Goal: Task Accomplishment & Management: Manage account settings

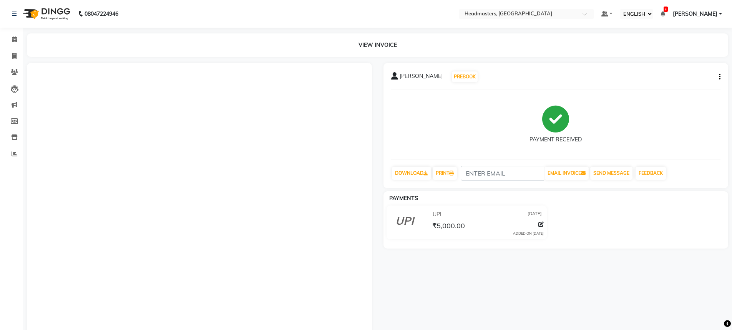
select select "ec"
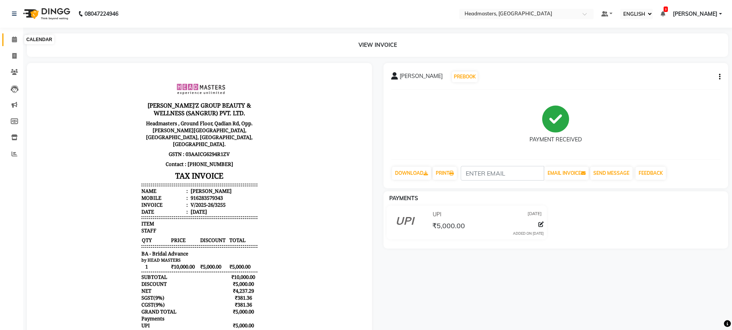
click at [17, 43] on span at bounding box center [14, 39] width 13 height 9
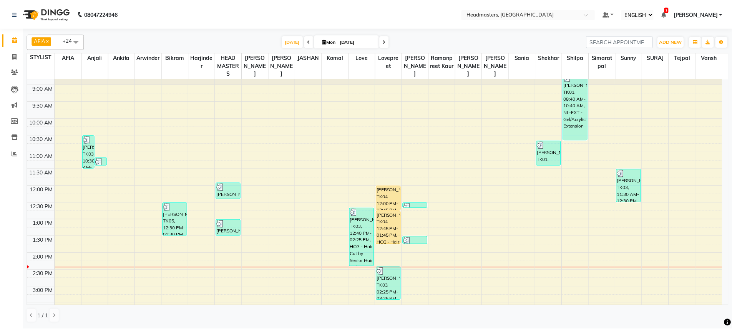
scroll to position [51, 0]
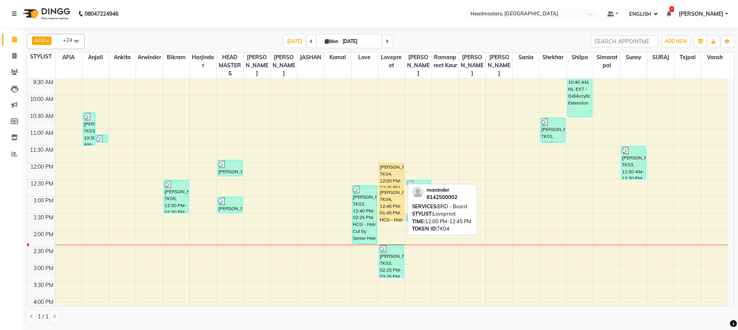
click at [398, 185] on div "[PERSON_NAME], TK04, 12:00 PM-12:45 PM, BRD - [PERSON_NAME]" at bounding box center [391, 175] width 24 height 24
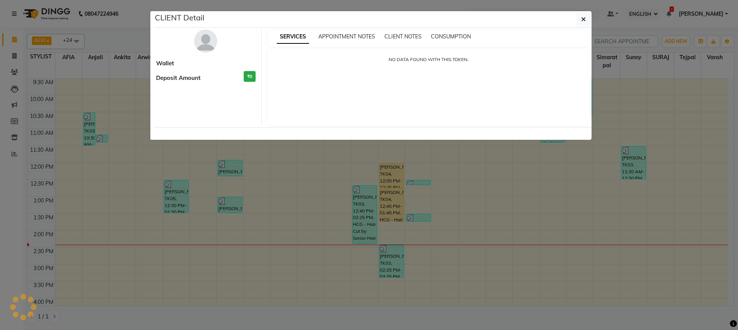
select select "1"
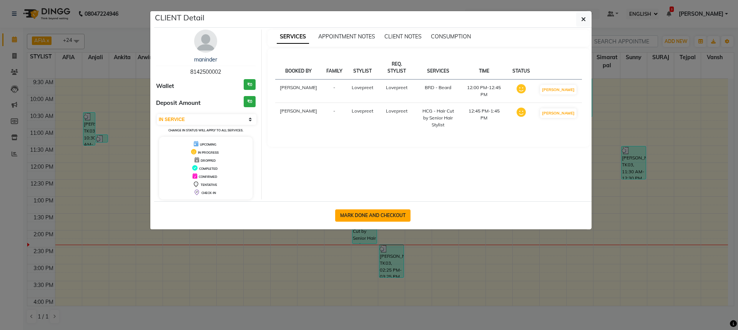
click at [376, 214] on button "MARK DONE AND CHECKOUT" at bounding box center [372, 216] width 75 height 12
select select "service"
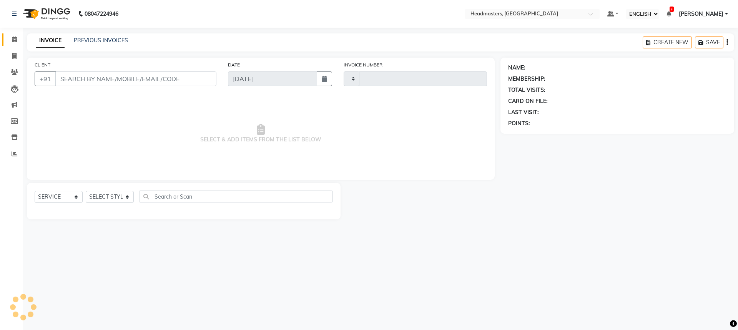
type input "3256"
select select "7136"
type input "8142500002"
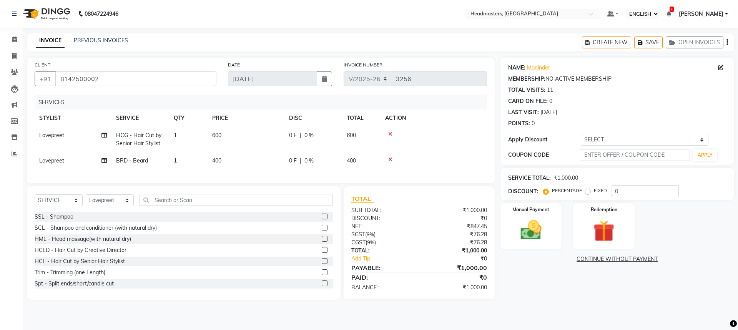
click at [100, 199] on div "SELECT SERVICE PRODUCT MEMBERSHIP PACKAGE VOUCHER PREPAID GIFT CARD SELECT STYL…" at bounding box center [184, 242] width 314 height 113
click at [100, 204] on select "SELECT STYLIST AFIA Anjali [PERSON_NAME] [PERSON_NAME] [PERSON_NAME] HEAD [PERS…" at bounding box center [110, 201] width 48 height 12
select select "60668"
click at [156, 206] on input "text" at bounding box center [236, 200] width 193 height 12
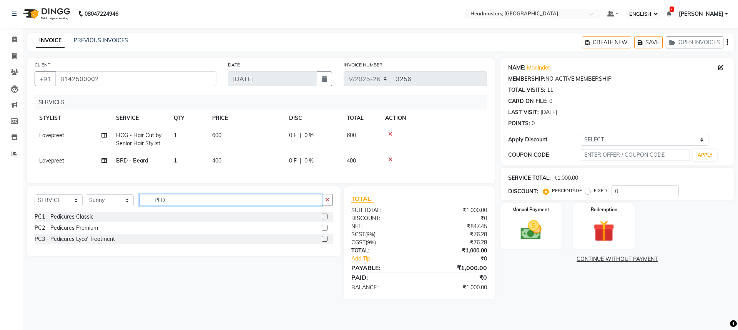
type input "PED"
click at [325, 231] on label at bounding box center [325, 228] width 6 height 6
click at [325, 231] on input "checkbox" at bounding box center [324, 228] width 5 height 5
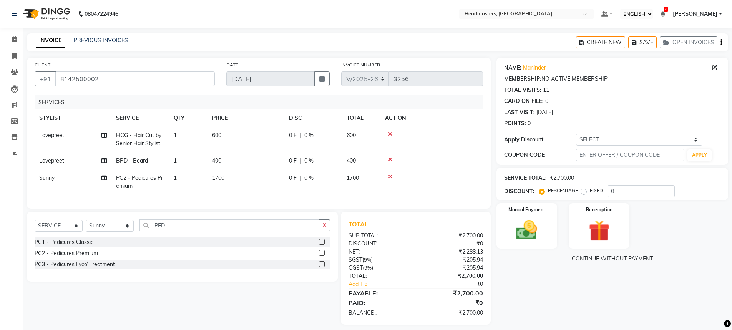
checkbox input "false"
click at [289, 165] on span "0 F" at bounding box center [293, 161] width 8 height 8
select select "60662"
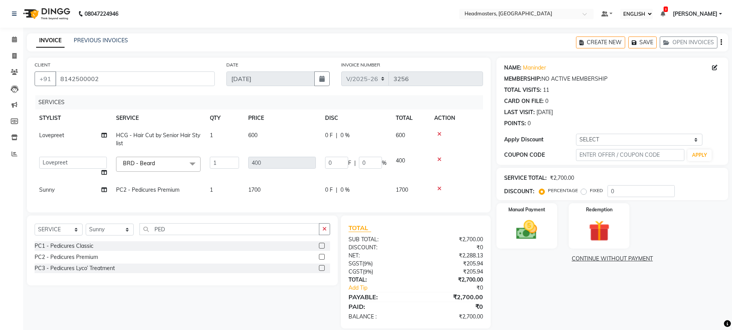
click at [335, 188] on div "0 F | 0 %" at bounding box center [356, 190] width 62 height 8
select select "60668"
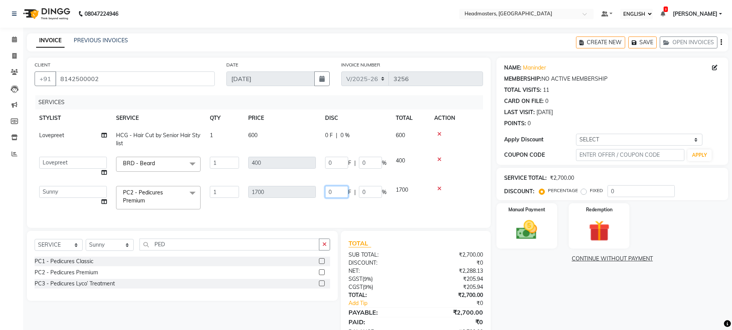
click at [338, 189] on input "0" at bounding box center [336, 192] width 23 height 12
type input "0700"
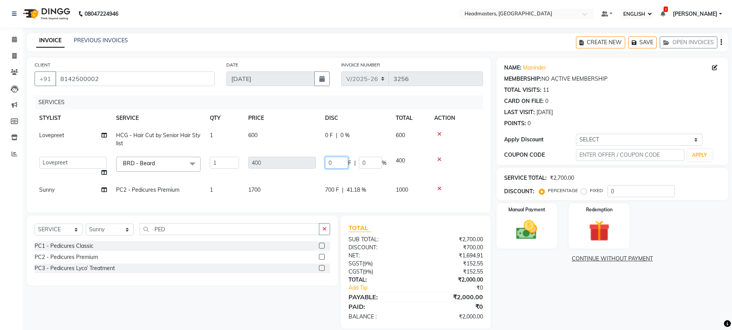
click at [343, 163] on input "0" at bounding box center [336, 163] width 23 height 12
type input "0100"
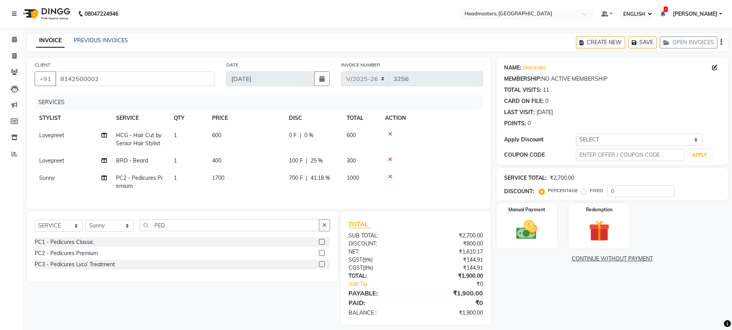
drag, startPoint x: 328, startPoint y: 125, endPoint x: 330, endPoint y: 131, distance: 6.0
click at [328, 126] on th "DISC" at bounding box center [313, 118] width 58 height 17
click at [330, 131] on td "0 F | 0 %" at bounding box center [313, 139] width 58 height 25
select select "60662"
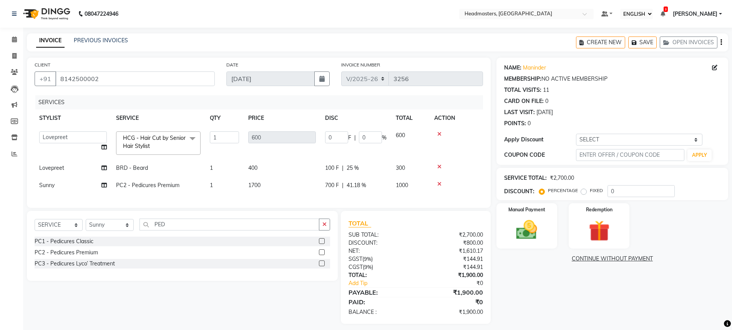
click at [330, 131] on td "0 F | 0 %" at bounding box center [356, 143] width 71 height 33
click at [341, 136] on input "0" at bounding box center [336, 137] width 23 height 12
type input "0200"
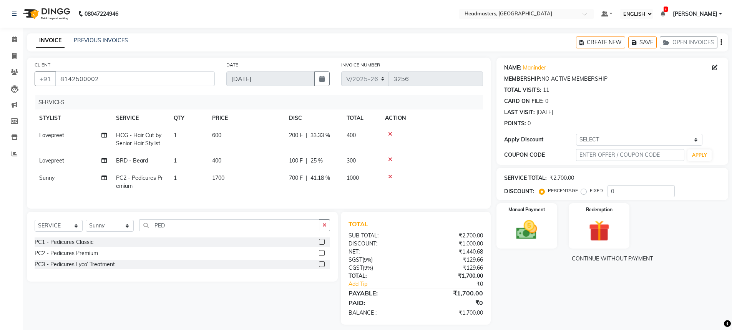
drag, startPoint x: 578, startPoint y: 286, endPoint x: 592, endPoint y: 289, distance: 14.3
click at [578, 286] on div "NAME: [PERSON_NAME] MEMBERSHIP: NO ACTIVE MEMBERSHIP TOTAL VISITS: 11 CARD ON F…" at bounding box center [616, 191] width 238 height 267
click at [549, 226] on div "Manual Payment" at bounding box center [526, 226] width 63 height 47
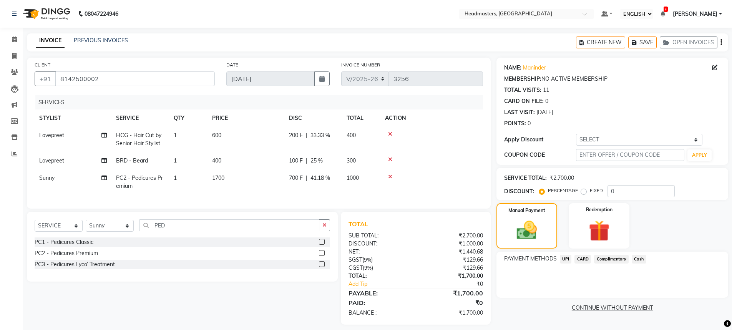
click at [635, 258] on span "Cash" at bounding box center [639, 259] width 15 height 9
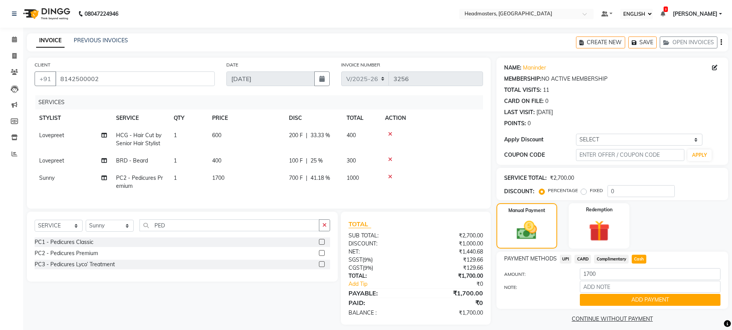
scroll to position [12, 0]
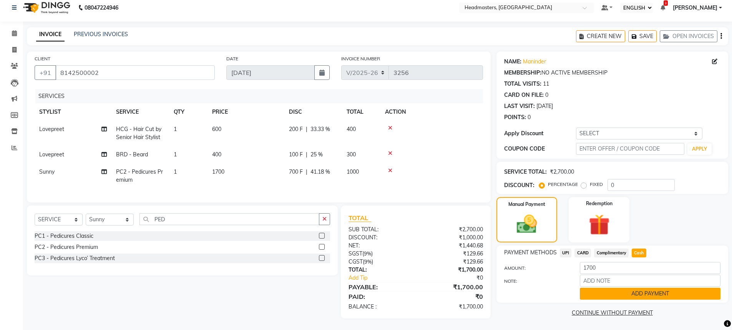
click at [630, 291] on button "ADD PAYMENT" at bounding box center [650, 294] width 141 height 12
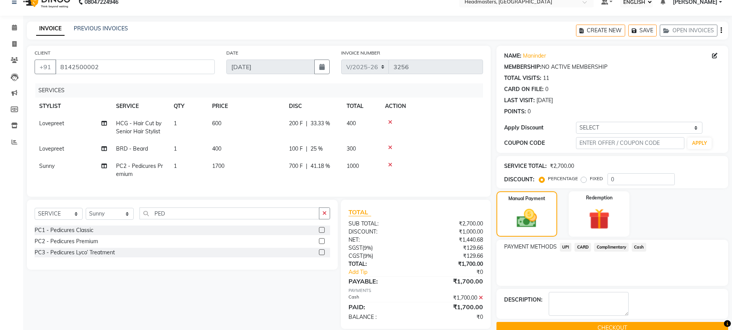
scroll to position [28, 0]
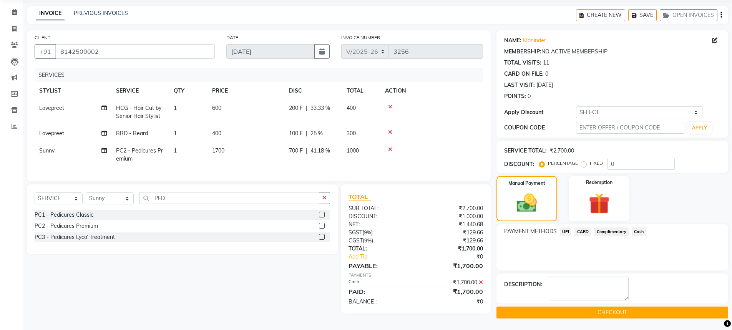
click at [609, 313] on button "CHECKOUT" at bounding box center [613, 313] width 232 height 12
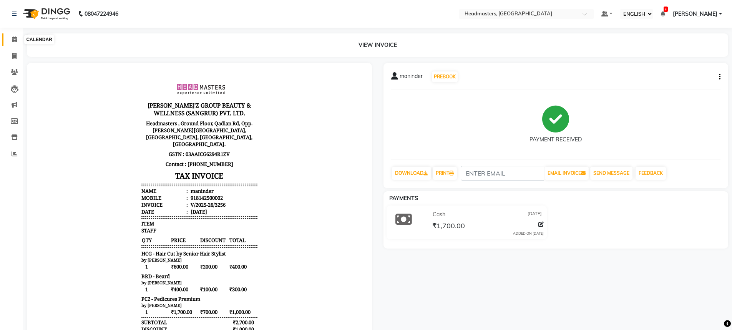
click at [13, 38] on icon at bounding box center [14, 40] width 5 height 6
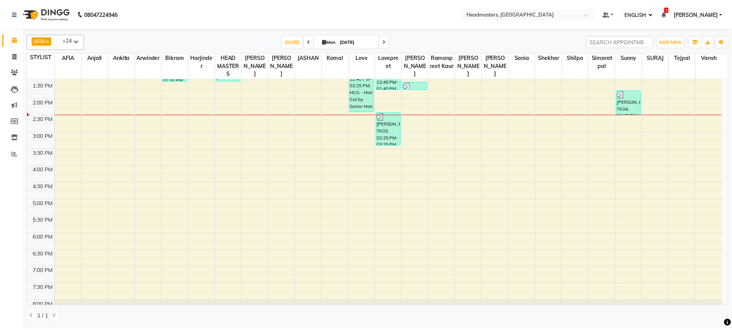
scroll to position [212, 0]
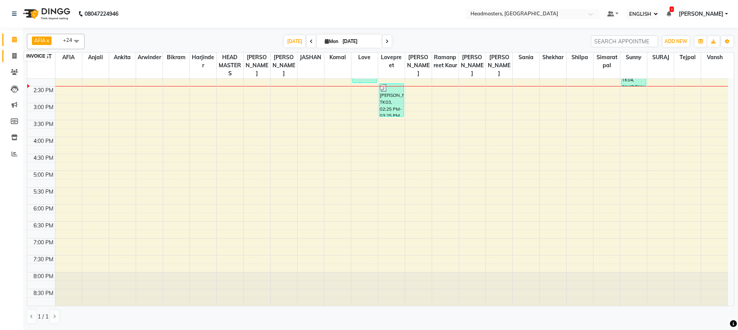
click at [16, 53] on icon at bounding box center [14, 56] width 4 height 6
select select "service"
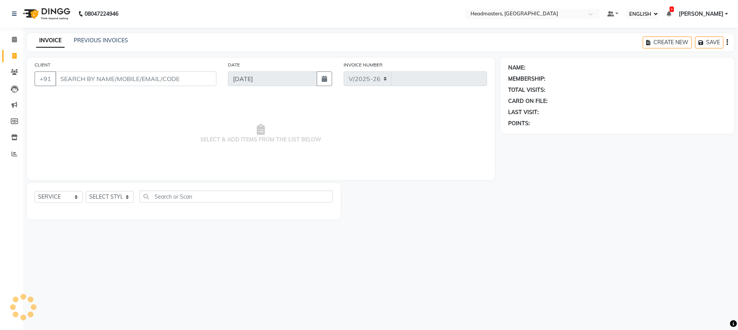
select select "7136"
type input "3257"
drag, startPoint x: 69, startPoint y: 69, endPoint x: 68, endPoint y: 89, distance: 20.0
click at [68, 88] on div "CLIENT +91" at bounding box center [125, 77] width 193 height 32
click at [75, 77] on input "CLIENT" at bounding box center [135, 79] width 161 height 15
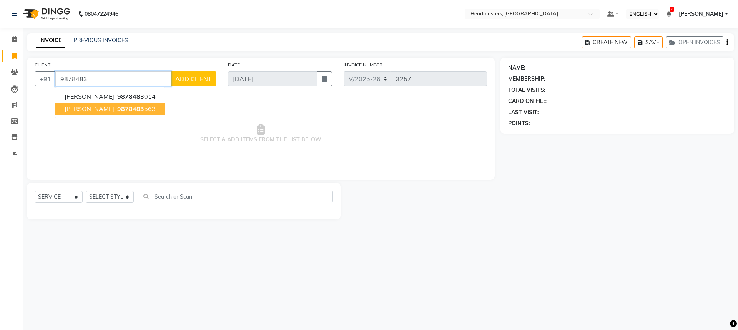
click at [90, 107] on span "[PERSON_NAME]" at bounding box center [90, 109] width 50 height 8
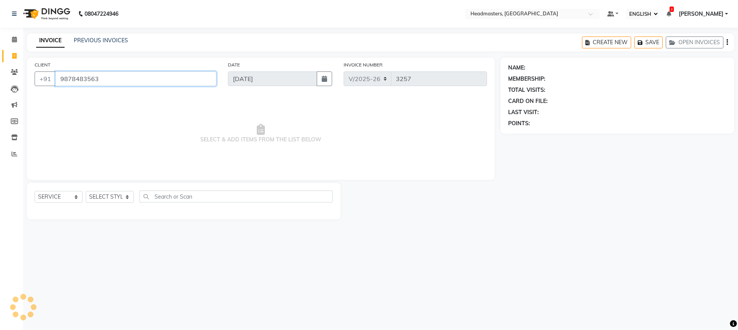
type input "9878483563"
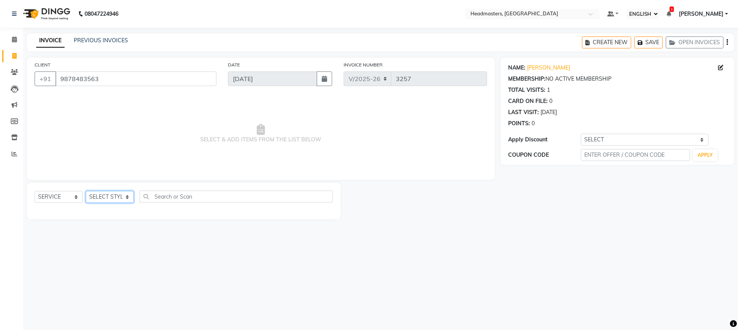
click at [114, 196] on select "SELECT STYLIST AFIA Anjali [PERSON_NAME] [PERSON_NAME] [PERSON_NAME] HEAD [PERS…" at bounding box center [110, 197] width 48 height 12
select select "60665"
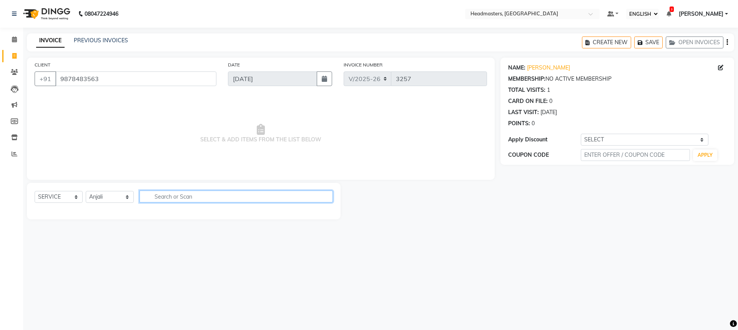
click at [170, 193] on input "text" at bounding box center [236, 197] width 193 height 12
type input "EYE B"
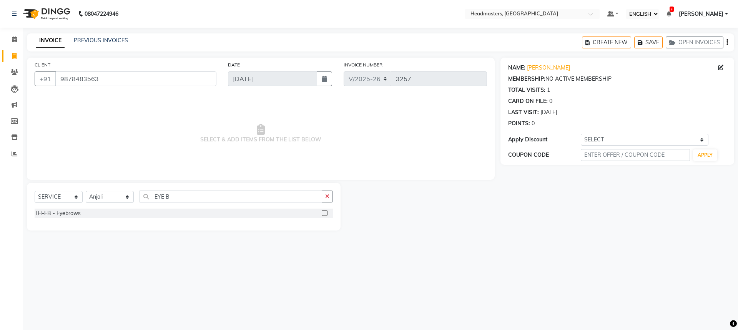
click at [324, 210] on label at bounding box center [325, 213] width 6 height 6
click at [324, 211] on input "checkbox" at bounding box center [324, 213] width 5 height 5
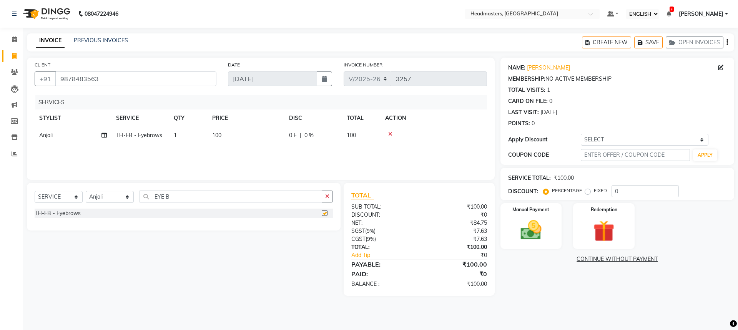
checkbox input "false"
click at [176, 193] on input "EYE B" at bounding box center [231, 197] width 183 height 12
type input "E"
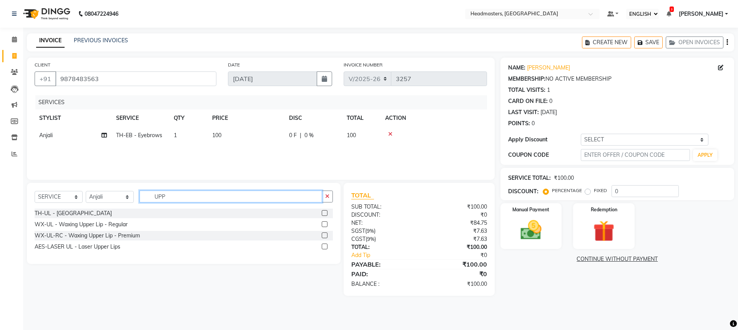
type input "UPP"
click at [324, 213] on label at bounding box center [325, 213] width 6 height 6
click at [324, 213] on input "checkbox" at bounding box center [324, 213] width 5 height 5
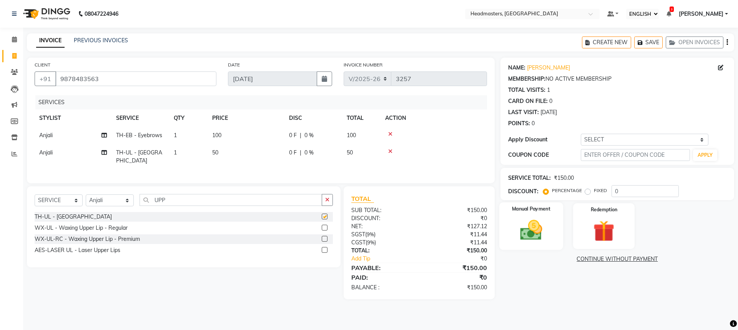
checkbox input "false"
click at [521, 228] on img at bounding box center [531, 230] width 36 height 25
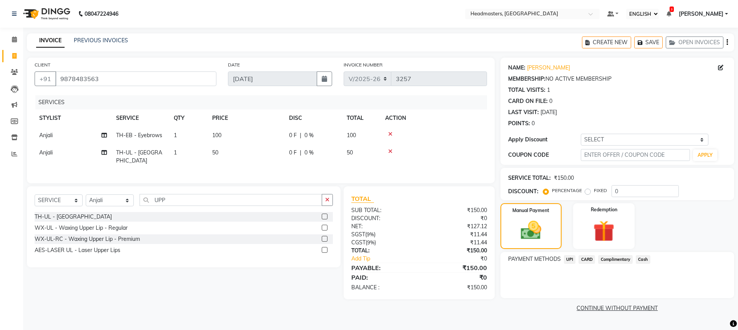
drag, startPoint x: 644, startPoint y: 258, endPoint x: 640, endPoint y: 293, distance: 34.8
click at [640, 293] on div "PAYMENT METHODS UPI CARD Complimentary Cash" at bounding box center [618, 275] width 234 height 46
click at [641, 257] on span "Cash" at bounding box center [643, 259] width 15 height 9
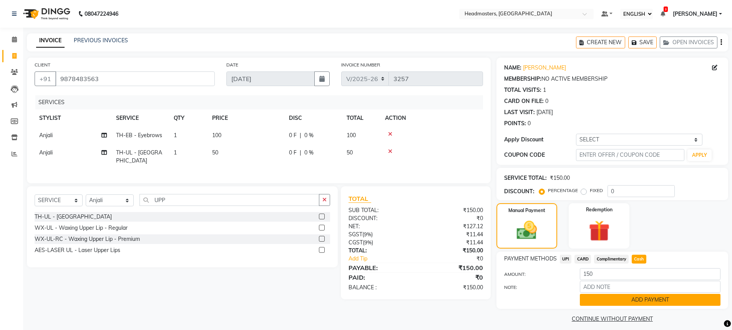
click at [649, 298] on button "ADD PAYMENT" at bounding box center [650, 300] width 141 height 12
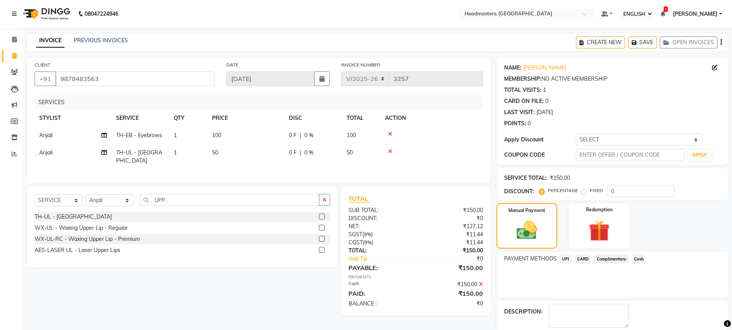
scroll to position [27, 0]
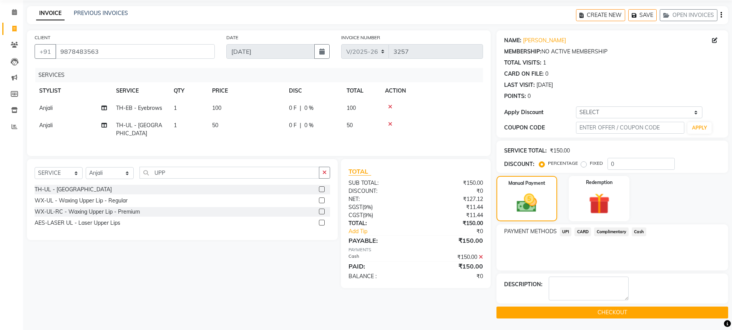
click at [615, 309] on button "CHECKOUT" at bounding box center [613, 313] width 232 height 12
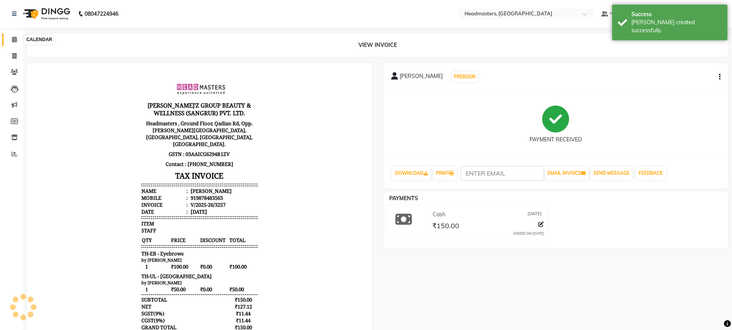
click at [11, 39] on span at bounding box center [14, 39] width 13 height 9
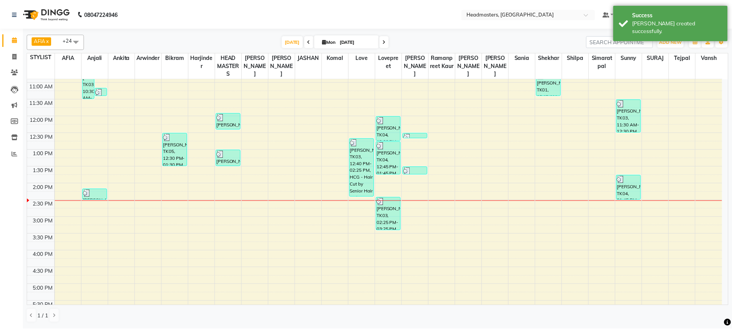
scroll to position [103, 0]
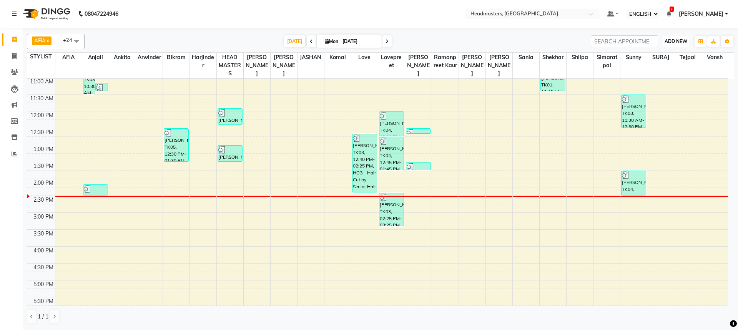
click at [681, 38] on span "ADD NEW" at bounding box center [676, 41] width 23 height 6
click at [668, 54] on button "ADD APPOINTMENT" at bounding box center [657, 56] width 63 height 10
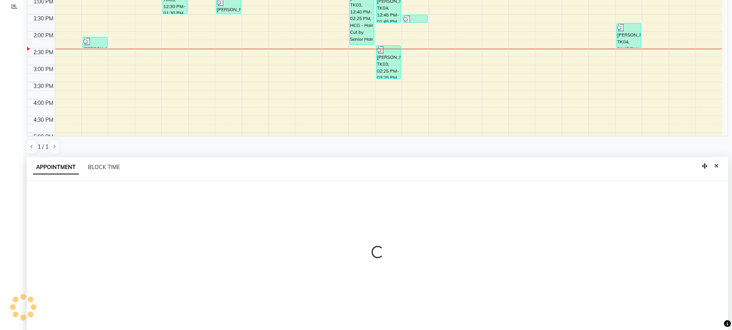
scroll to position [150, 0]
select select "tentative"
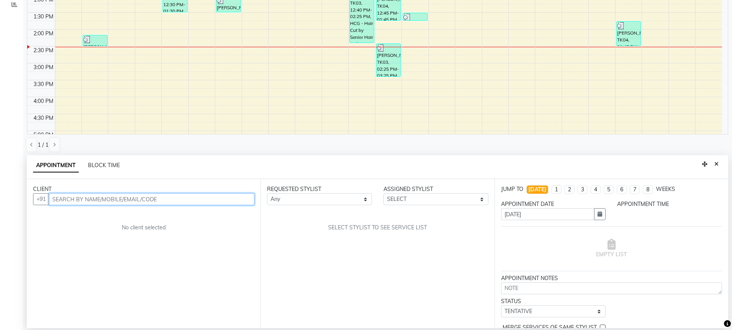
select select "540"
click at [191, 201] on input "text" at bounding box center [152, 199] width 206 height 12
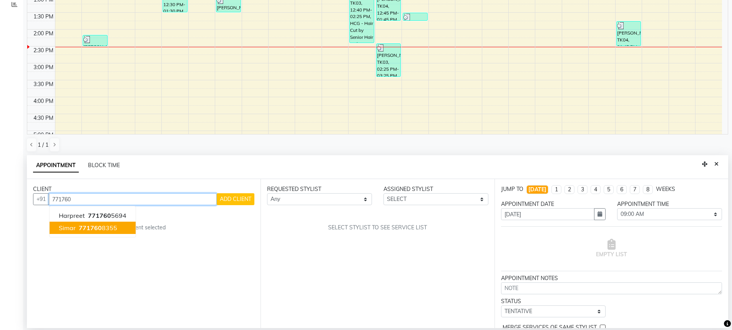
click at [105, 227] on ngb-highlight "771760 8355" at bounding box center [97, 228] width 40 height 8
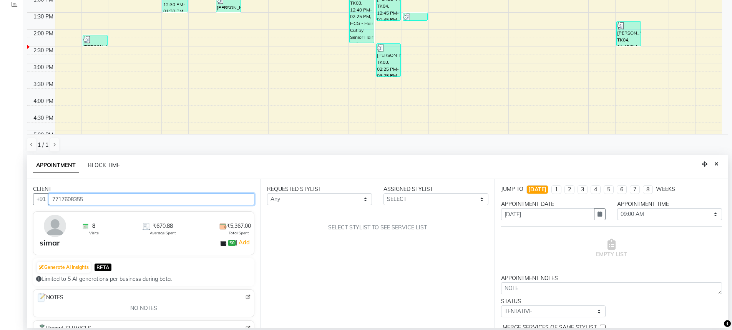
type input "7717608355"
click at [311, 205] on select "Any AFIA Anjali [PERSON_NAME] [PERSON_NAME] [PERSON_NAME] HEAD [PERSON_NAME] [P…" at bounding box center [319, 199] width 105 height 12
select select "60659"
click at [304, 214] on div "REQUESTED STYLIST Any AFIA Anjali [PERSON_NAME] [PERSON_NAME] [PERSON_NAME] HEA…" at bounding box center [378, 253] width 234 height 149
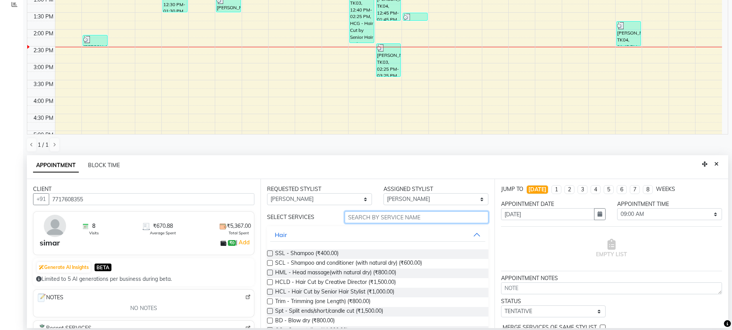
click at [378, 220] on input "text" at bounding box center [417, 217] width 144 height 12
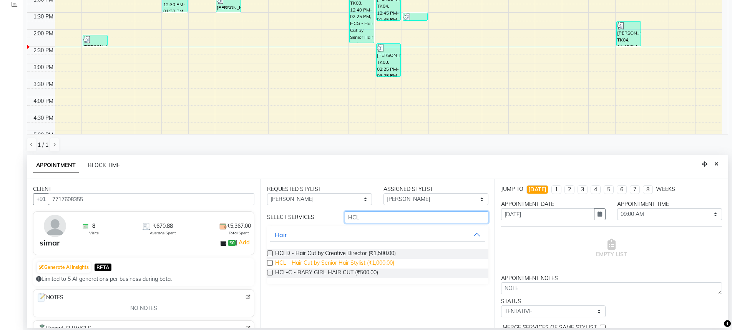
type input "HCL"
drag, startPoint x: 384, startPoint y: 264, endPoint x: 340, endPoint y: 246, distance: 47.8
click at [384, 264] on span "HCL - Hair Cut by Senior Hair Stylist (₹1,000.00)" at bounding box center [334, 264] width 119 height 10
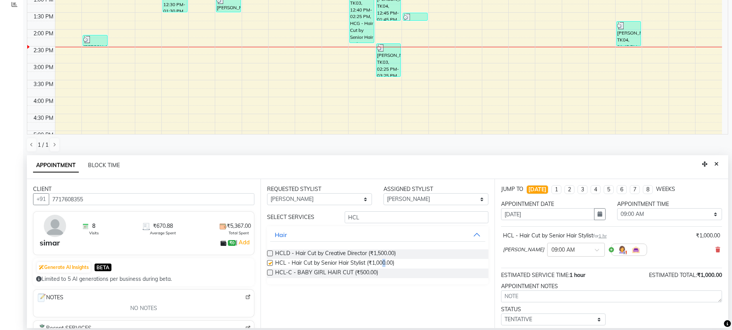
checkbox input "false"
click at [297, 202] on select "Any AFIA Anjali [PERSON_NAME] [PERSON_NAME] [PERSON_NAME] HEAD [PERSON_NAME] [P…" at bounding box center [319, 199] width 105 height 12
select select "68491"
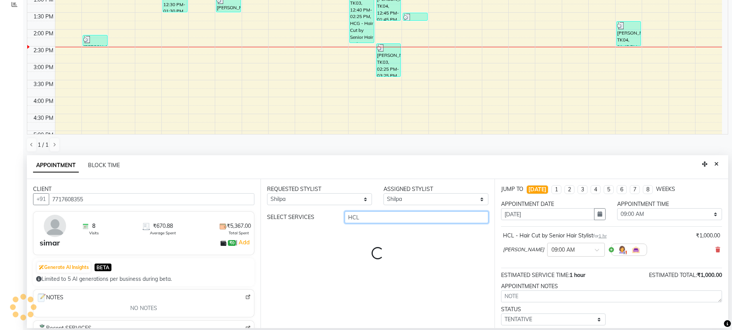
click at [368, 221] on input "HCL" at bounding box center [417, 217] width 144 height 12
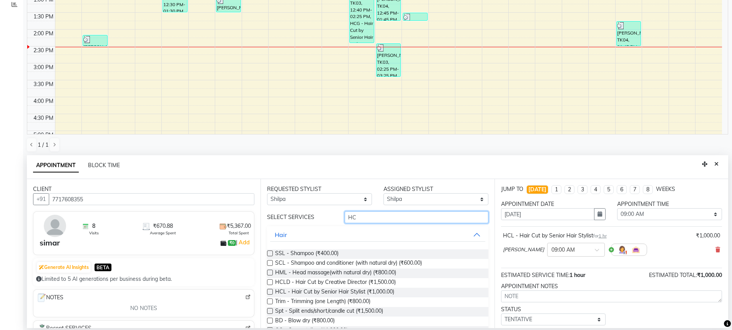
type input "H"
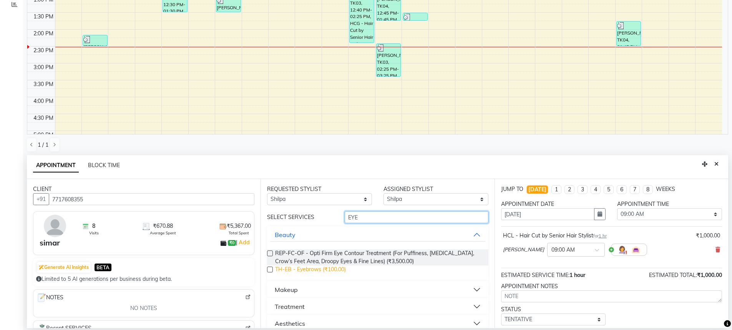
type input "EYE"
click at [324, 268] on span "TH-EB - Eyebrows (₹100.00)" at bounding box center [310, 271] width 71 height 10
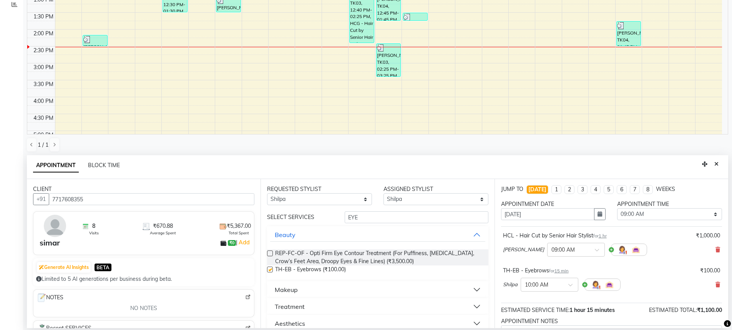
checkbox input "false"
click at [378, 217] on input "EYE" at bounding box center [417, 217] width 144 height 12
type input "E"
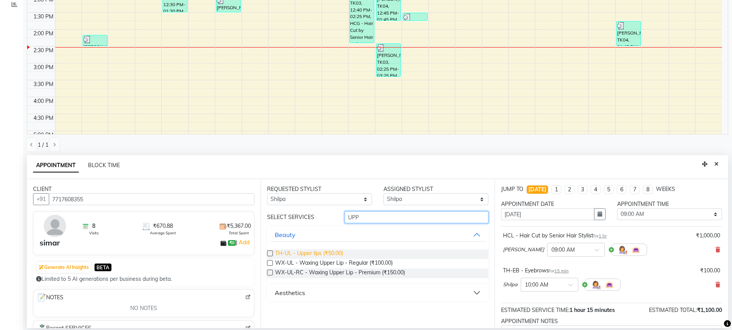
type input "UPP"
click at [308, 252] on span "TH-UL - Upper lips (₹50.00)" at bounding box center [309, 255] width 68 height 10
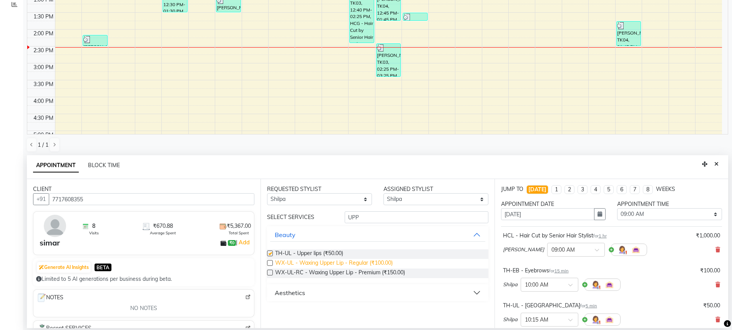
checkbox input "false"
click at [636, 213] on select "SELECT 09:00 AM 09:15 AM 09:30 AM 09:45 AM 10:00 AM 10:15 AM 10:30 AM 10:45 AM …" at bounding box center [669, 214] width 105 height 12
select select "870"
click at [617, 208] on select "SELECT 09:00 AM 09:15 AM 09:30 AM 09:45 AM 10:00 AM 10:15 AM 10:30 AM 10:45 AM …" at bounding box center [669, 214] width 105 height 12
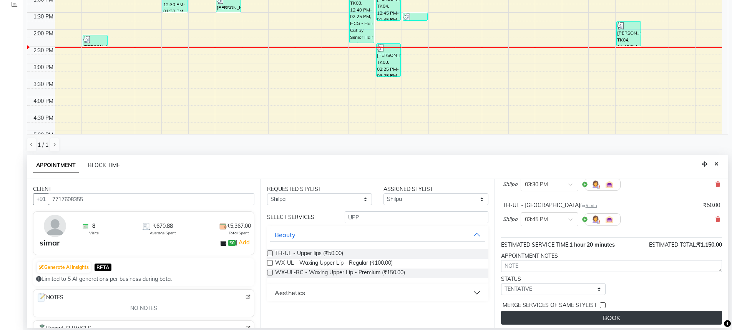
scroll to position [103, 0]
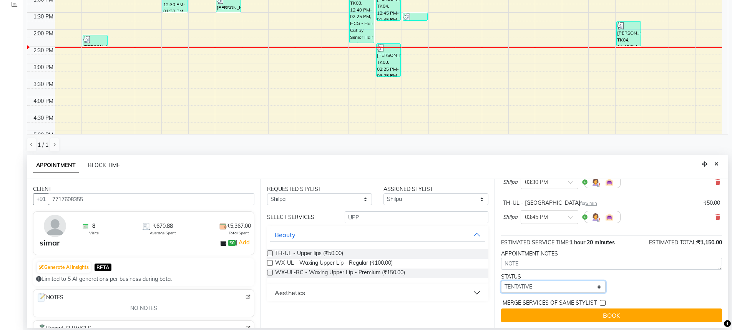
click at [537, 289] on select "SELECT TENTATIVE CONFIRM CHECK-IN UPCOMING" at bounding box center [553, 287] width 105 height 12
select select "confirm booking"
click at [501, 281] on select "SELECT TENTATIVE CONFIRM CHECK-IN UPCOMING" at bounding box center [553, 287] width 105 height 12
drag, startPoint x: 540, startPoint y: 317, endPoint x: 548, endPoint y: 320, distance: 8.4
click at [548, 320] on button "BOOK" at bounding box center [611, 316] width 221 height 14
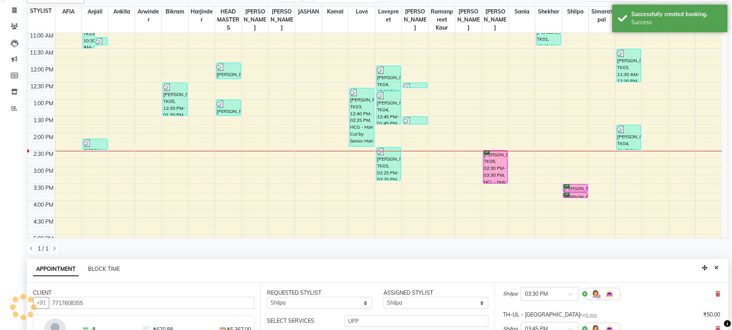
scroll to position [111, 0]
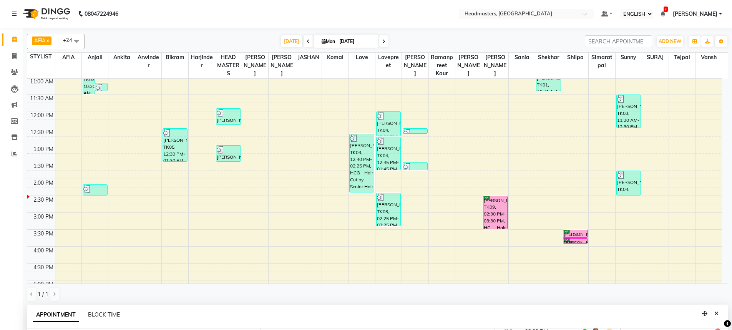
click at [576, 235] on link "[PERSON_NAME], TK09, 03:30 PM-03:45 PM, TH-EB - Eyebrows" at bounding box center [575, 234] width 25 height 8
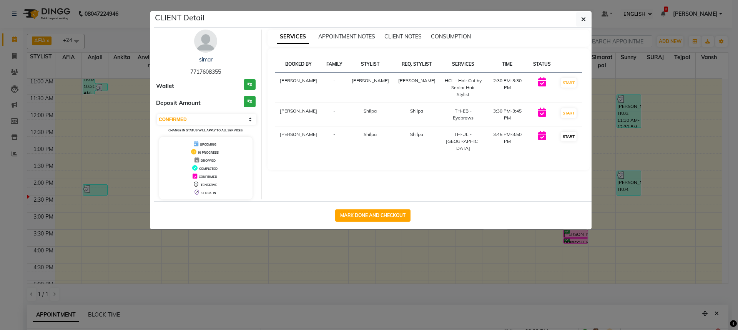
drag, startPoint x: 574, startPoint y: 121, endPoint x: 569, endPoint y: 131, distance: 10.9
click at [574, 126] on td "START" at bounding box center [569, 141] width 27 height 30
click at [564, 108] on button "START" at bounding box center [569, 113] width 16 height 10
drag, startPoint x: 569, startPoint y: 81, endPoint x: 581, endPoint y: 87, distance: 12.9
click at [569, 81] on button "START" at bounding box center [569, 83] width 16 height 10
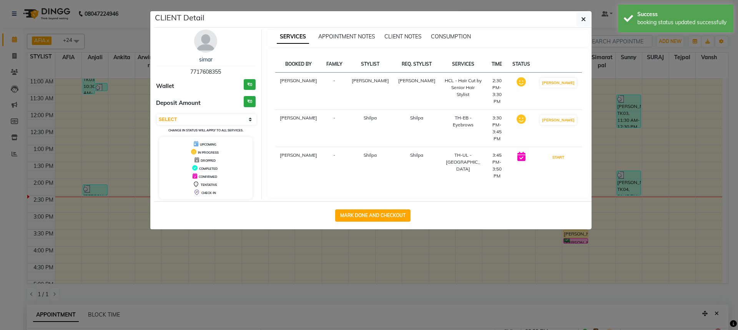
drag, startPoint x: 563, startPoint y: 130, endPoint x: 645, endPoint y: 146, distance: 83.2
click at [566, 153] on button "START" at bounding box center [559, 158] width 16 height 10
select select "1"
click at [658, 142] on ngb-modal-window "CLIENT Detail [PERSON_NAME] 7717608355 Wallet ₹0 Deposit Amount ₹0 SELECT IN SE…" at bounding box center [369, 165] width 738 height 330
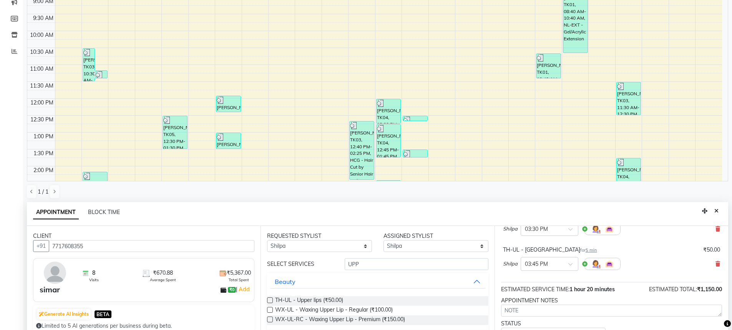
scroll to position [90, 0]
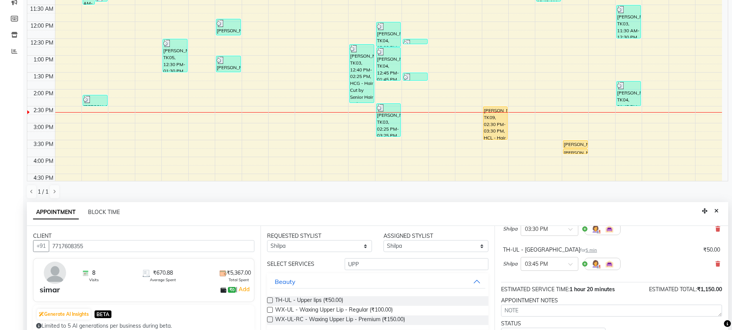
click at [712, 113] on div "8:00 AM 8:30 AM 9:00 AM 9:30 AM 10:00 AM 10:30 AM 11:00 AM 11:30 AM 12:00 PM 12…" at bounding box center [374, 106] width 695 height 439
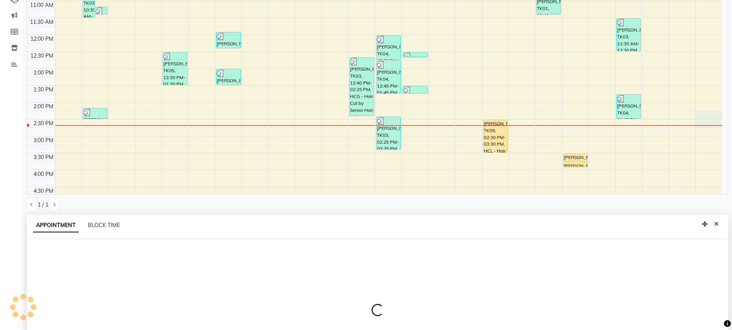
scroll to position [150, 0]
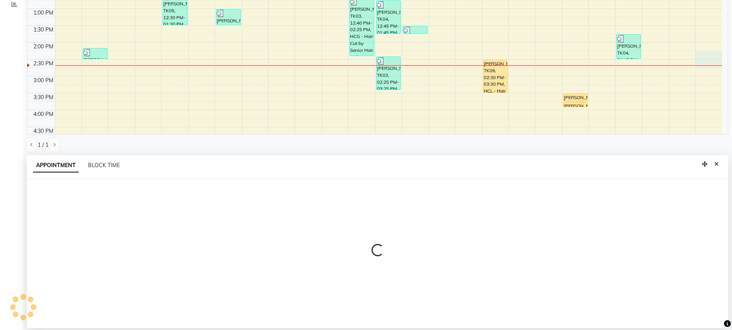
select select "65465"
select select "tentative"
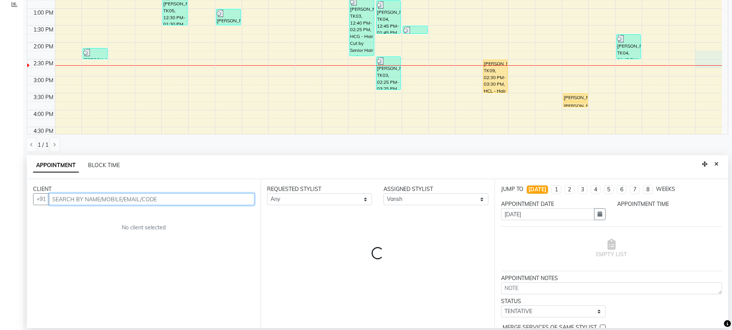
select select "855"
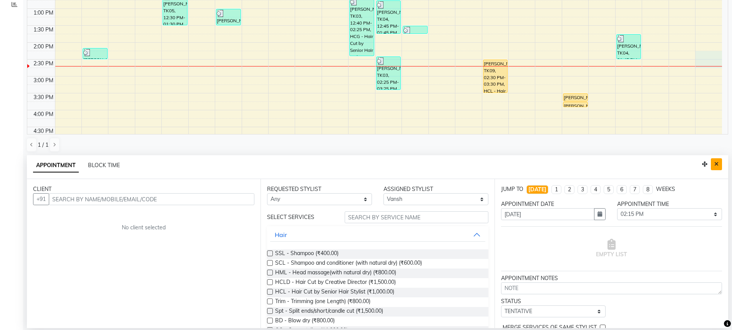
click at [720, 166] on button "Close" at bounding box center [716, 164] width 11 height 12
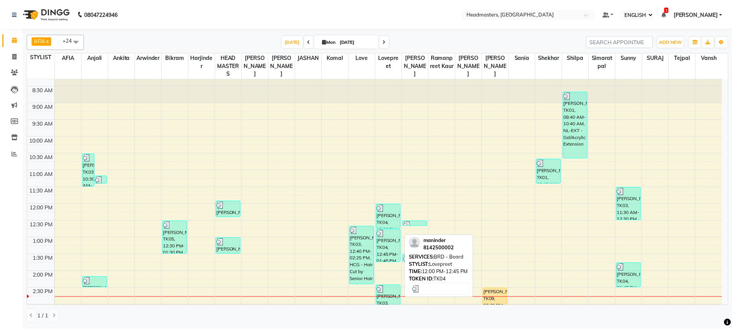
scroll to position [0, 0]
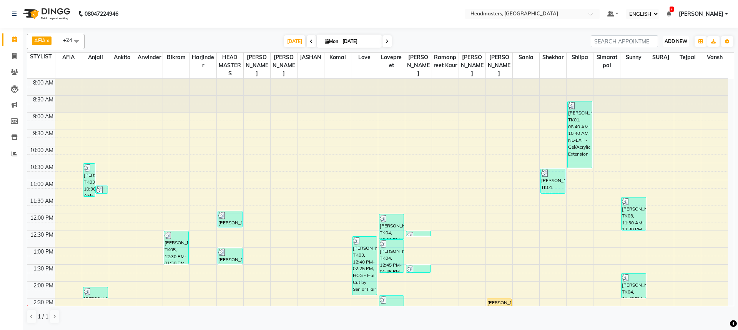
click at [669, 43] on span "ADD NEW" at bounding box center [676, 41] width 23 height 6
click at [659, 56] on button "ADD APPOINTMENT" at bounding box center [657, 56] width 63 height 10
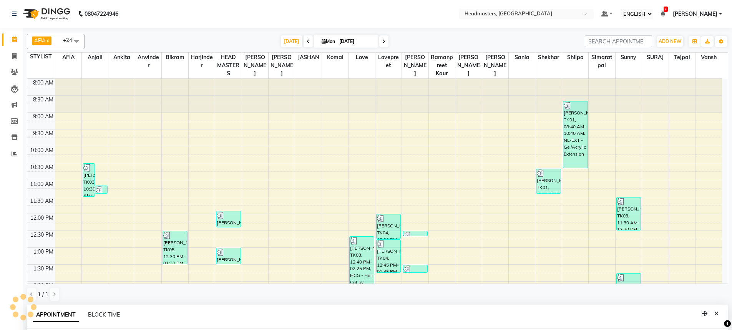
scroll to position [150, 0]
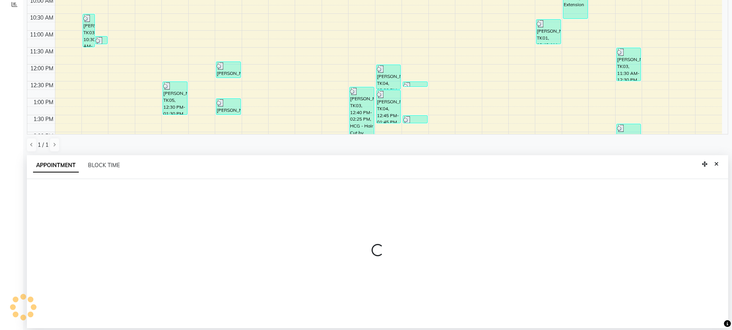
select select "tentative"
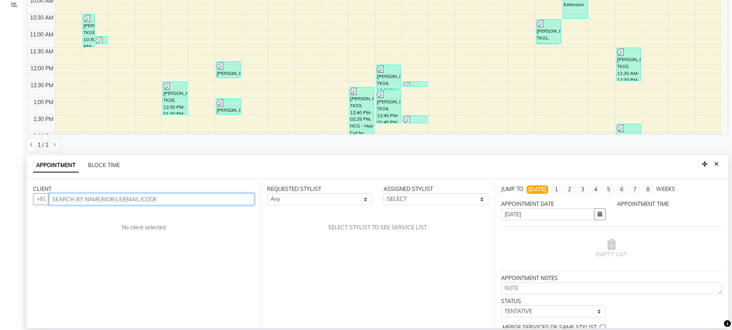
select select "540"
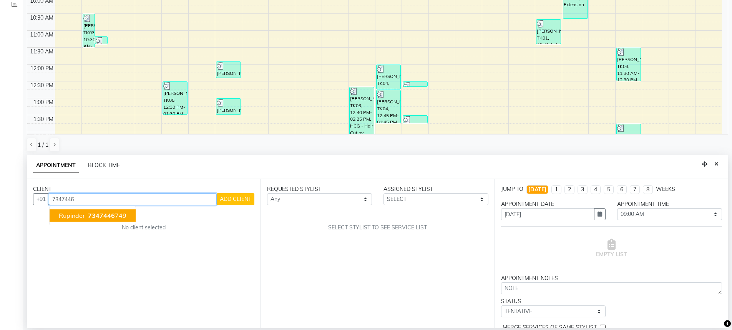
drag, startPoint x: 83, startPoint y: 207, endPoint x: 86, endPoint y: 211, distance: 5.3
click at [85, 210] on ngb-typeahead-window "[PERSON_NAME] 7347446 749" at bounding box center [92, 215] width 87 height 19
click at [92, 220] on button "[PERSON_NAME] 7347446 749" at bounding box center [93, 216] width 86 height 12
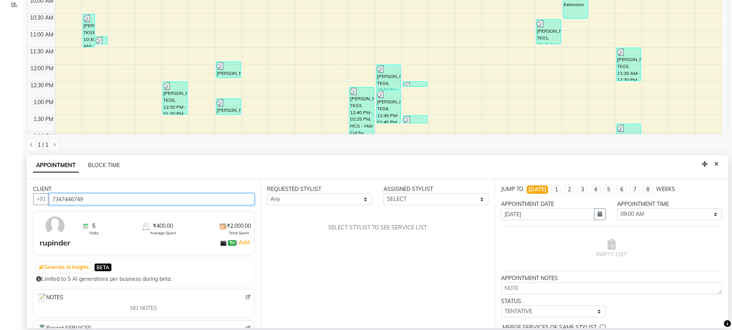
type input "7347446749"
click at [334, 205] on select "Any AFIA Anjali [PERSON_NAME] [PERSON_NAME] [PERSON_NAME] HEAD [PERSON_NAME] [P…" at bounding box center [319, 199] width 105 height 12
select select "60662"
click at [310, 222] on div "REQUESTED STYLIST Any AFIA Anjali [PERSON_NAME] [PERSON_NAME] [PERSON_NAME] HEA…" at bounding box center [378, 253] width 234 height 149
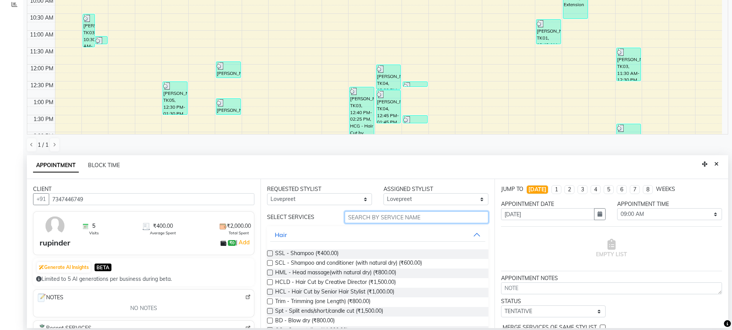
click at [363, 213] on input "text" at bounding box center [417, 217] width 144 height 12
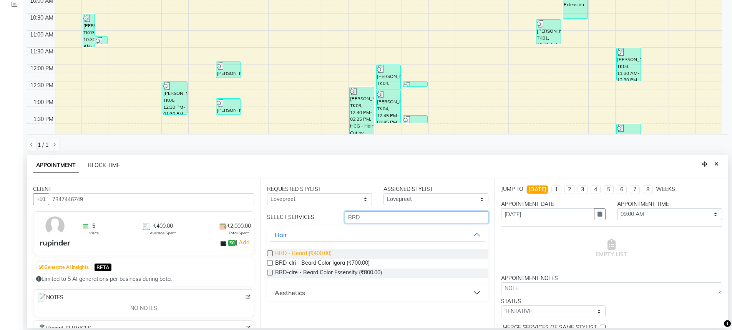
type input "BRD"
click at [320, 253] on span "BRD - Beard (₹400.00)" at bounding box center [303, 255] width 57 height 10
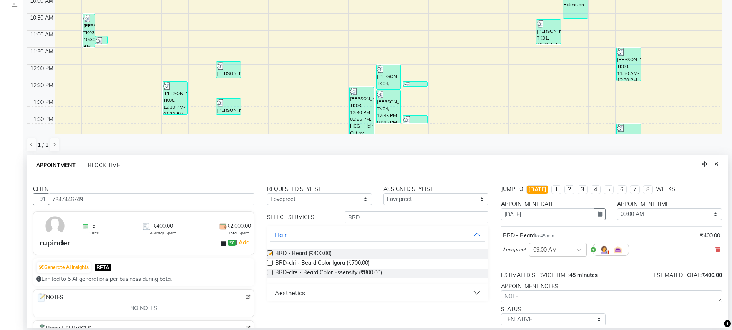
checkbox input "false"
click at [355, 217] on input "BRD" at bounding box center [417, 217] width 144 height 12
click at [360, 217] on input "BRD" at bounding box center [417, 217] width 144 height 12
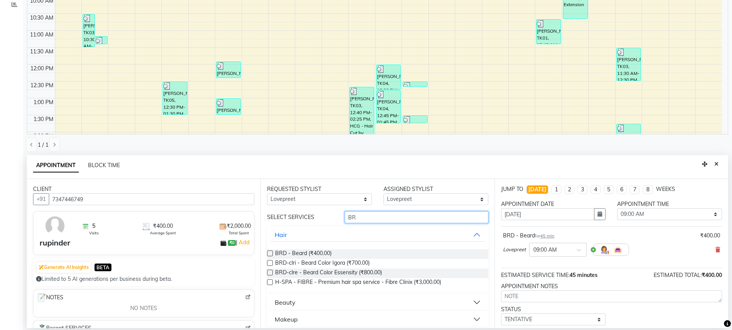
type input "B"
type input "HCG"
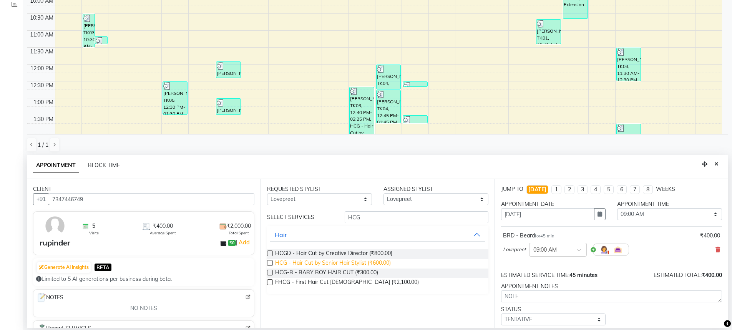
drag, startPoint x: 358, startPoint y: 263, endPoint x: 363, endPoint y: 265, distance: 5.6
click at [362, 264] on span "HCG - Hair Cut by Senior Hair Stylist (₹600.00)" at bounding box center [333, 264] width 116 height 10
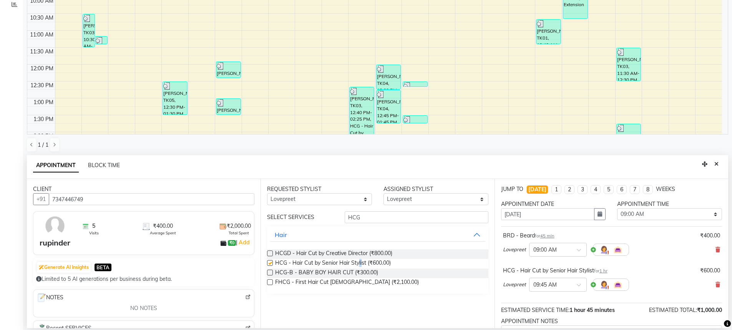
checkbox input "false"
drag, startPoint x: 682, startPoint y: 213, endPoint x: 682, endPoint y: 208, distance: 4.2
click at [682, 213] on select "SELECT 09:00 AM 09:15 AM 09:30 AM 09:45 AM 10:00 AM 10:15 AM 10:30 AM 10:45 AM …" at bounding box center [669, 214] width 105 height 12
select select "840"
click at [617, 208] on select "SELECT 09:00 AM 09:15 AM 09:30 AM 09:45 AM 10:00 AM 10:15 AM 10:30 AM 10:45 AM …" at bounding box center [669, 214] width 105 height 12
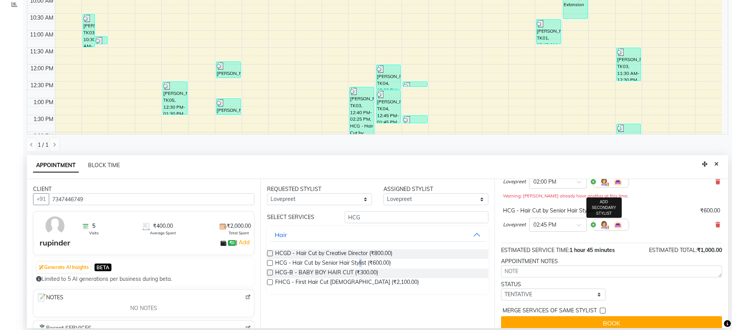
scroll to position [76, 0]
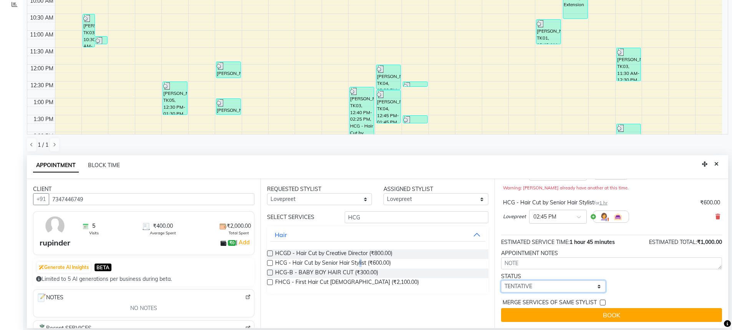
drag, startPoint x: 524, startPoint y: 287, endPoint x: 526, endPoint y: 281, distance: 5.7
click at [524, 287] on select "SELECT TENTATIVE CONFIRM CHECK-IN UPCOMING" at bounding box center [553, 287] width 105 height 12
select select "confirm booking"
click at [501, 281] on select "SELECT TENTATIVE CONFIRM CHECK-IN UPCOMING" at bounding box center [553, 287] width 105 height 12
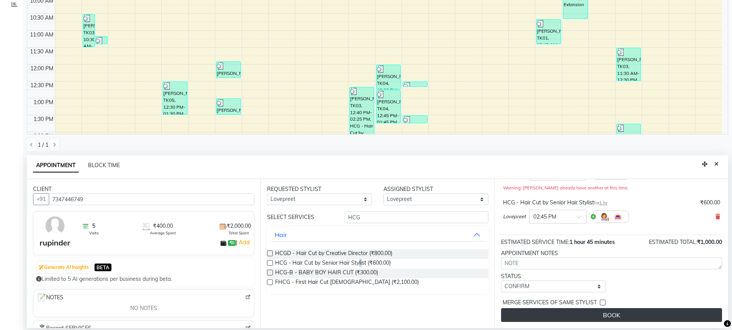
click at [614, 316] on button "BOOK" at bounding box center [611, 315] width 221 height 14
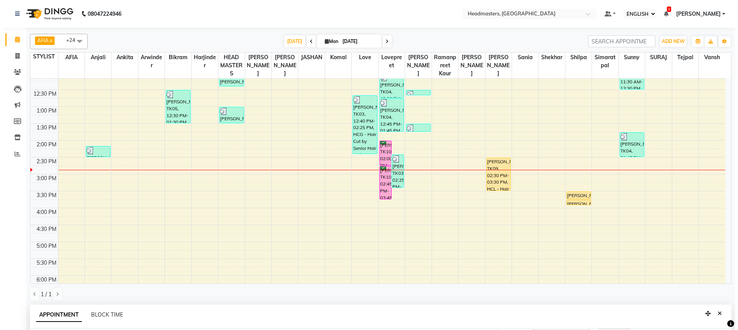
scroll to position [90, 0]
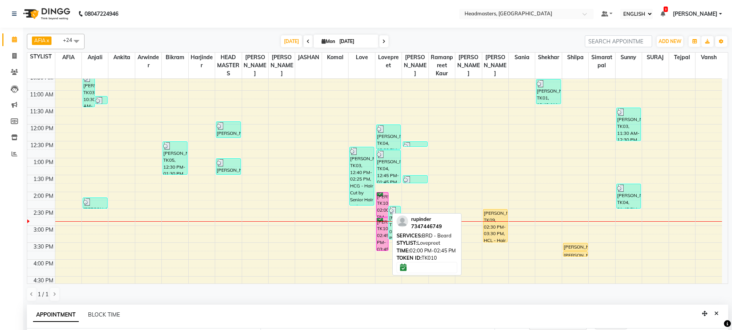
click at [382, 198] on div "[PERSON_NAME], TK10, 02:00 PM-02:45 PM, BRD - [PERSON_NAME]" at bounding box center [383, 205] width 12 height 24
select select "1"
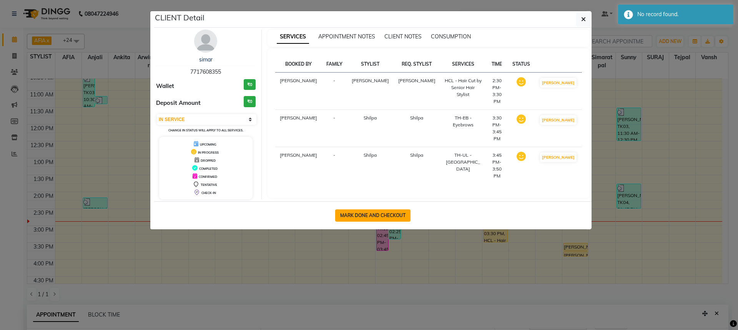
click at [375, 213] on button "MARK DONE AND CHECKOUT" at bounding box center [372, 216] width 75 height 12
select select "service"
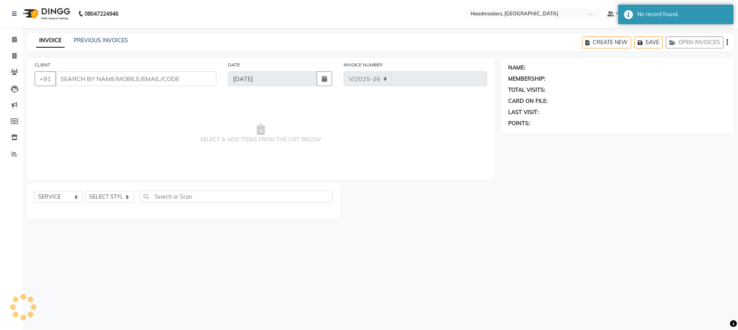
select select "7136"
type input "3258"
type input "7717608355"
select select "68491"
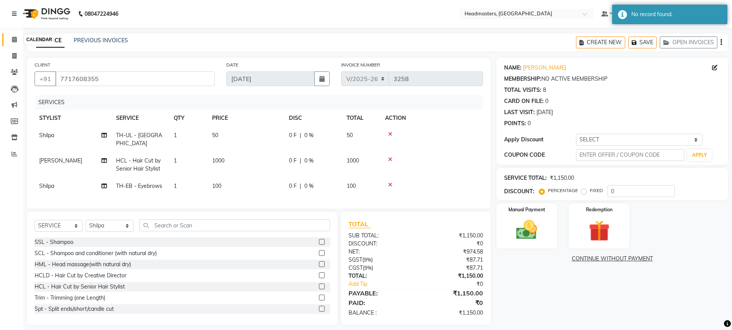
click at [13, 38] on icon at bounding box center [14, 40] width 5 height 6
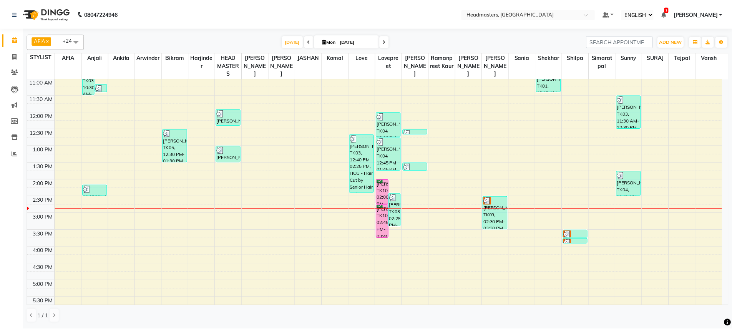
scroll to position [115, 0]
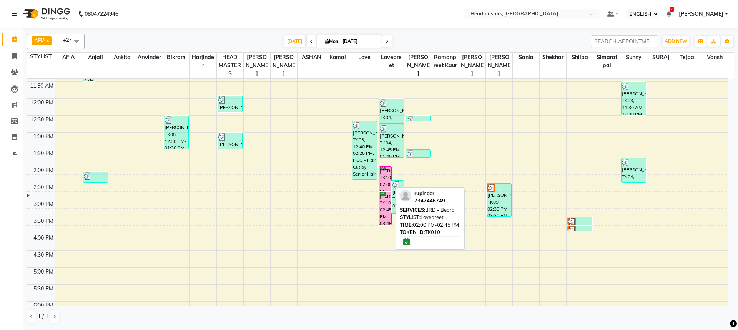
click at [386, 175] on div "[PERSON_NAME], TK10, 02:00 PM-02:45 PM, BRD - [PERSON_NAME]" at bounding box center [385, 179] width 12 height 24
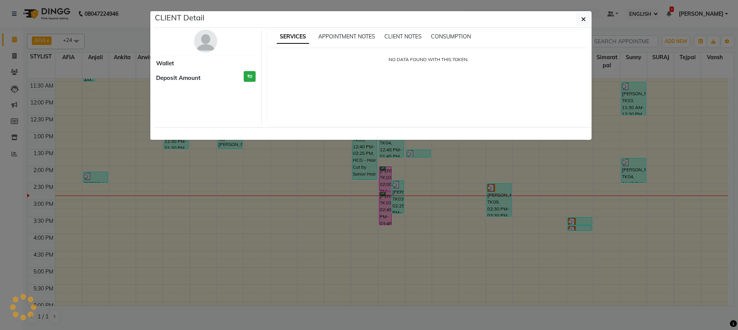
select select "6"
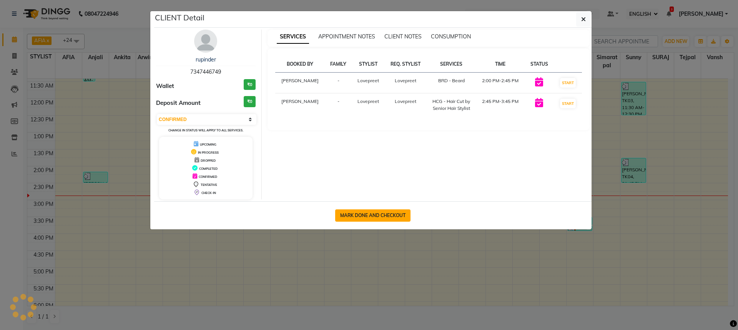
click at [357, 215] on button "MARK DONE AND CHECKOUT" at bounding box center [372, 216] width 75 height 12
select select "service"
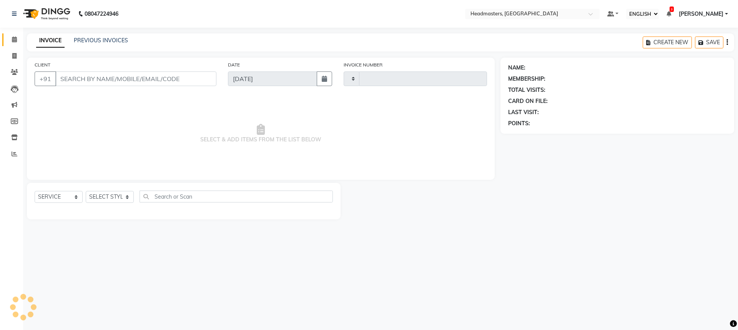
type input "3258"
select select "7136"
type input "7347446749"
select select "60662"
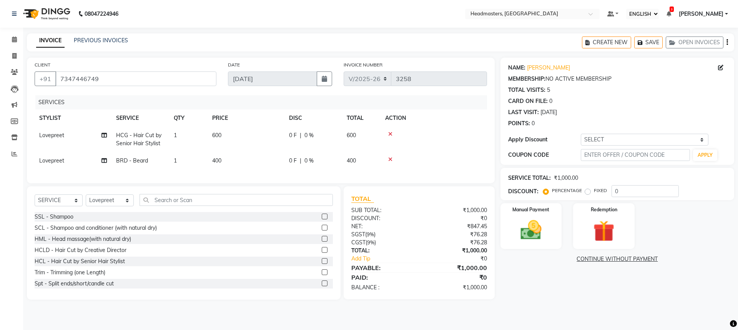
drag, startPoint x: 390, startPoint y: 159, endPoint x: 334, endPoint y: 145, distance: 57.9
click at [389, 159] on icon at bounding box center [390, 159] width 4 height 5
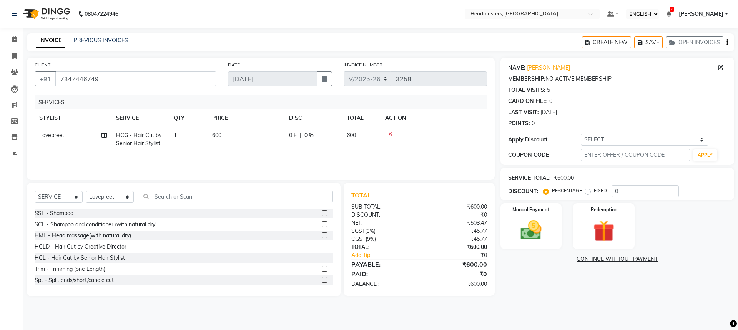
click at [298, 133] on div "0 F | 0 %" at bounding box center [313, 135] width 48 height 8
select select "60662"
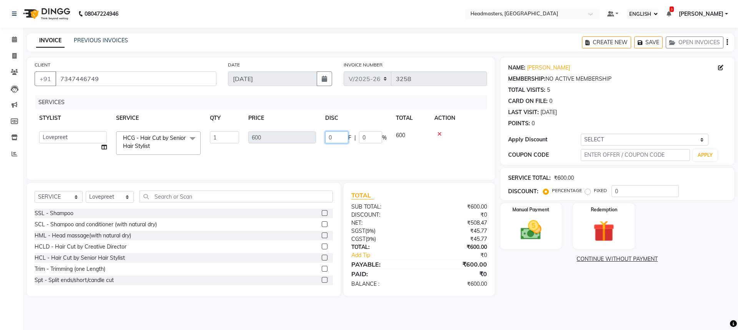
click at [337, 132] on input "0" at bounding box center [336, 137] width 23 height 12
type input "0200"
drag, startPoint x: 335, startPoint y: 132, endPoint x: 336, endPoint y: 186, distance: 53.8
drag, startPoint x: 336, startPoint y: 186, endPoint x: 251, endPoint y: 150, distance: 92.5
click at [236, 147] on tr "AFIA Anjali [PERSON_NAME] [PERSON_NAME] [PERSON_NAME] HEAD [PERSON_NAME] [PERSO…" at bounding box center [261, 143] width 452 height 33
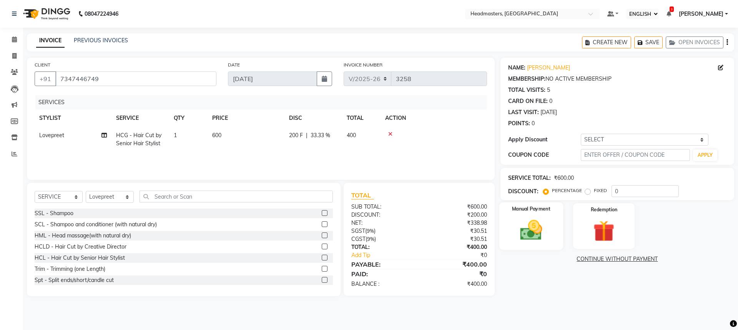
click at [535, 222] on img at bounding box center [531, 230] width 36 height 25
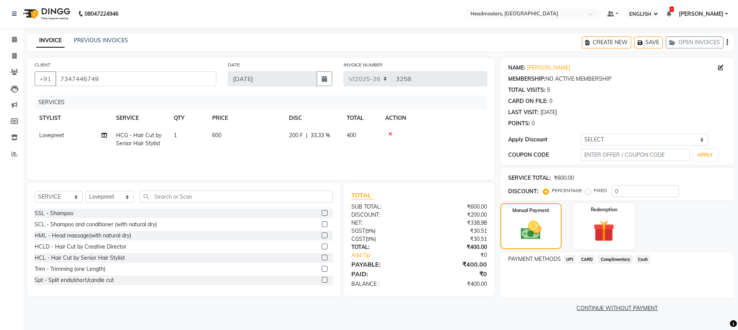
drag, startPoint x: 569, startPoint y: 257, endPoint x: 582, endPoint y: 263, distance: 14.5
click at [572, 257] on span "UPI" at bounding box center [570, 259] width 12 height 9
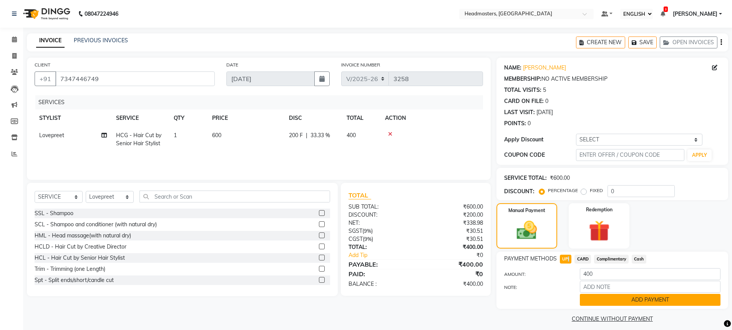
click at [634, 301] on button "ADD PAYMENT" at bounding box center [650, 300] width 141 height 12
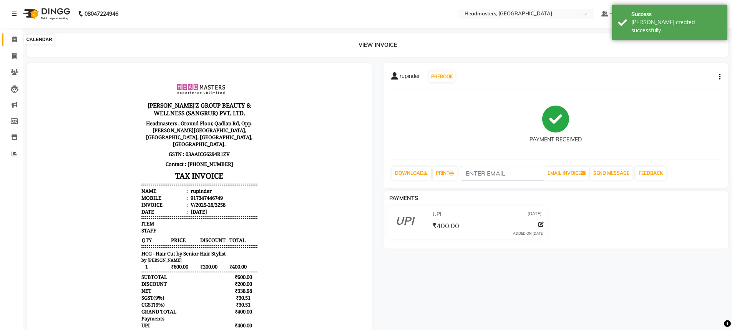
drag, startPoint x: 14, startPoint y: 40, endPoint x: 0, endPoint y: 72, distance: 34.9
click at [14, 40] on icon at bounding box center [14, 40] width 5 height 6
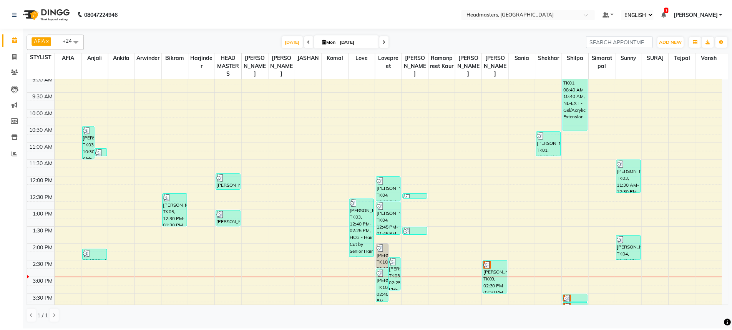
scroll to position [38, 0]
drag, startPoint x: 673, startPoint y: 39, endPoint x: 659, endPoint y: 57, distance: 22.7
click at [672, 39] on span "ADD NEW" at bounding box center [676, 41] width 23 height 6
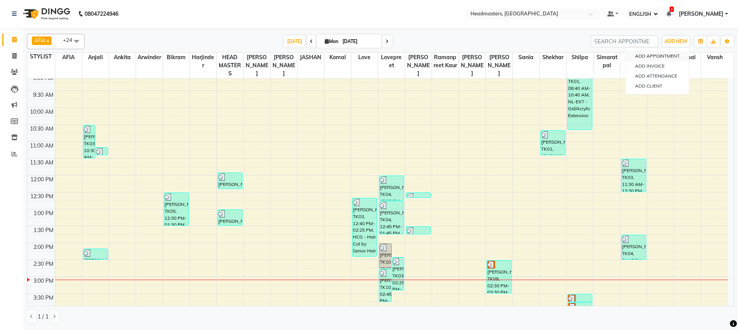
click at [658, 57] on button "ADD APPOINTMENT" at bounding box center [657, 56] width 63 height 10
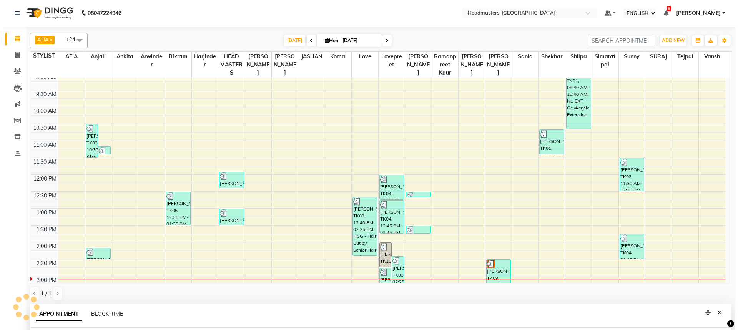
scroll to position [150, 0]
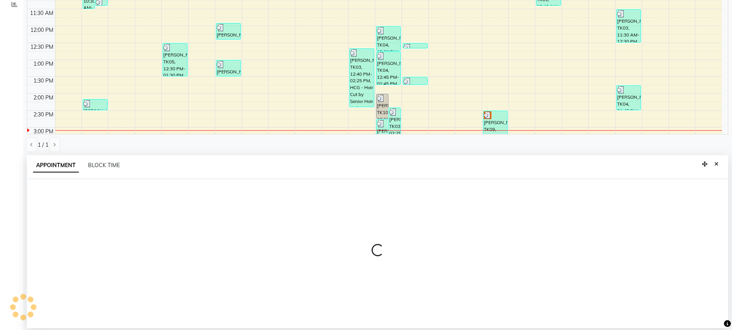
select select "tentative"
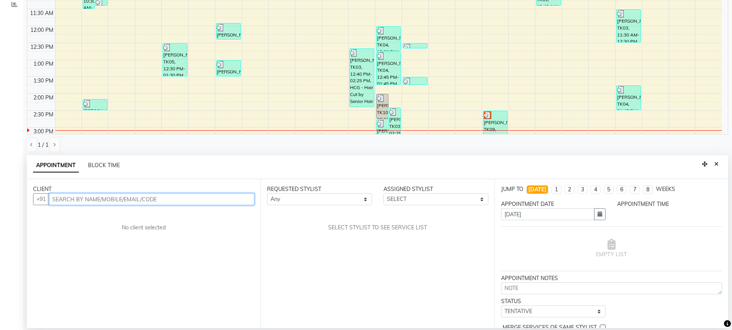
select select "540"
type input "7888962062"
click at [91, 216] on div "CLIENT [PHONE_NUMBER] ADD CLIENT No client selected" at bounding box center [144, 253] width 234 height 149
click at [231, 197] on span "ADD CLIENT" at bounding box center [236, 199] width 32 height 7
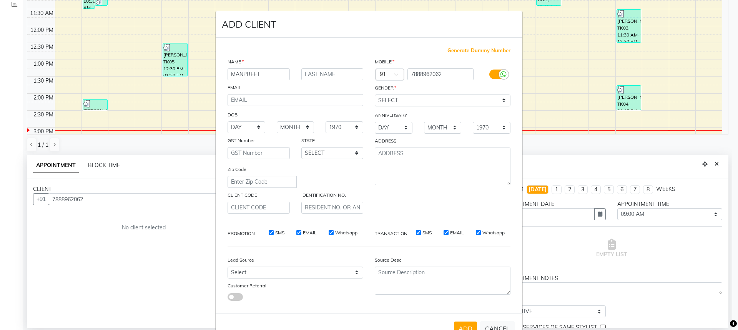
type input "MANPREET"
drag, startPoint x: 398, startPoint y: 99, endPoint x: 398, endPoint y: 106, distance: 7.3
click at [399, 100] on select "SELECT [DEMOGRAPHIC_DATA] [DEMOGRAPHIC_DATA] OTHER PREFER NOT TO SAY" at bounding box center [443, 101] width 136 height 12
select select "[DEMOGRAPHIC_DATA]"
click at [375, 95] on select "SELECT [DEMOGRAPHIC_DATA] [DEMOGRAPHIC_DATA] OTHER PREFER NOT TO SAY" at bounding box center [443, 101] width 136 height 12
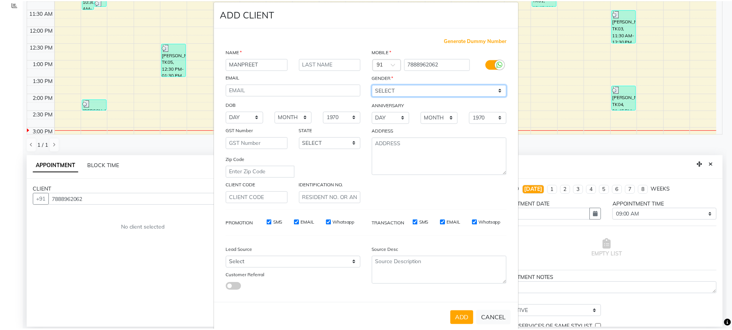
scroll to position [25, 0]
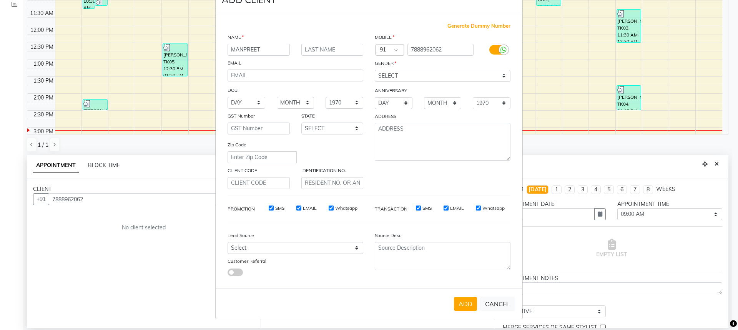
click at [471, 308] on button "ADD" at bounding box center [465, 304] width 23 height 14
select select
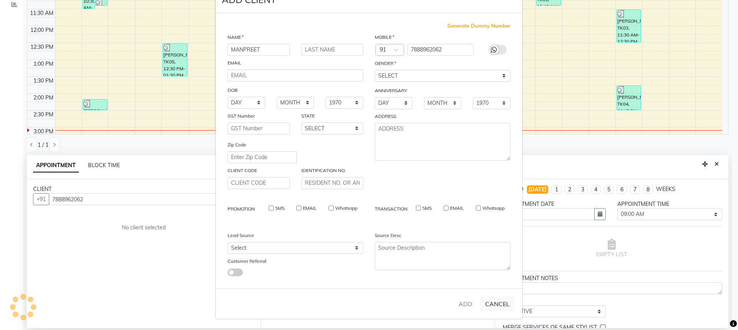
select select
checkbox input "false"
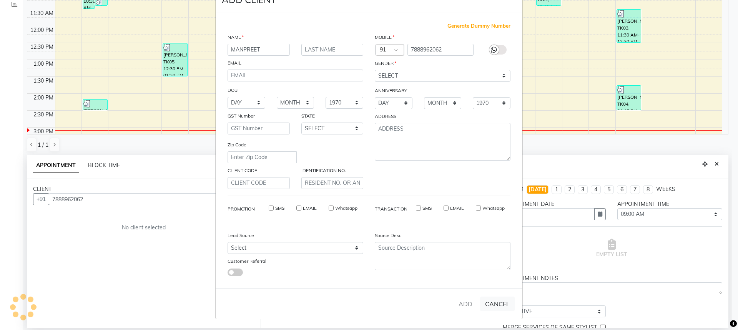
checkbox input "false"
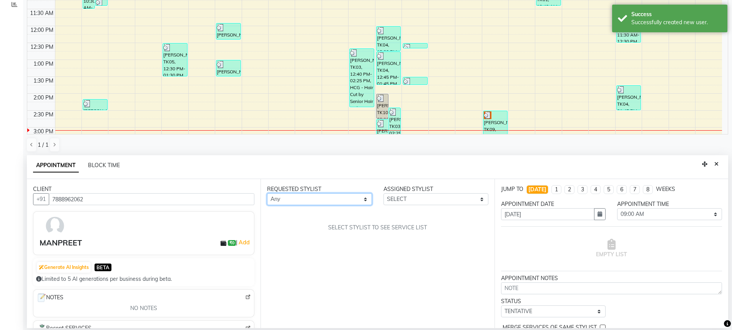
click at [282, 199] on select "Any AFIA Anjali [PERSON_NAME] [PERSON_NAME] [PERSON_NAME] HEAD [PERSON_NAME] [P…" at bounding box center [319, 199] width 105 height 12
select select "60660"
drag, startPoint x: 286, startPoint y: 224, endPoint x: 316, endPoint y: 225, distance: 29.6
click at [296, 225] on div "REQUESTED STYLIST Any AFIA Anjali [PERSON_NAME] [PERSON_NAME] [PERSON_NAME] HEA…" at bounding box center [378, 253] width 234 height 149
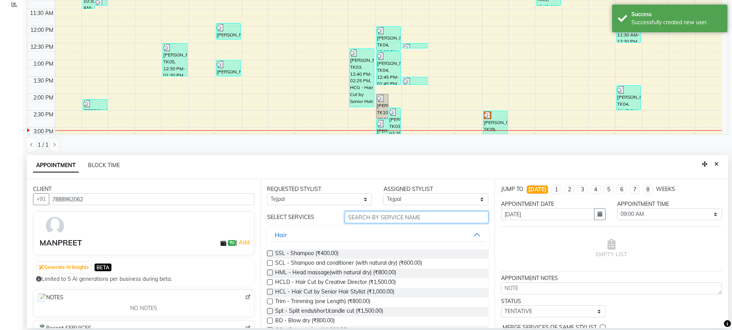
click at [375, 214] on input "text" at bounding box center [417, 217] width 144 height 12
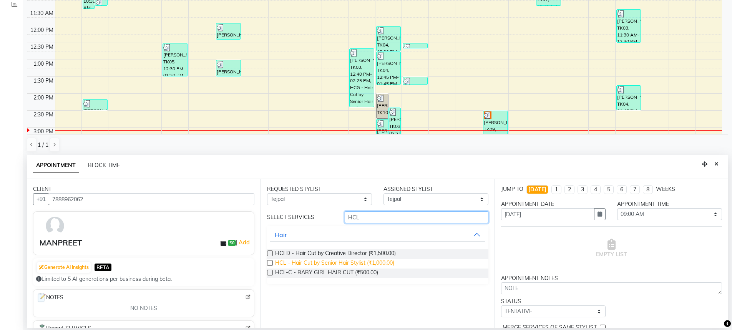
type input "HCL"
click at [359, 262] on span "HCL - Hair Cut by Senior Hair Stylist (₹1,000.00)" at bounding box center [334, 264] width 119 height 10
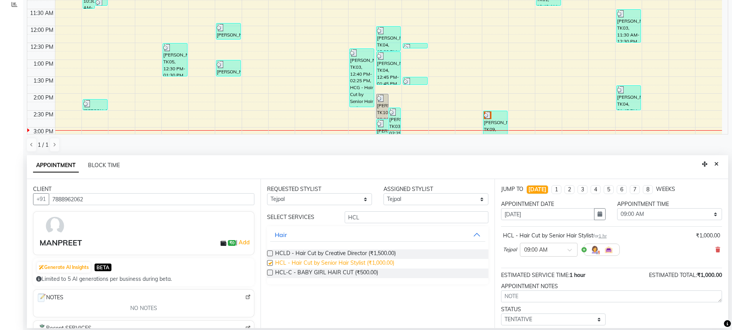
checkbox input "false"
click at [676, 215] on select "SELECT 09:00 AM 09:15 AM 09:30 AM 09:45 AM 10:00 AM 10:15 AM 10:30 AM 10:45 AM …" at bounding box center [669, 214] width 105 height 12
select select "840"
click at [617, 208] on select "SELECT 09:00 AM 09:15 AM 09:30 AM 09:45 AM 10:00 AM 10:15 AM 10:30 AM 10:45 AM …" at bounding box center [669, 214] width 105 height 12
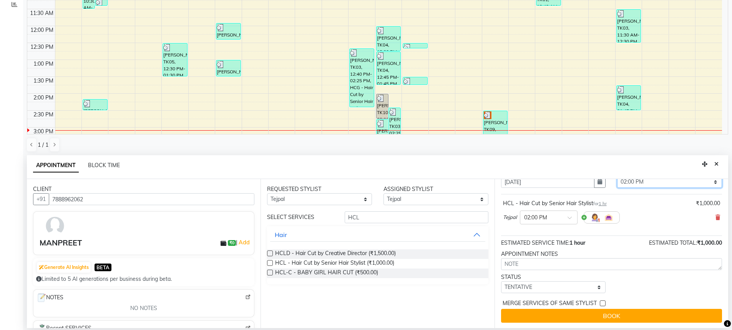
scroll to position [33, 0]
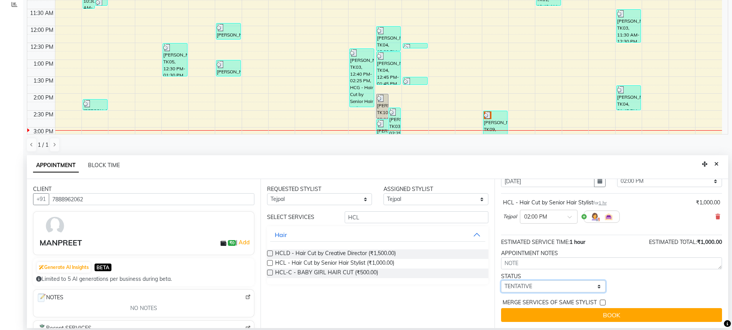
drag, startPoint x: 544, startPoint y: 287, endPoint x: 544, endPoint y: 281, distance: 5.8
click at [544, 287] on select "SELECT TENTATIVE CONFIRM CHECK-IN UPCOMING" at bounding box center [553, 287] width 105 height 12
select select "confirm booking"
click at [501, 281] on select "SELECT TENTATIVE CONFIRM CHECK-IN UPCOMING" at bounding box center [553, 287] width 105 height 12
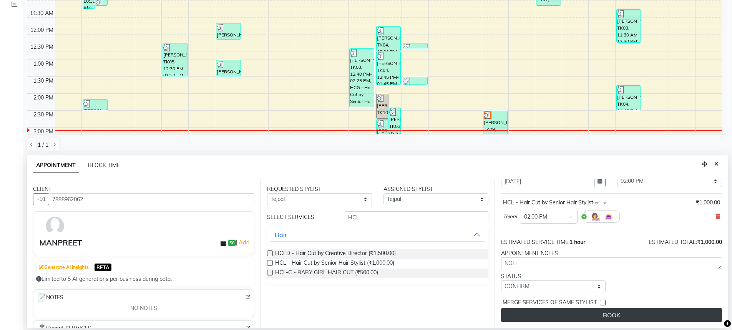
click at [596, 317] on button "BOOK" at bounding box center [611, 315] width 221 height 14
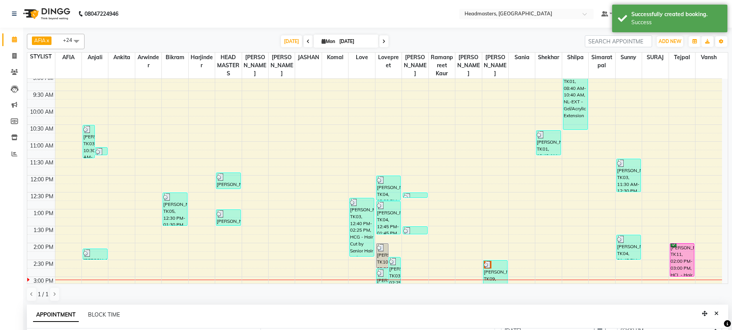
scroll to position [90, 0]
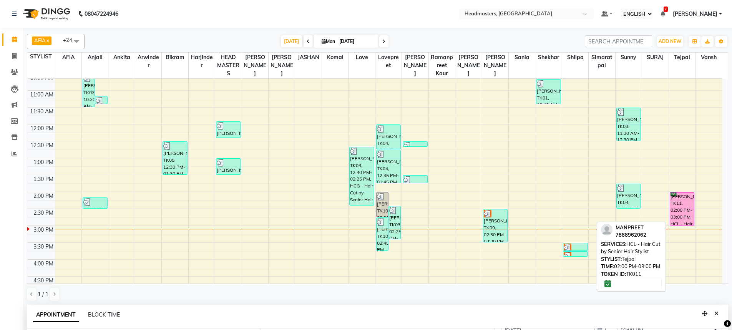
click at [677, 207] on div "[PERSON_NAME], TK11, 02:00 PM-03:00 PM, HCL - Hair Cut by Senior Hair Stylist" at bounding box center [682, 209] width 24 height 33
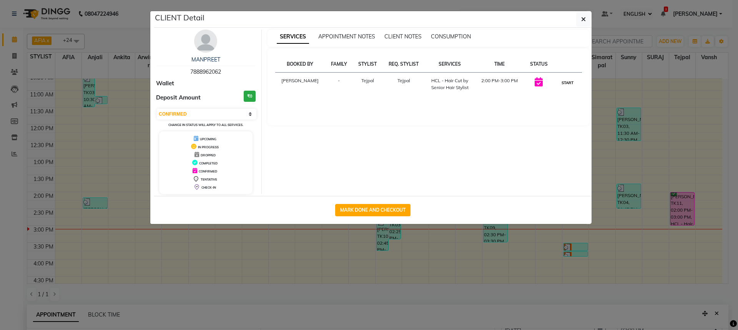
click at [569, 83] on button "START" at bounding box center [568, 83] width 16 height 10
select select "1"
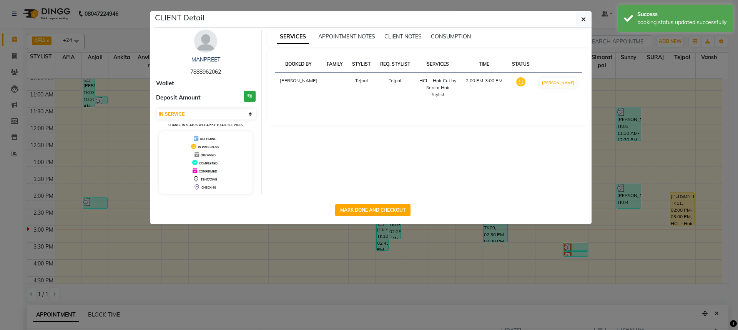
click at [652, 73] on ngb-modal-window "CLIENT Detail [PERSON_NAME] 7888962062 Wallet Deposit Amount ₹0 SELECT IN SERVI…" at bounding box center [369, 165] width 738 height 330
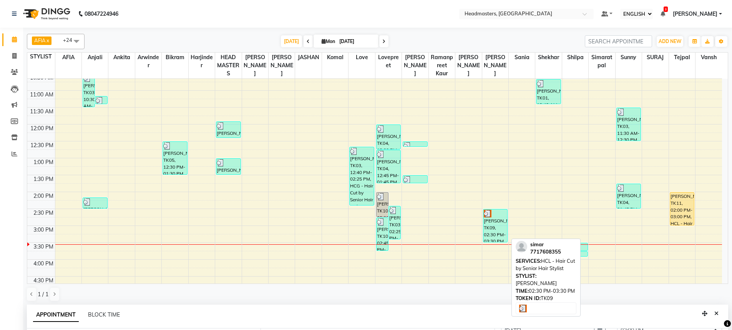
click at [494, 220] on div "[PERSON_NAME], TK09, 02:30 PM-03:30 PM, HCL - Hair Cut by Senior Hair Stylist" at bounding box center [496, 226] width 24 height 33
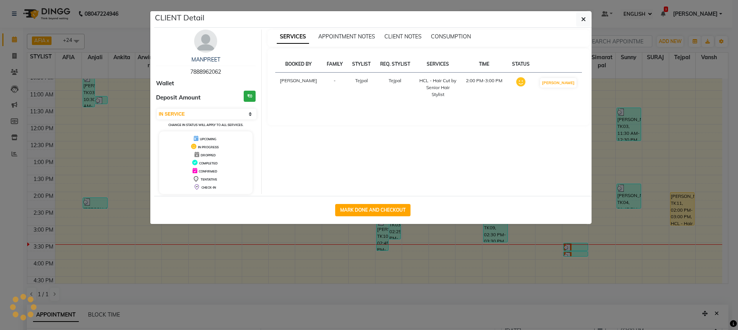
select select "3"
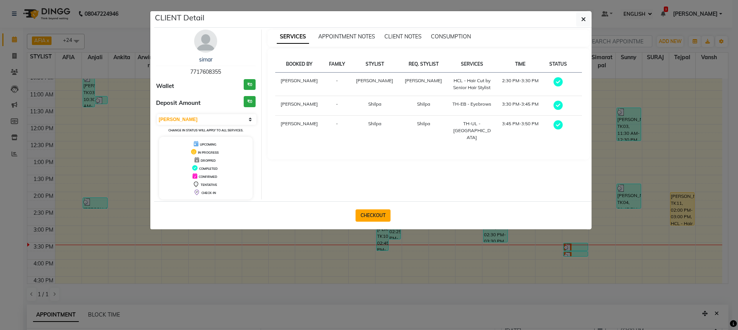
click at [364, 216] on button "CHECKOUT" at bounding box center [373, 216] width 35 height 12
select select "service"
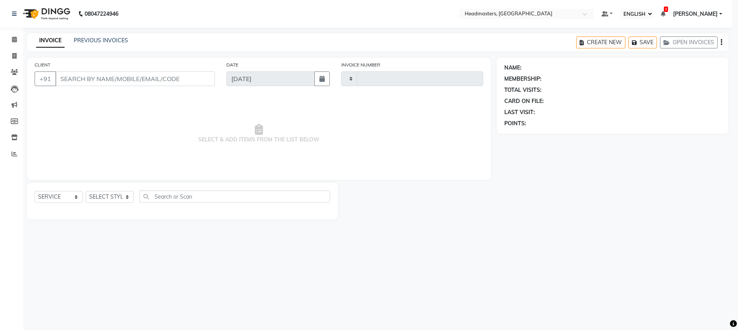
type input "3259"
select select "7136"
type input "7717608355"
select select "68491"
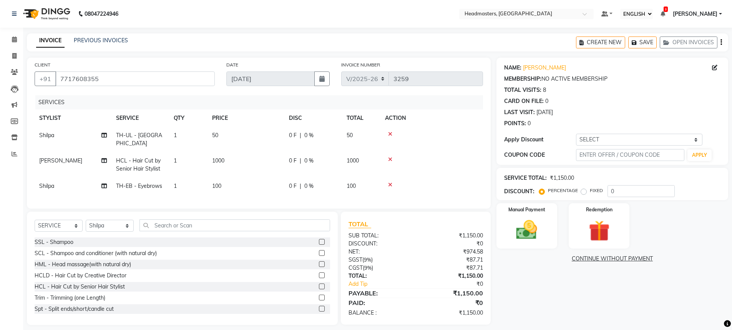
click at [299, 157] on div "0 F | 0 %" at bounding box center [313, 161] width 48 height 8
select select "60659"
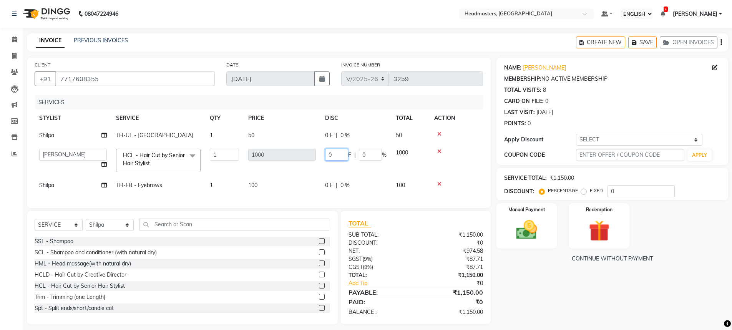
drag, startPoint x: 326, startPoint y: 155, endPoint x: 332, endPoint y: 160, distance: 7.6
click at [329, 158] on input "0" at bounding box center [336, 155] width 23 height 12
type input "300"
click at [332, 188] on div "SERVICES STYLIST SERVICE QTY PRICE DISC TOTAL ACTION Shilpa TH-UL - Upper lips …" at bounding box center [259, 147] width 449 height 105
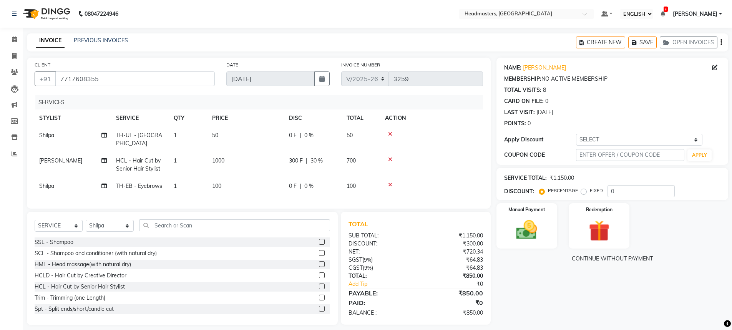
click at [332, 186] on div "SERVICES STYLIST SERVICE QTY PRICE DISC TOTAL ACTION Shilpa TH-UL - Upper lips …" at bounding box center [259, 148] width 449 height 106
click at [309, 182] on span "0 %" at bounding box center [308, 186] width 9 height 8
select select "68491"
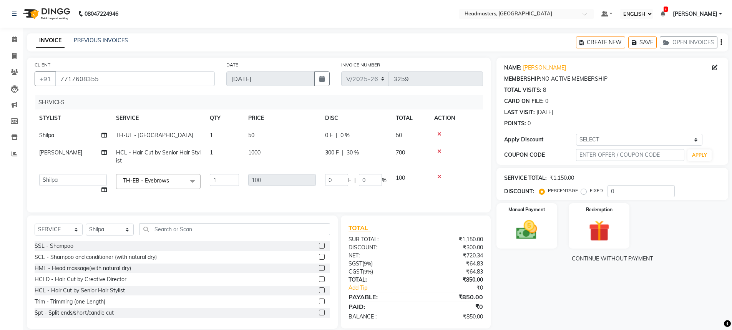
click at [322, 179] on td "0 F | 0 %" at bounding box center [356, 184] width 71 height 29
click at [327, 179] on input "0" at bounding box center [336, 180] width 23 height 12
type input "50"
click at [567, 279] on div "NAME: [PERSON_NAME] MEMBERSHIP: NO ACTIVE MEMBERSHIP TOTAL VISITS: 8 CARD ON FI…" at bounding box center [616, 193] width 238 height 271
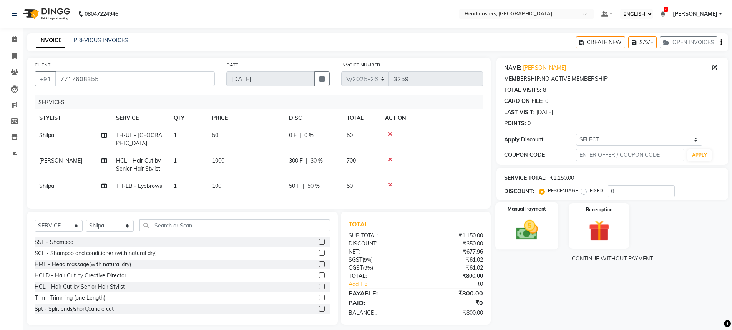
click at [539, 228] on img at bounding box center [526, 230] width 35 height 25
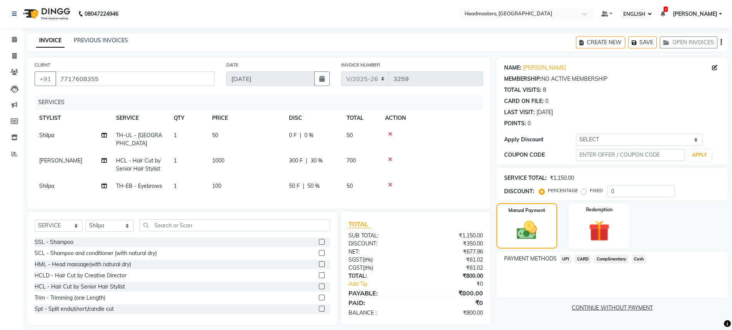
click at [639, 261] on span "Cash" at bounding box center [639, 259] width 15 height 9
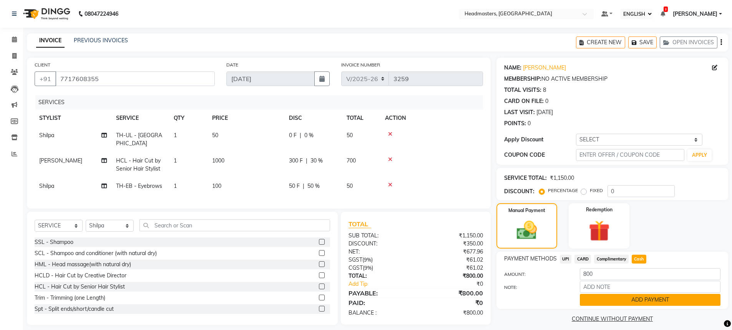
click at [615, 302] on button "ADD PAYMENT" at bounding box center [650, 300] width 141 height 12
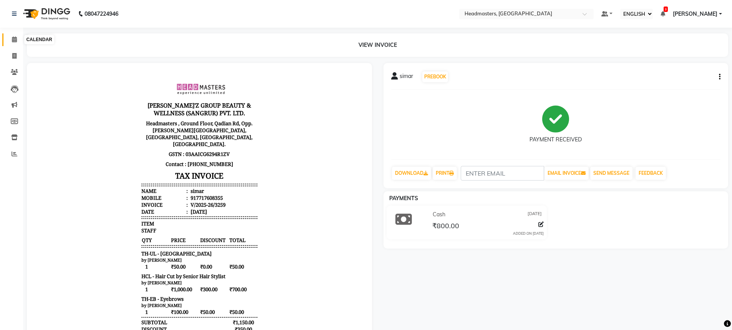
click at [14, 40] on icon at bounding box center [14, 40] width 5 height 6
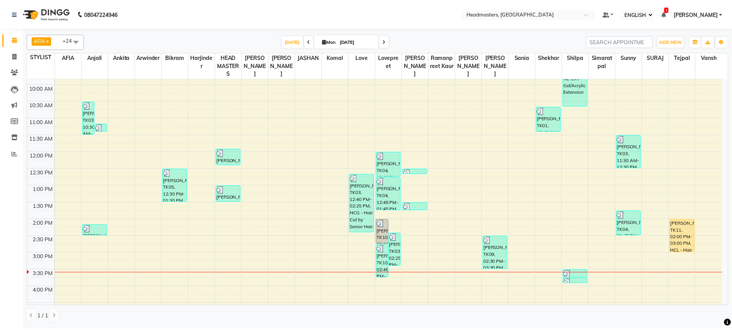
scroll to position [64, 0]
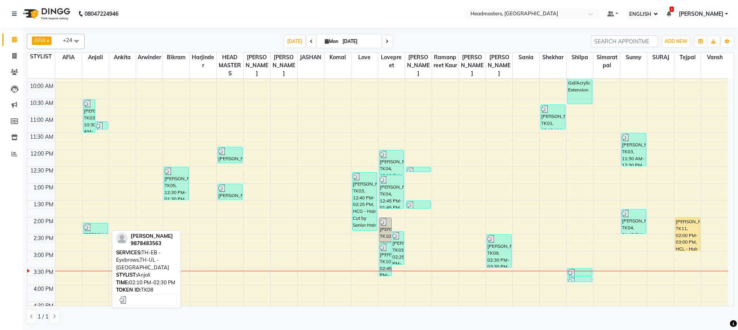
click at [99, 228] on div at bounding box center [95, 228] width 23 height 8
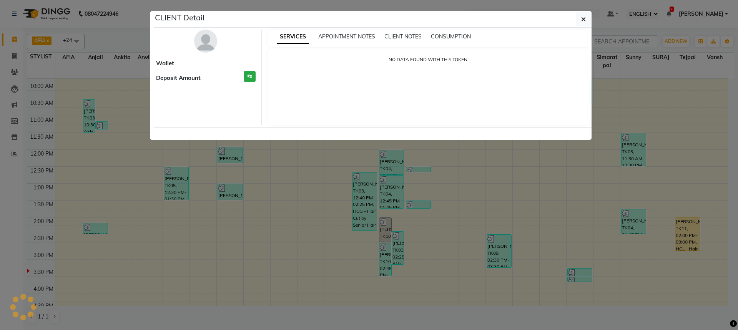
select select "3"
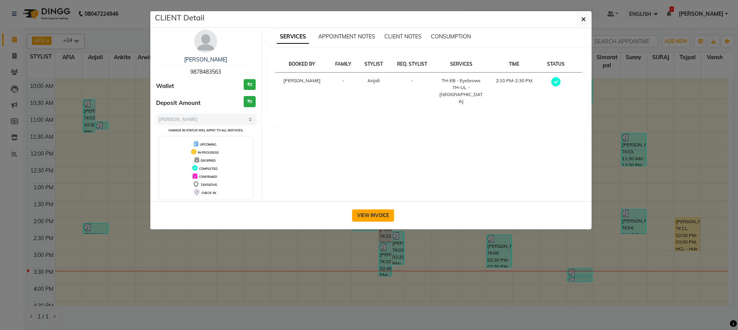
click at [386, 220] on button "VIEW INVOICE" at bounding box center [373, 216] width 42 height 12
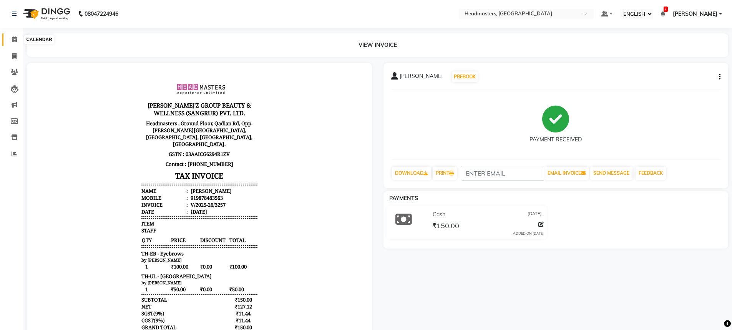
click at [12, 37] on icon at bounding box center [14, 40] width 5 height 6
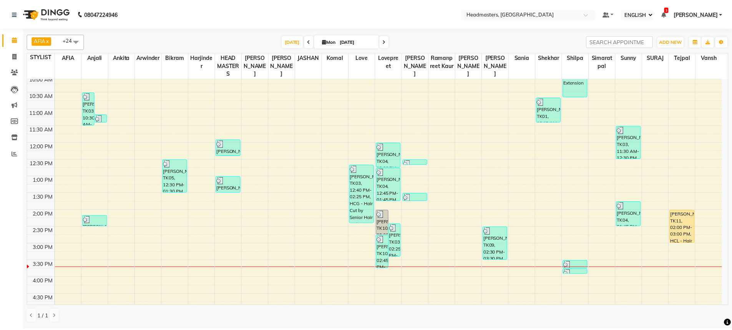
scroll to position [115, 0]
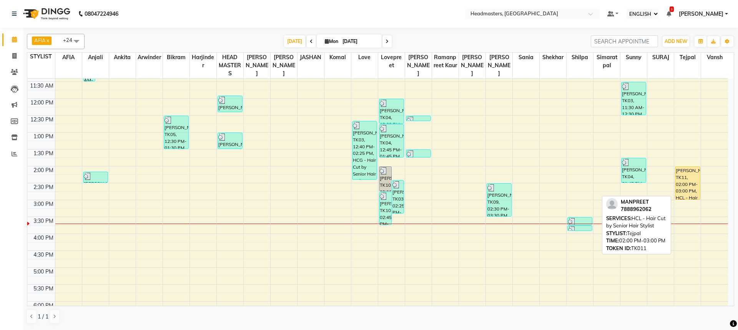
click at [681, 177] on div "[PERSON_NAME], TK11, 02:00 PM-03:00 PM, HCL - Hair Cut by Senior Hair Stylist" at bounding box center [687, 183] width 24 height 33
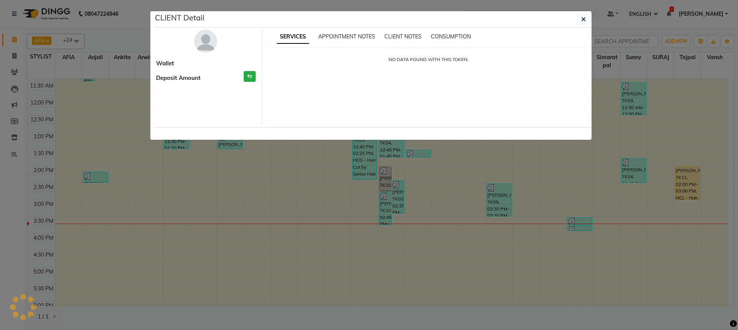
select select "1"
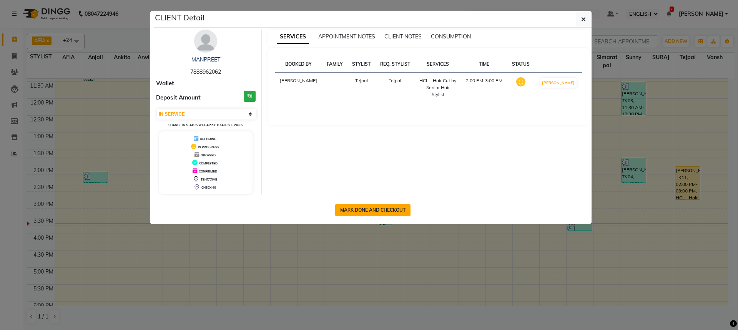
click at [379, 213] on button "MARK DONE AND CHECKOUT" at bounding box center [372, 210] width 75 height 12
select select "service"
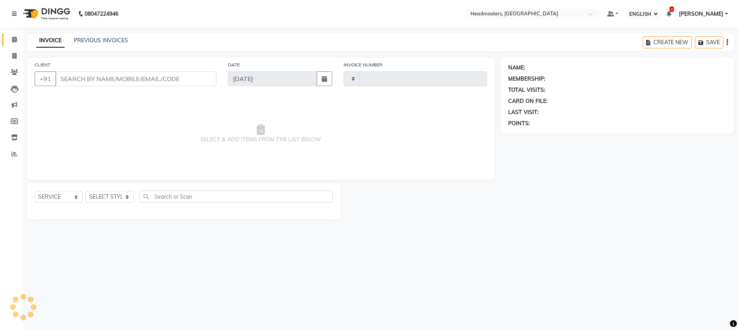
type input "3260"
select select "7136"
type input "7888962062"
select select "60660"
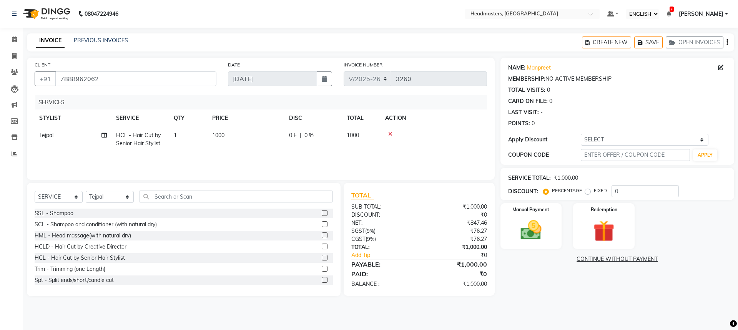
click at [275, 138] on td "1000" at bounding box center [246, 139] width 77 height 25
select select "60660"
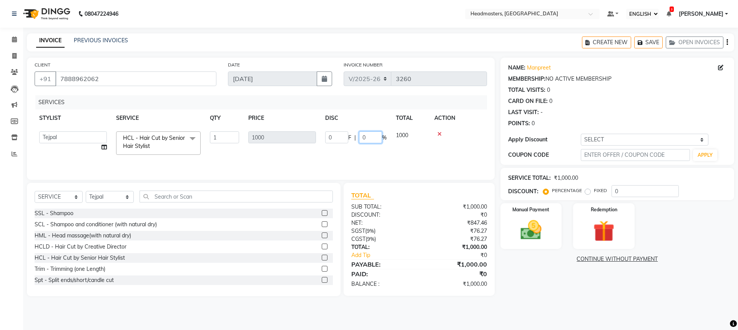
click at [364, 138] on input "0" at bounding box center [370, 137] width 23 height 12
type input "030"
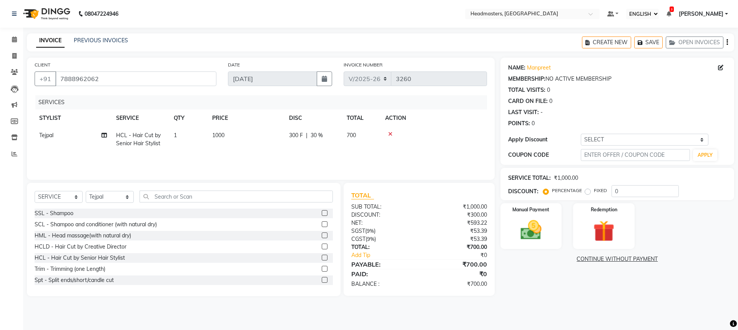
click at [398, 158] on div "SERVICES STYLIST SERVICE QTY PRICE DISC TOTAL ACTION [PERSON_NAME] HCL - Hair C…" at bounding box center [261, 133] width 452 height 77
click at [540, 225] on img at bounding box center [531, 230] width 36 height 25
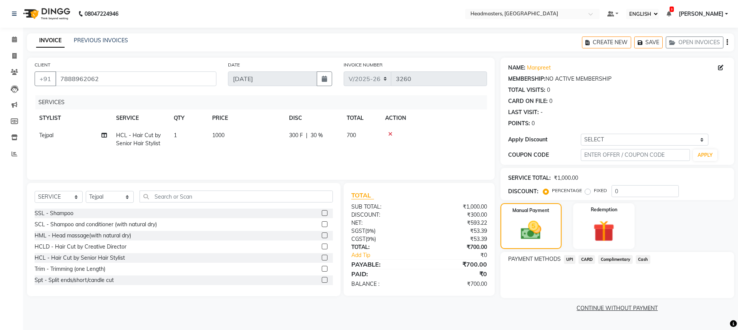
click at [643, 260] on span "Cash" at bounding box center [643, 259] width 15 height 9
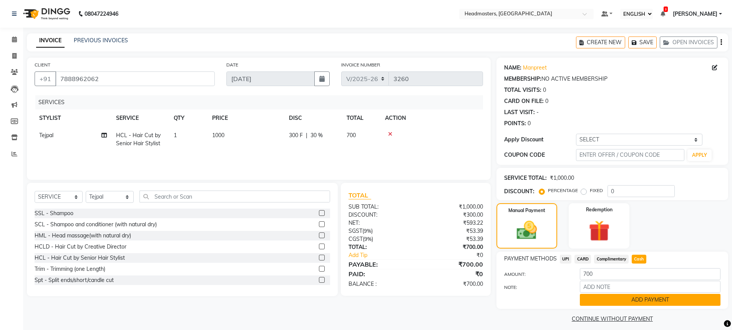
click at [650, 302] on button "ADD PAYMENT" at bounding box center [650, 300] width 141 height 12
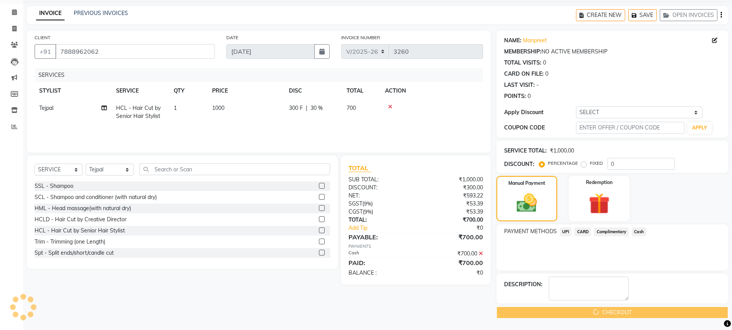
click at [600, 313] on div "CHECKOUT" at bounding box center [613, 313] width 232 height 12
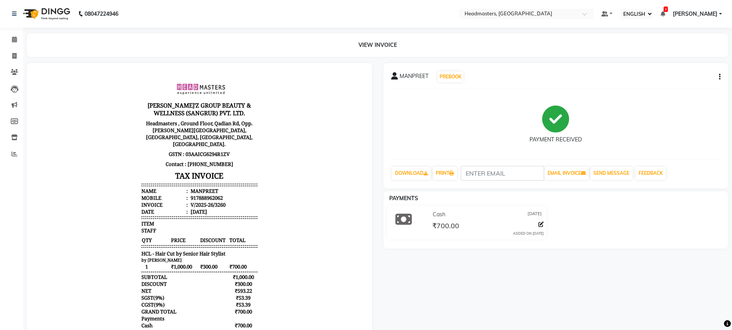
scroll to position [13, 0]
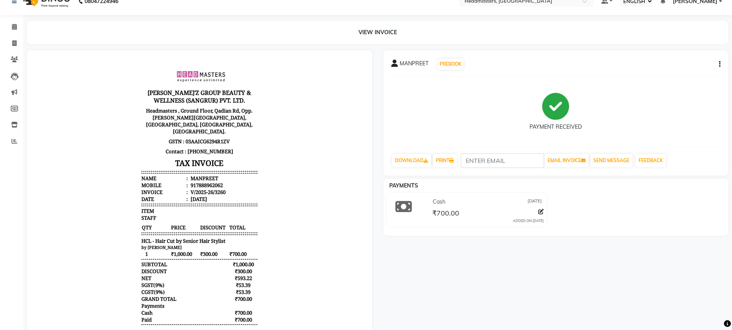
click at [597, 329] on div "[PERSON_NAME] PREBOOK PAYMENT RECEIVED DOWNLOAD PRINT EMAIL INVOICE SEND MESSAG…" at bounding box center [556, 197] width 357 height 294
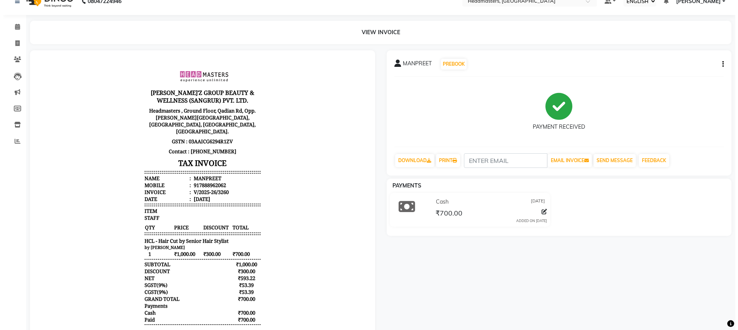
scroll to position [0, 0]
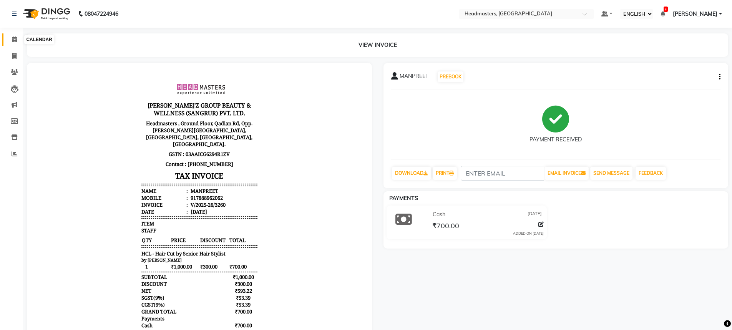
click at [15, 37] on icon at bounding box center [14, 40] width 5 height 6
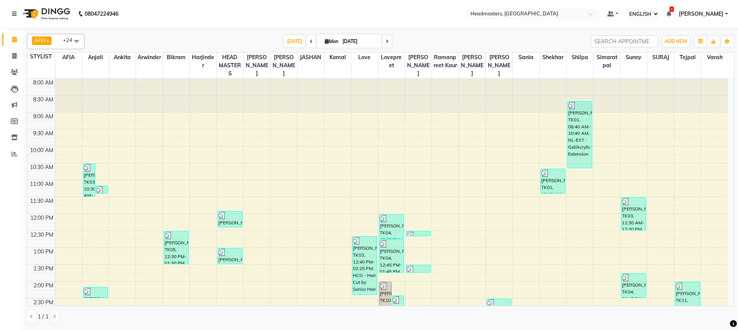
click at [15, 36] on span at bounding box center [14, 39] width 13 height 9
click at [11, 54] on span at bounding box center [14, 56] width 13 height 9
select select "service"
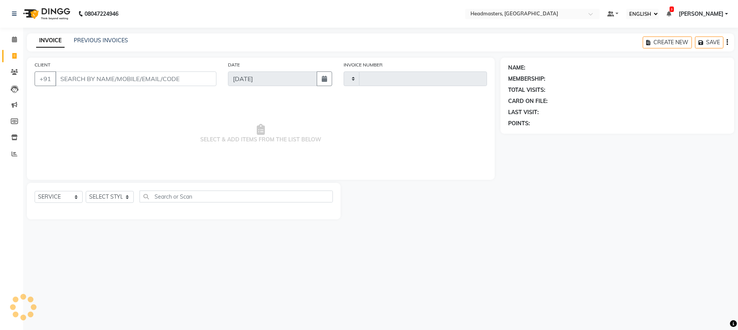
type input "3261"
select select "7136"
click at [85, 72] on input "CLIENT" at bounding box center [135, 79] width 161 height 15
drag, startPoint x: 17, startPoint y: 40, endPoint x: 11, endPoint y: 57, distance: 17.3
click at [17, 40] on icon at bounding box center [14, 40] width 5 height 6
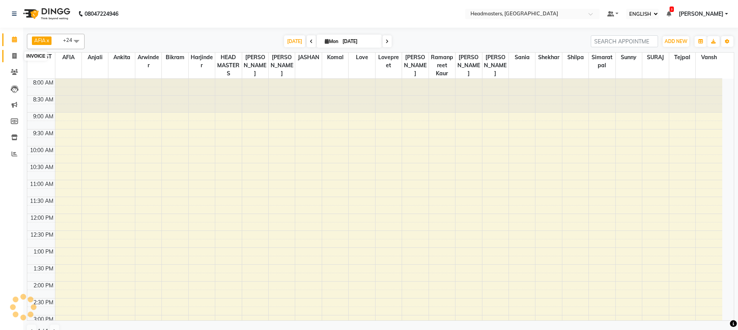
click at [11, 57] on span at bounding box center [14, 56] width 13 height 9
select select "service"
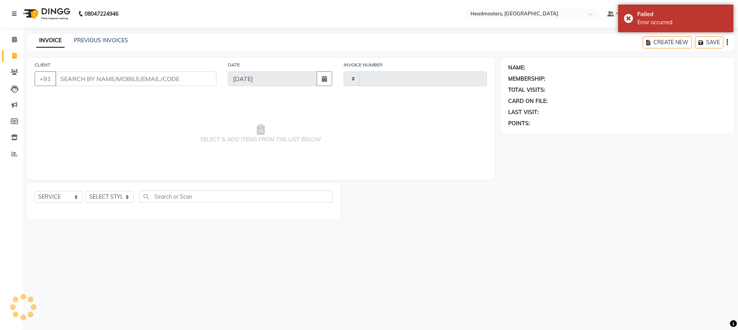
click at [82, 86] on div "CLIENT +91" at bounding box center [125, 77] width 193 height 32
drag, startPoint x: 17, startPoint y: 38, endPoint x: 13, endPoint y: 57, distance: 19.0
click at [17, 39] on span at bounding box center [14, 39] width 13 height 9
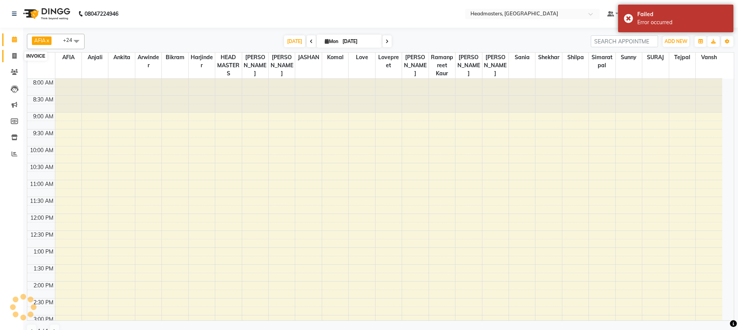
click at [11, 55] on span at bounding box center [14, 56] width 13 height 9
select select "service"
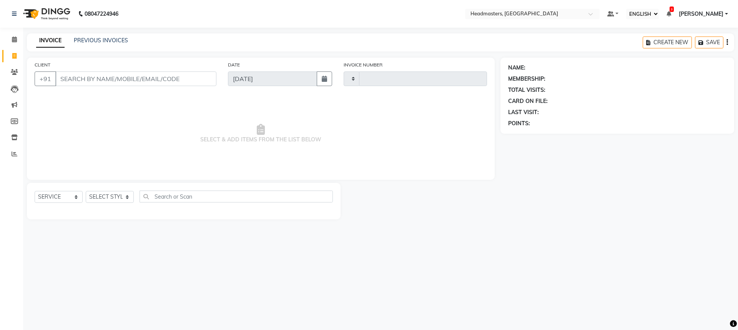
click at [94, 73] on input "CLIENT" at bounding box center [135, 79] width 161 height 15
type input "8264536902"
click at [126, 127] on span "SELECT & ADD ITEMS FROM THE LIST BELOW" at bounding box center [261, 133] width 452 height 77
click at [194, 75] on button "ADD CLIENT" at bounding box center [194, 79] width 46 height 15
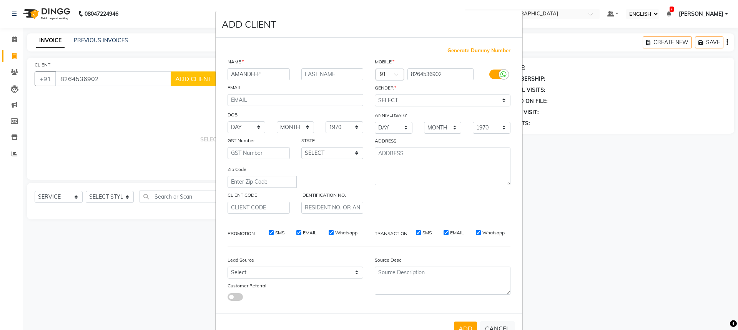
type input "AMANDEEP"
click at [306, 73] on input "text" at bounding box center [332, 74] width 62 height 12
type input "KAUR"
click at [394, 91] on div "GENDER" at bounding box center [442, 89] width 147 height 11
click at [397, 101] on select "SELECT [DEMOGRAPHIC_DATA] [DEMOGRAPHIC_DATA] OTHER PREFER NOT TO SAY" at bounding box center [443, 101] width 136 height 12
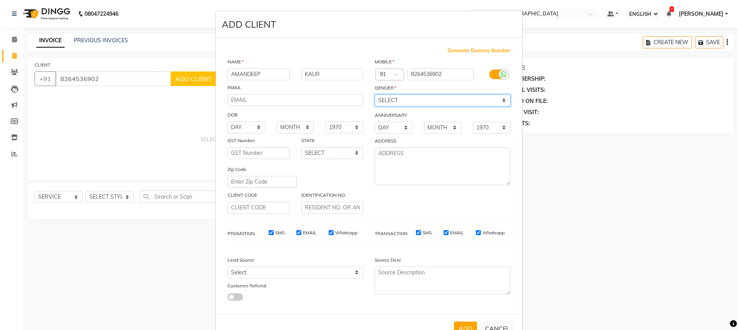
select select "[DEMOGRAPHIC_DATA]"
click at [375, 95] on select "SELECT [DEMOGRAPHIC_DATA] [DEMOGRAPHIC_DATA] OTHER PREFER NOT TO SAY" at bounding box center [443, 101] width 136 height 12
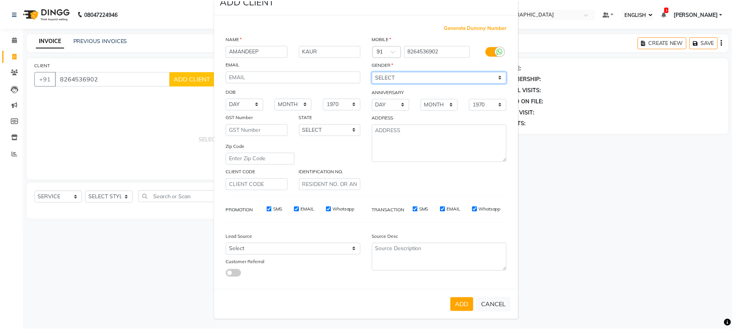
scroll to position [25, 0]
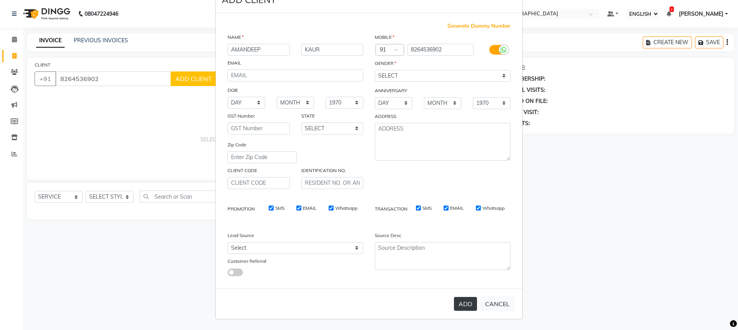
click at [458, 303] on button "ADD" at bounding box center [465, 304] width 23 height 14
select select
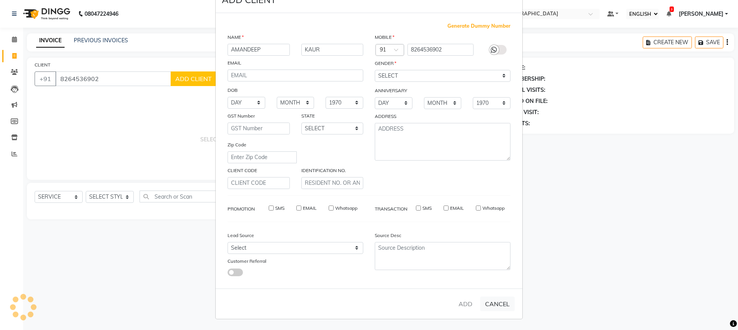
select select
checkbox input "false"
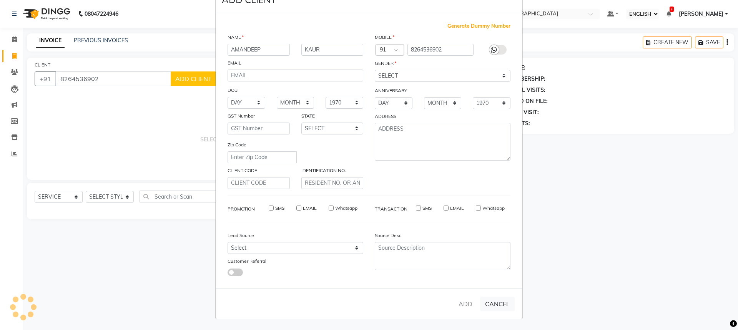
checkbox input "false"
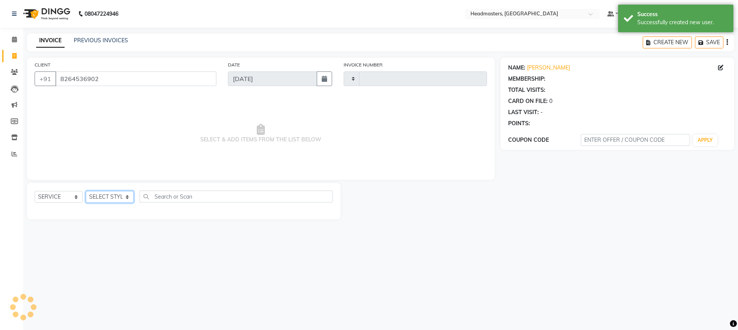
click at [118, 196] on select "SELECT STYLIST AFIA Anjali [PERSON_NAME] [PERSON_NAME] [PERSON_NAME] HEAD [PERS…" at bounding box center [110, 197] width 48 height 12
select select "60708"
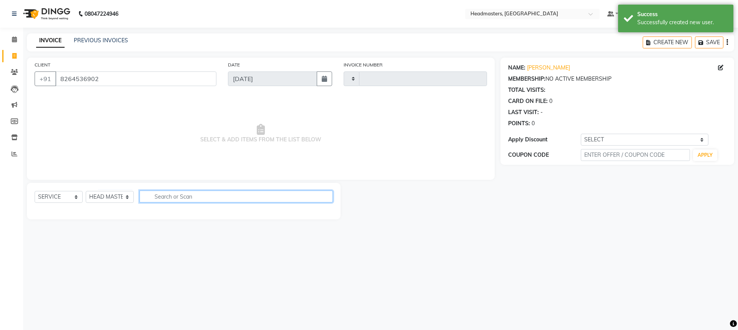
click at [171, 194] on input "text" at bounding box center [236, 197] width 193 height 12
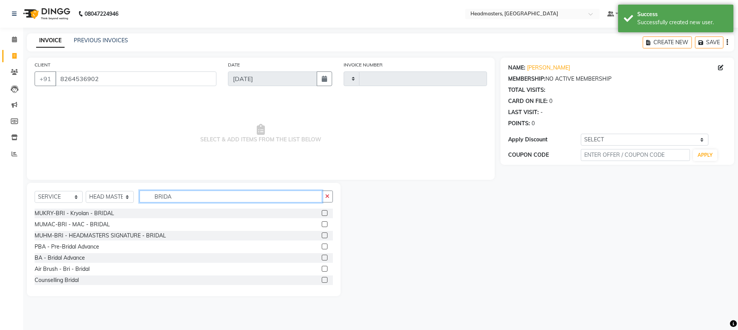
type input "BRIDA"
click at [322, 256] on label at bounding box center [325, 258] width 6 height 6
click at [322, 256] on input "checkbox" at bounding box center [324, 258] width 5 height 5
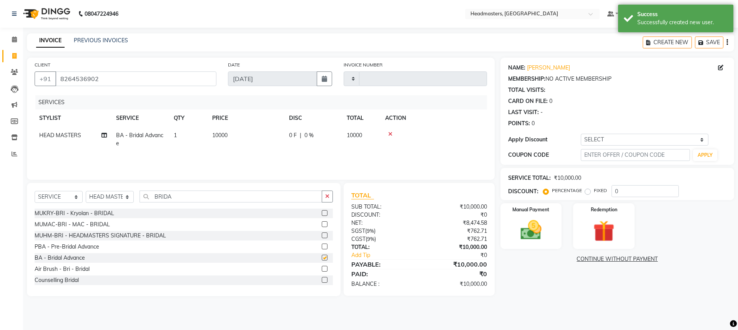
checkbox input "false"
drag, startPoint x: 271, startPoint y: 139, endPoint x: 322, endPoint y: 139, distance: 51.5
click at [281, 140] on td "10000" at bounding box center [246, 139] width 77 height 25
select select "60708"
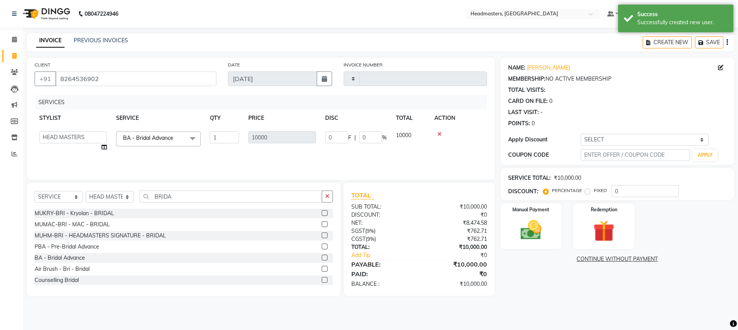
click at [358, 137] on div "0 F | 0 %" at bounding box center [356, 137] width 62 height 12
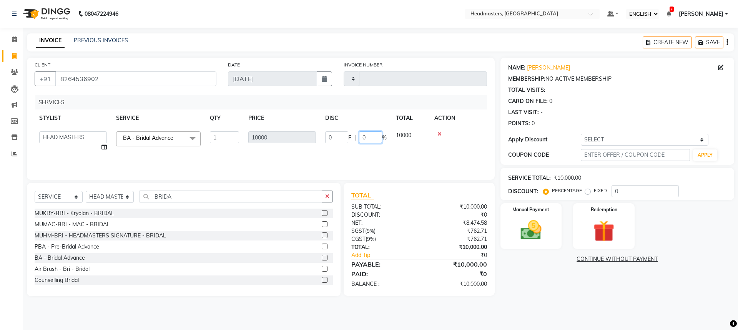
click at [362, 137] on input "0" at bounding box center [370, 137] width 23 height 12
type input "50"
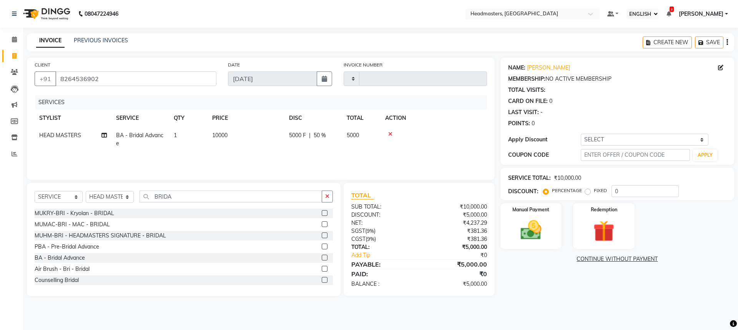
click at [382, 151] on tr "HEAD MASTERS BA - Bridal Advance 1 10000 5000 F | 50 % 5000" at bounding box center [261, 139] width 452 height 25
click at [541, 226] on img at bounding box center [531, 230] width 36 height 25
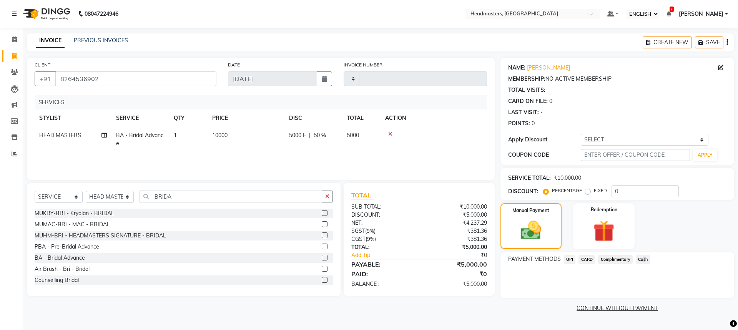
drag, startPoint x: 643, startPoint y: 257, endPoint x: 646, endPoint y: 261, distance: 5.2
click at [645, 258] on span "Cash" at bounding box center [643, 259] width 15 height 9
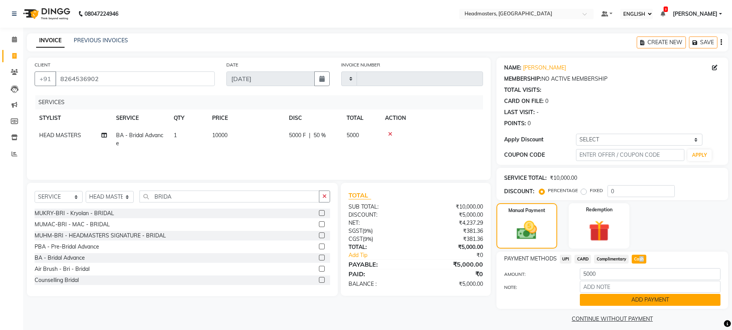
click at [652, 298] on button "ADD PAYMENT" at bounding box center [650, 300] width 141 height 12
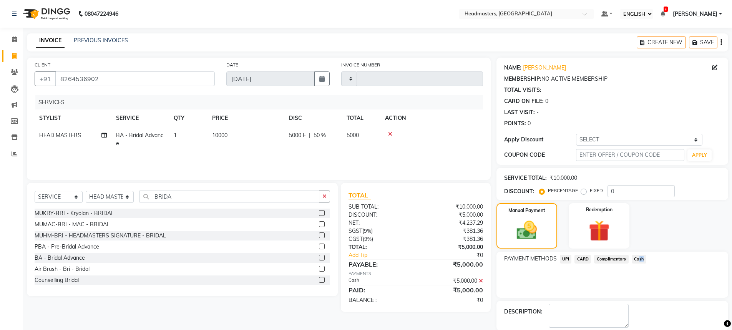
scroll to position [27, 0]
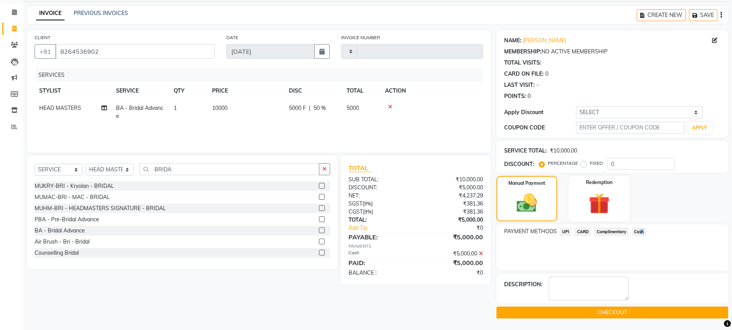
click at [579, 312] on button "CHECKOUT" at bounding box center [613, 313] width 232 height 12
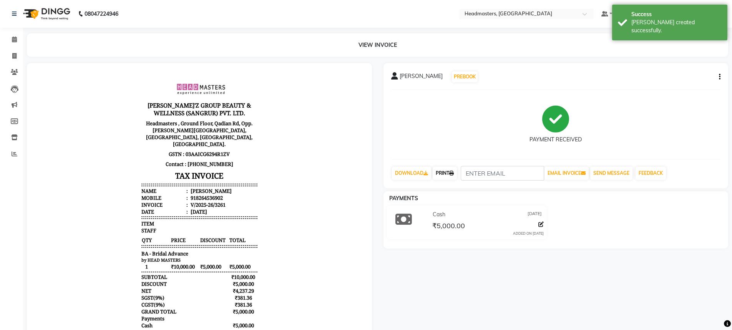
click at [454, 172] on icon at bounding box center [451, 173] width 5 height 5
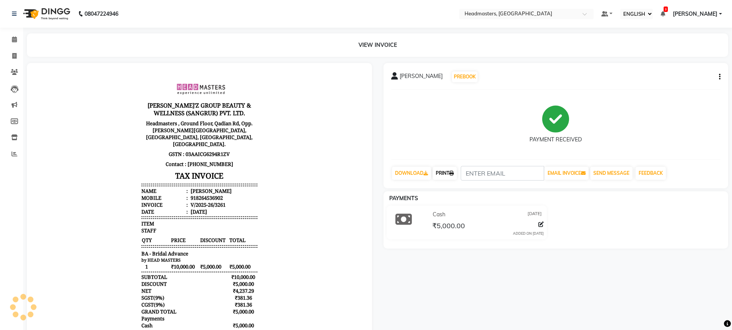
click at [444, 171] on link "PRINT" at bounding box center [445, 173] width 24 height 13
click at [12, 42] on span at bounding box center [14, 39] width 13 height 9
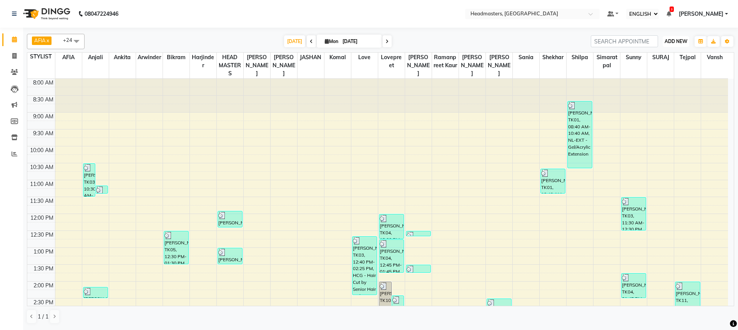
click at [672, 43] on span "ADD NEW" at bounding box center [676, 41] width 23 height 6
click at [665, 54] on button "ADD APPOINTMENT" at bounding box center [657, 56] width 63 height 10
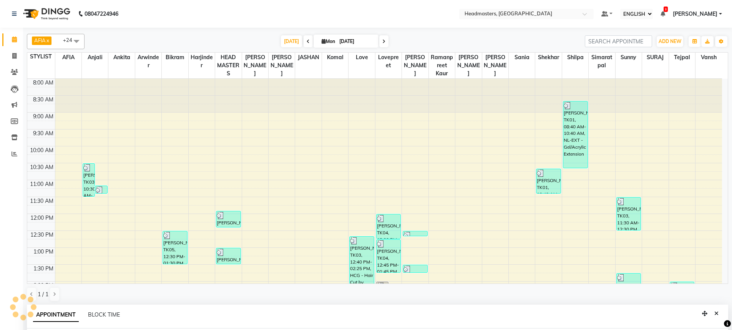
scroll to position [150, 0]
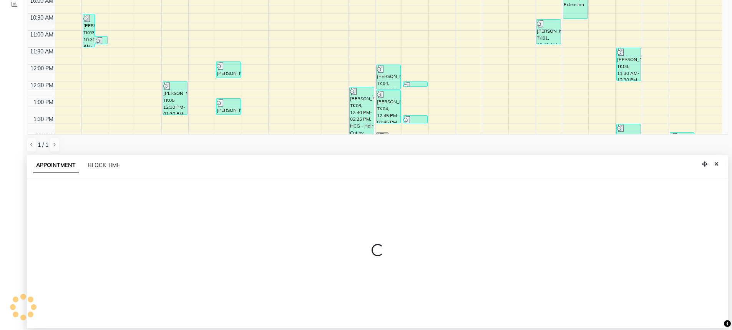
select select "tentative"
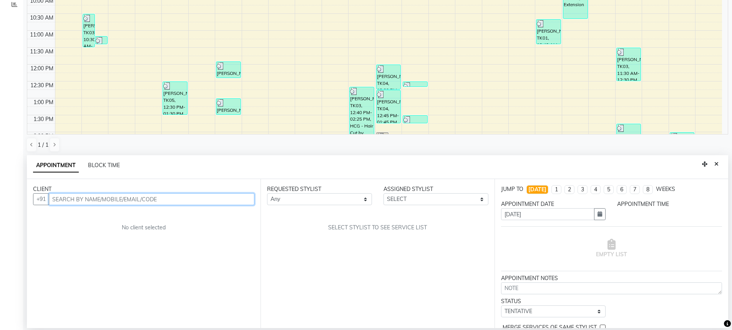
select select "540"
click at [78, 200] on input "text" at bounding box center [152, 199] width 206 height 12
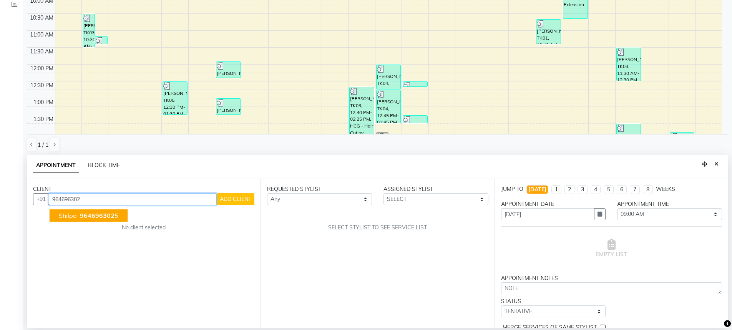
click at [86, 220] on button "shilpa 964696302 5" at bounding box center [89, 216] width 78 height 12
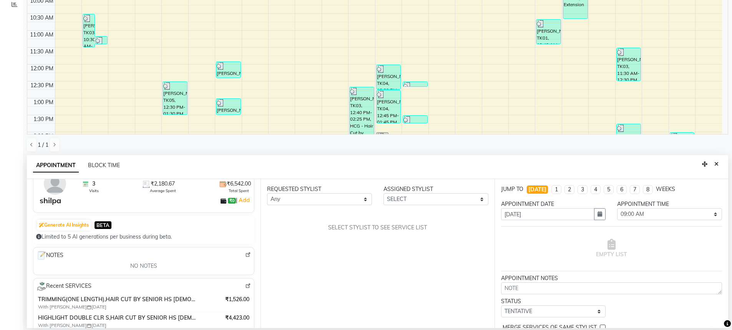
scroll to position [77, 0]
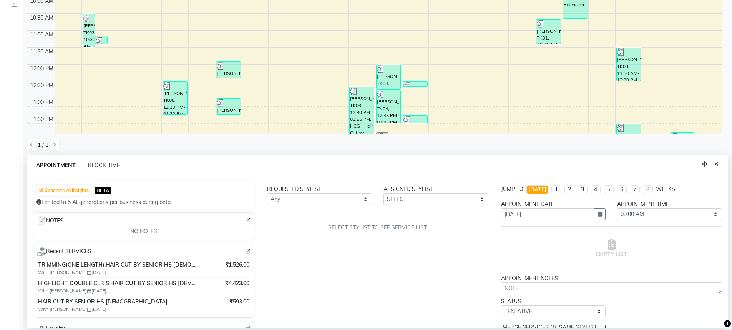
type input "9646963025"
click at [318, 196] on select "Any AFIA Anjali [PERSON_NAME] [PERSON_NAME] [PERSON_NAME] HEAD [PERSON_NAME] [P…" at bounding box center [319, 199] width 105 height 12
select select "60659"
drag, startPoint x: 289, startPoint y: 231, endPoint x: 313, endPoint y: 230, distance: 24.6
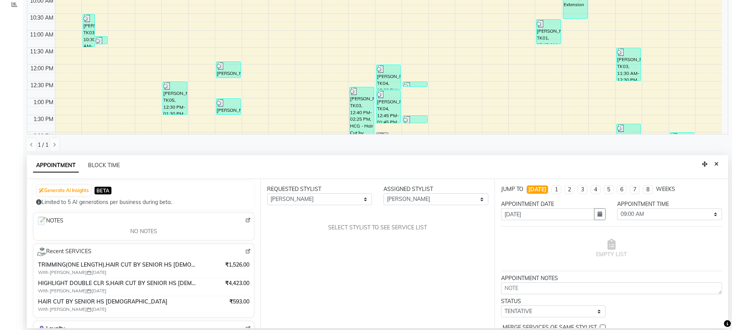
click at [289, 231] on div "REQUESTED STYLIST Any AFIA Anjali [PERSON_NAME] [PERSON_NAME] [PERSON_NAME] HEA…" at bounding box center [378, 253] width 234 height 149
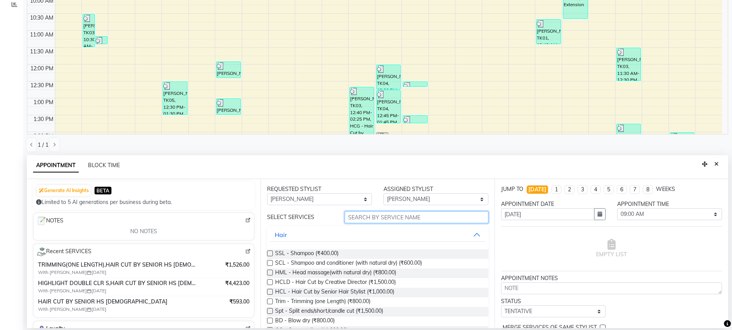
click at [358, 218] on input "text" at bounding box center [417, 217] width 144 height 12
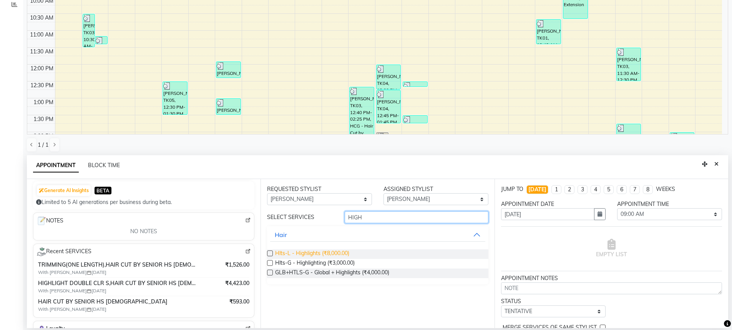
type input "HIGH"
click at [335, 251] on span "Hlts-L - Highlights (₹8,000.00)" at bounding box center [312, 255] width 74 height 10
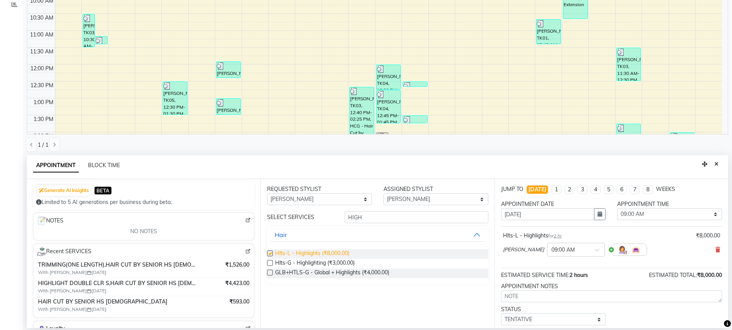
checkbox input "false"
drag, startPoint x: 692, startPoint y: 217, endPoint x: 683, endPoint y: 211, distance: 10.7
click at [687, 216] on select "SELECT 09:00 AM 09:15 AM 09:30 AM 09:45 AM 10:00 AM 10:15 AM 10:30 AM 10:45 AM …" at bounding box center [669, 214] width 105 height 12
select select "1005"
click at [617, 208] on select "SELECT 09:00 AM 09:15 AM 09:30 AM 09:45 AM 10:00 AM 10:15 AM 10:30 AM 10:45 AM …" at bounding box center [669, 214] width 105 height 12
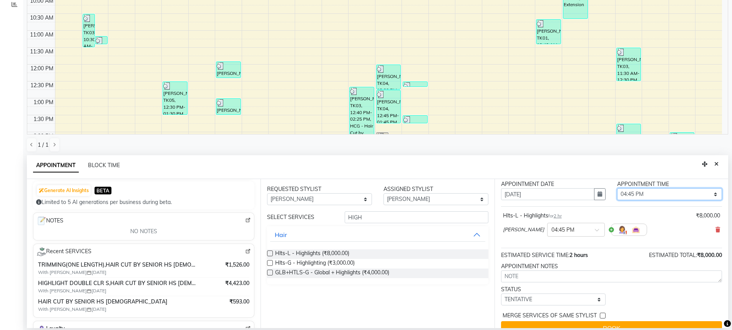
scroll to position [33, 0]
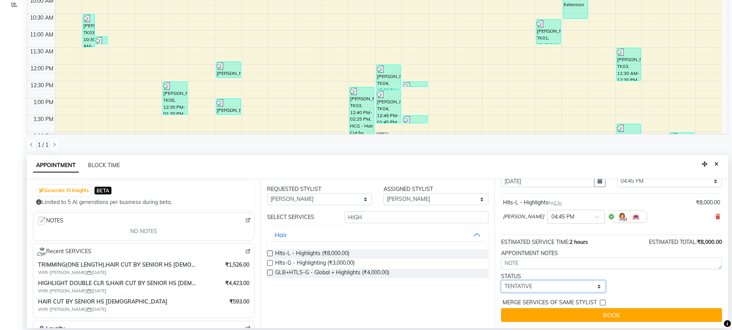
click at [564, 281] on select "SELECT TENTATIVE CONFIRM CHECK-IN UPCOMING" at bounding box center [553, 287] width 105 height 12
select select "confirm booking"
click at [501, 281] on select "SELECT TENTATIVE CONFIRM CHECK-IN UPCOMING" at bounding box center [553, 287] width 105 height 12
drag, startPoint x: 603, startPoint y: 320, endPoint x: 591, endPoint y: 321, distance: 12.0
click at [606, 314] on button "BOOK" at bounding box center [611, 315] width 221 height 14
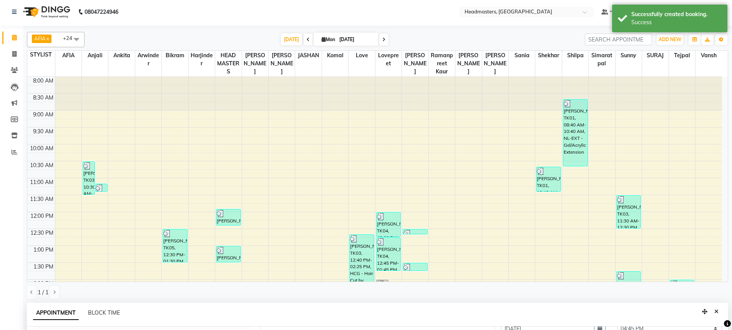
scroll to position [0, 0]
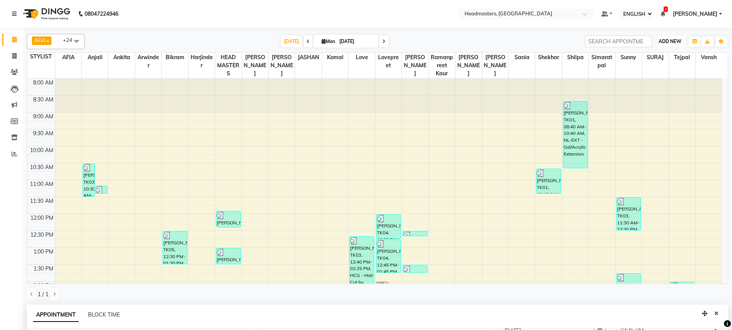
click at [667, 38] on button "ADD NEW Toggle Dropdown" at bounding box center [670, 41] width 27 height 11
click at [649, 52] on button "ADD APPOINTMENT" at bounding box center [651, 56] width 63 height 10
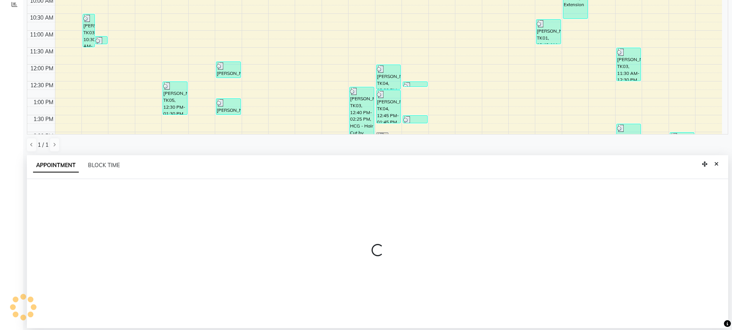
select select "tentative"
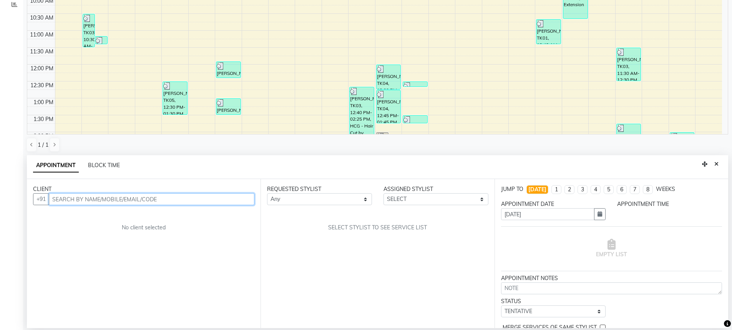
select select "540"
click at [122, 197] on input "text" at bounding box center [152, 199] width 206 height 12
click at [97, 195] on input "text" at bounding box center [152, 199] width 206 height 12
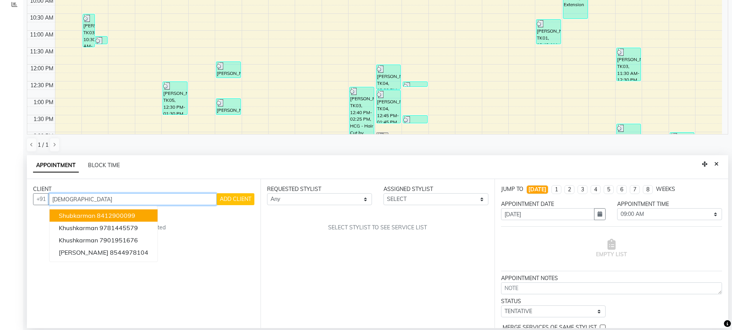
click at [143, 199] on input "[DEMOGRAPHIC_DATA]" at bounding box center [133, 199] width 168 height 12
type input "K"
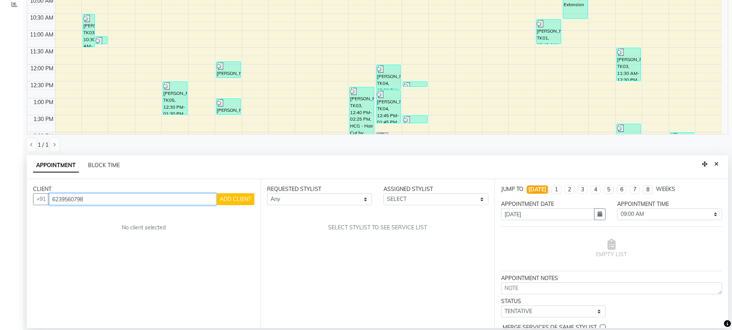
type input "6239560798"
click at [237, 198] on span "ADD CLIENT" at bounding box center [236, 199] width 32 height 7
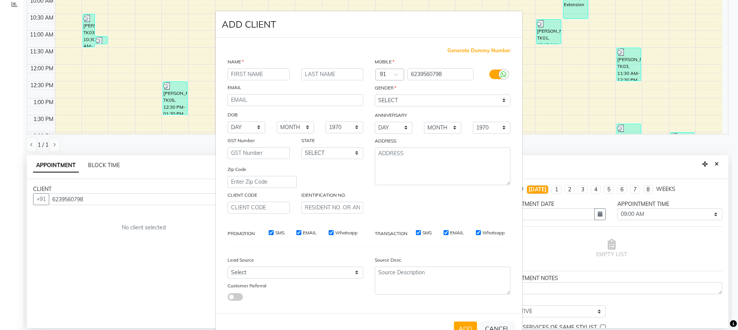
click at [228, 75] on input "text" at bounding box center [259, 74] width 62 height 12
type input "[DEMOGRAPHIC_DATA]"
drag, startPoint x: 422, startPoint y: 100, endPoint x: 415, endPoint y: 99, distance: 7.3
click at [417, 99] on select "SELECT [DEMOGRAPHIC_DATA] [DEMOGRAPHIC_DATA] OTHER PREFER NOT TO SAY" at bounding box center [443, 101] width 136 height 12
select select "[DEMOGRAPHIC_DATA]"
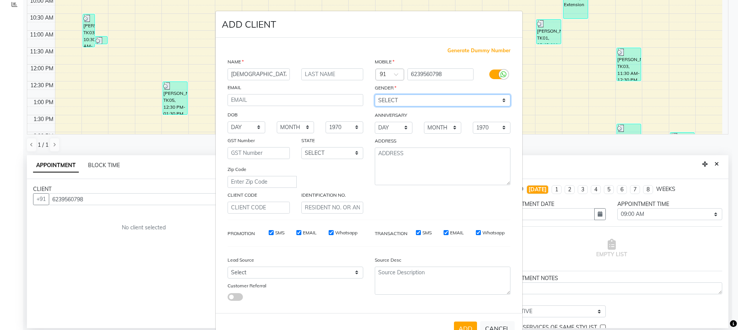
click at [375, 95] on select "SELECT [DEMOGRAPHIC_DATA] [DEMOGRAPHIC_DATA] OTHER PREFER NOT TO SAY" at bounding box center [443, 101] width 136 height 12
click at [470, 325] on button "ADD" at bounding box center [465, 329] width 23 height 14
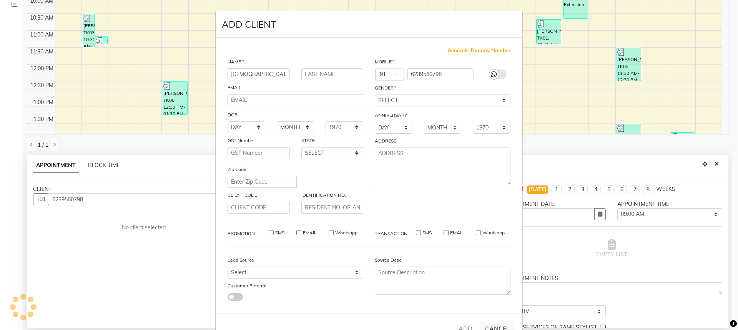
select select
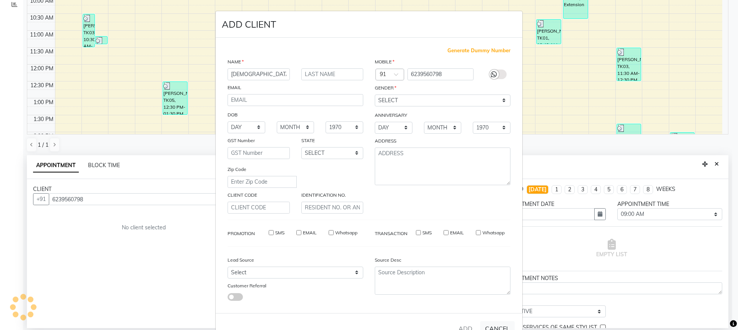
select select
checkbox input "false"
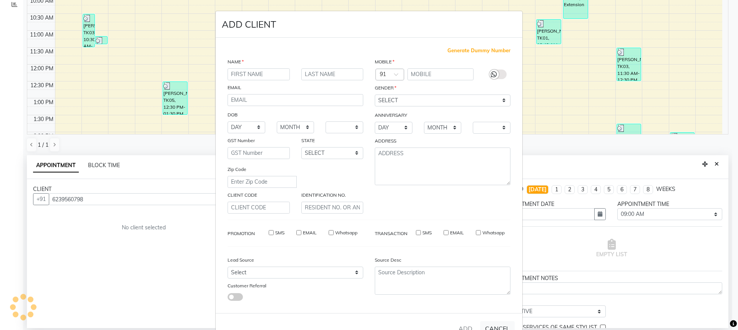
checkbox input "false"
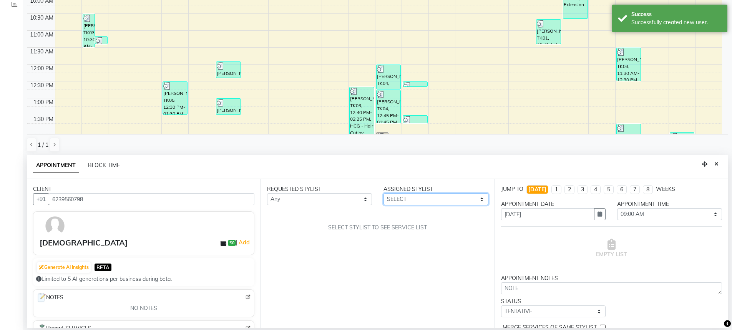
click at [438, 199] on select "SELECT AFIA Anjali [PERSON_NAME] [PERSON_NAME] [PERSON_NAME] HEAD [PERSON_NAME]…" at bounding box center [436, 199] width 105 height 12
select select "63059"
click at [384, 193] on select "SELECT AFIA Anjali [PERSON_NAME] [PERSON_NAME] [PERSON_NAME] HEAD [PERSON_NAME]…" at bounding box center [436, 199] width 105 height 12
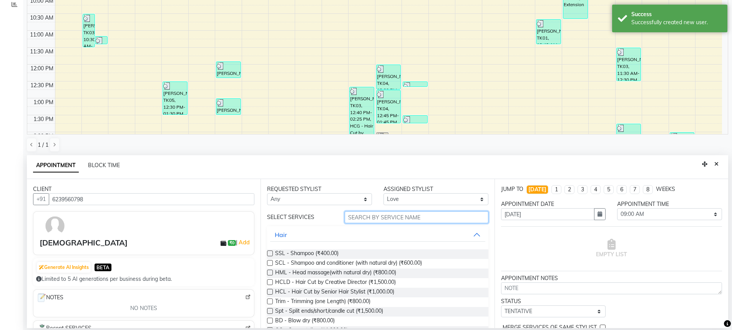
click at [423, 218] on input "text" at bounding box center [417, 217] width 144 height 12
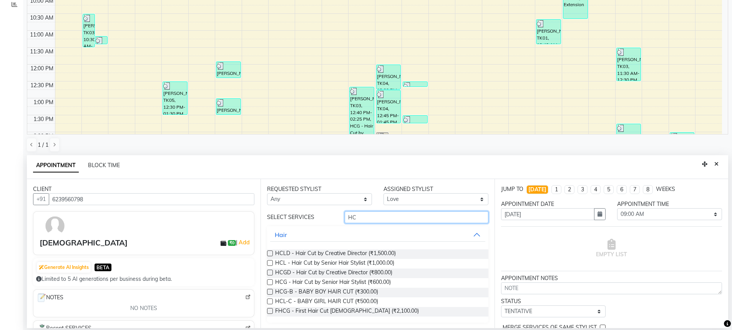
type input "HC"
click at [408, 281] on div "HCG - Hair Cut by Senior Hair Stylist (₹600.00)" at bounding box center [377, 283] width 221 height 10
click at [269, 283] on label at bounding box center [270, 282] width 6 height 6
click at [269, 283] on input "checkbox" at bounding box center [269, 283] width 5 height 5
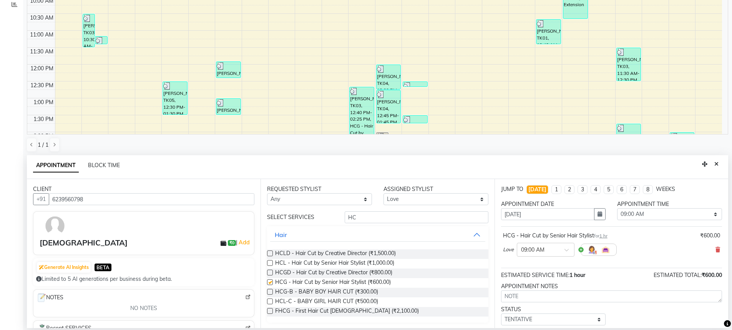
checkbox input "false"
click at [382, 216] on input "HC" at bounding box center [417, 217] width 144 height 12
type input "H"
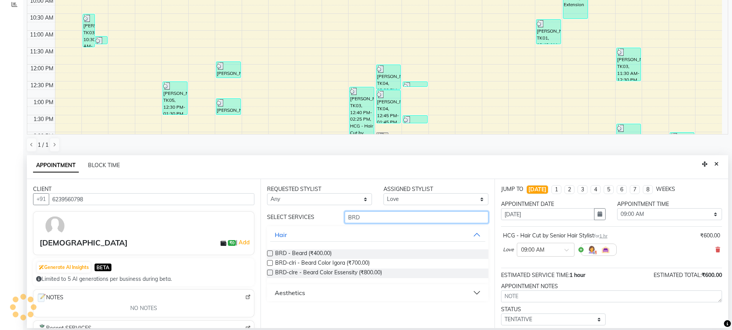
type input "BRD"
click at [270, 256] on label at bounding box center [270, 254] width 6 height 6
click at [270, 256] on input "checkbox" at bounding box center [269, 254] width 5 height 5
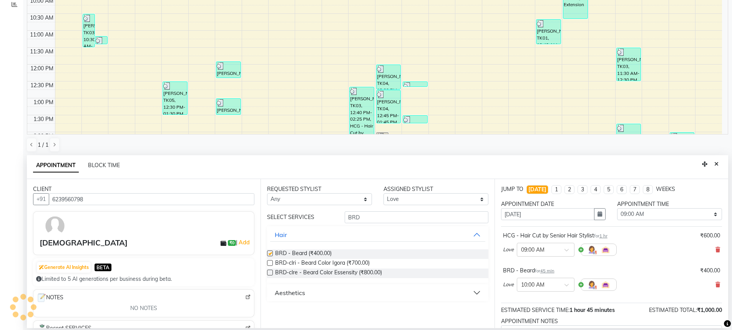
checkbox input "false"
click at [677, 217] on select "SELECT 09:00 AM 09:15 AM 09:30 AM 09:45 AM 10:00 AM 10:15 AM 10:30 AM 10:45 AM …" at bounding box center [669, 214] width 105 height 12
select select "1005"
click at [617, 208] on select "SELECT 09:00 AM 09:15 AM 09:30 AM 09:45 AM 10:00 AM 10:15 AM 10:30 AM 10:45 AM …" at bounding box center [669, 214] width 105 height 12
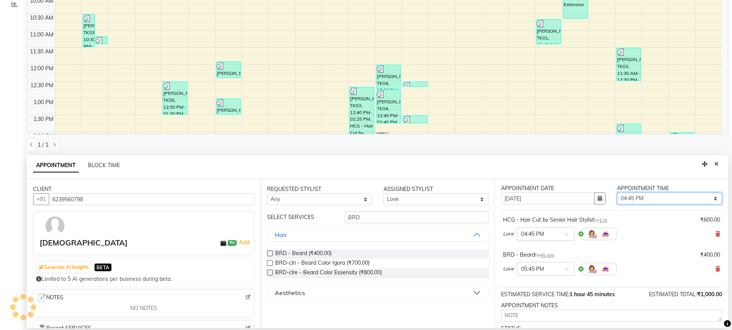
scroll to position [38, 0]
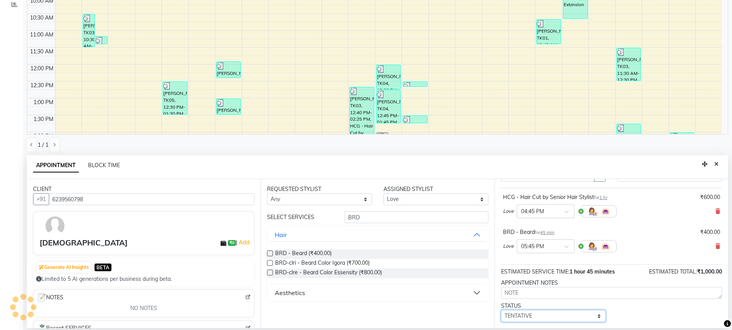
click at [523, 316] on select "SELECT TENTATIVE CONFIRM CHECK-IN UPCOMING" at bounding box center [553, 316] width 105 height 12
select select "confirm booking"
click at [501, 310] on select "SELECT TENTATIVE CONFIRM CHECK-IN UPCOMING" at bounding box center [553, 316] width 105 height 12
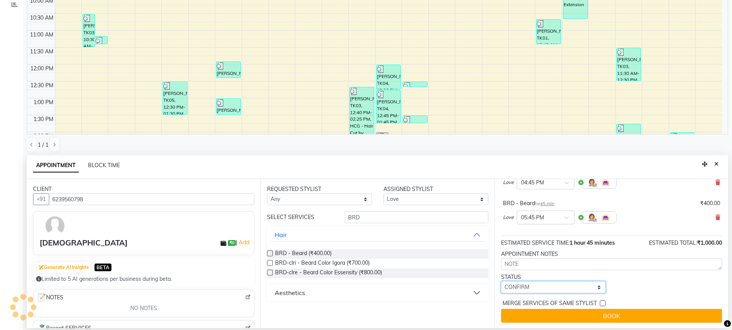
scroll to position [68, 0]
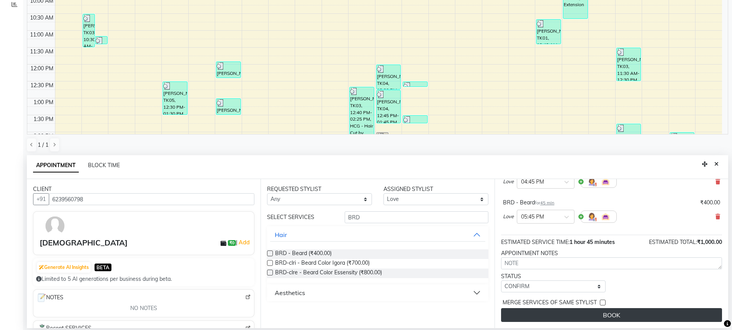
click at [601, 321] on button "BOOK" at bounding box center [611, 315] width 221 height 14
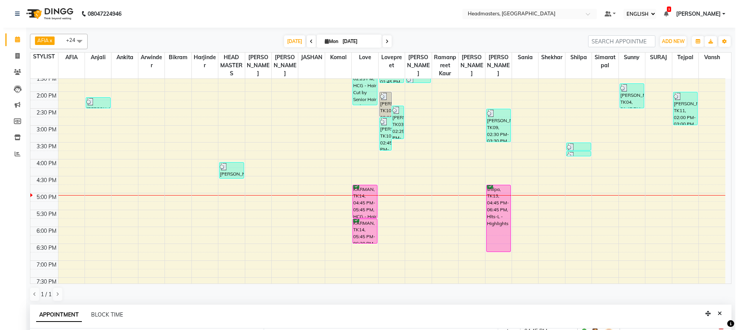
scroll to position [192, 0]
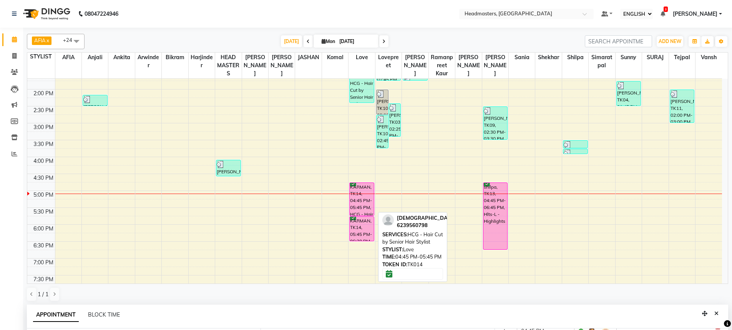
click at [356, 198] on div "KARMAN, TK14, 04:45 PM-05:45 PM, HCG - Hair Cut by Senior Hair Stylist" at bounding box center [362, 199] width 24 height 33
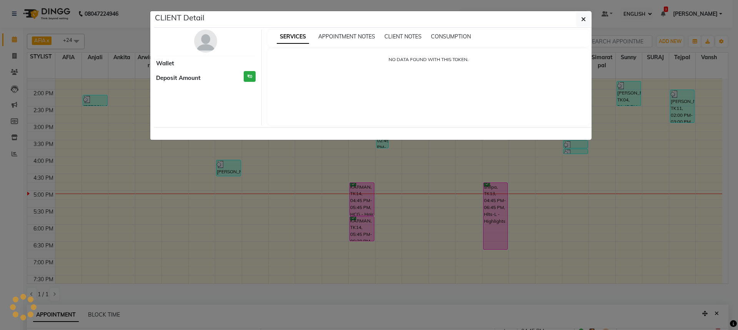
select select "6"
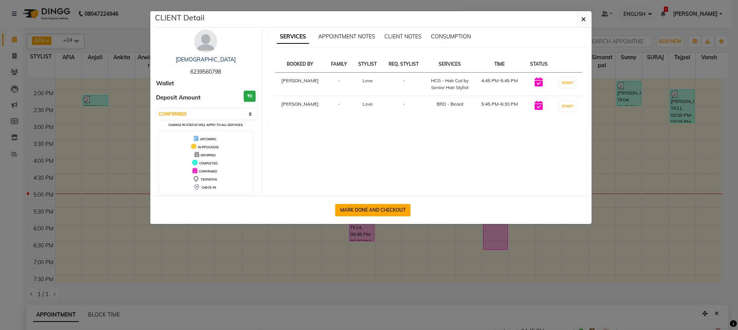
click at [386, 211] on button "MARK DONE AND CHECKOUT" at bounding box center [372, 210] width 75 height 12
select select "service"
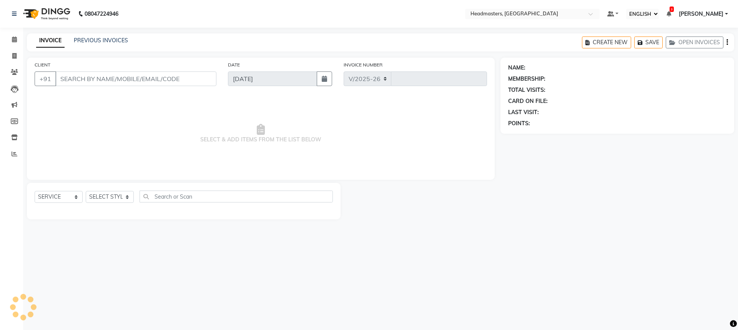
select select "7136"
type input "3262"
type input "6239560798"
select select "63059"
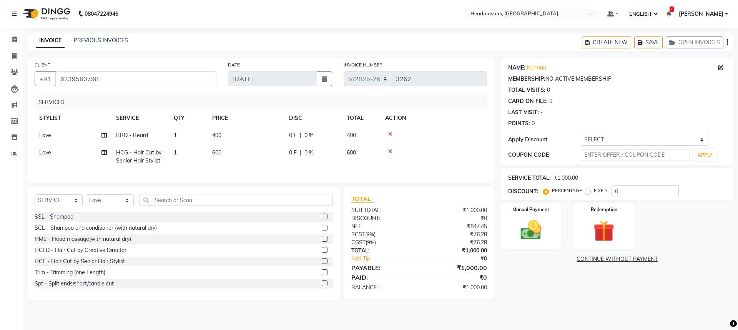
click at [389, 150] on icon at bounding box center [390, 151] width 4 height 5
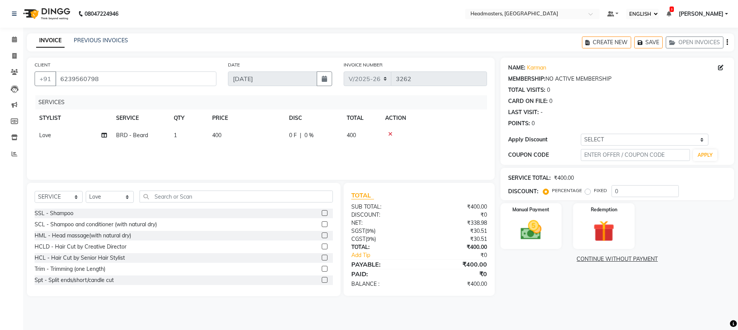
click at [297, 138] on div "0 F | 0 %" at bounding box center [313, 135] width 48 height 8
select select "63059"
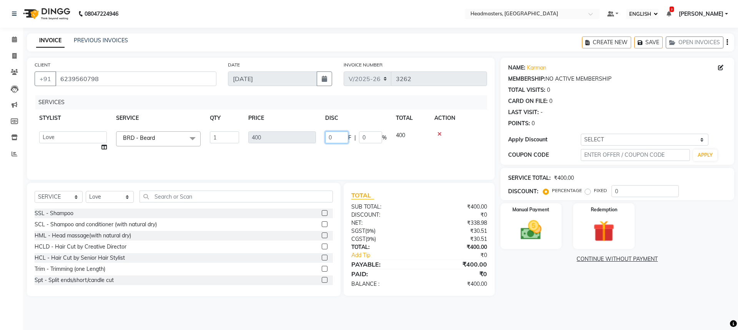
click at [342, 138] on input "0" at bounding box center [336, 137] width 23 height 12
type input "0100"
drag, startPoint x: 359, startPoint y: 151, endPoint x: 366, endPoint y: 151, distance: 7.7
click at [362, 151] on div "SERVICES STYLIST SERVICE QTY PRICE DISC TOTAL ACTION AFIA [PERSON_NAME] [PERSON…" at bounding box center [261, 133] width 452 height 77
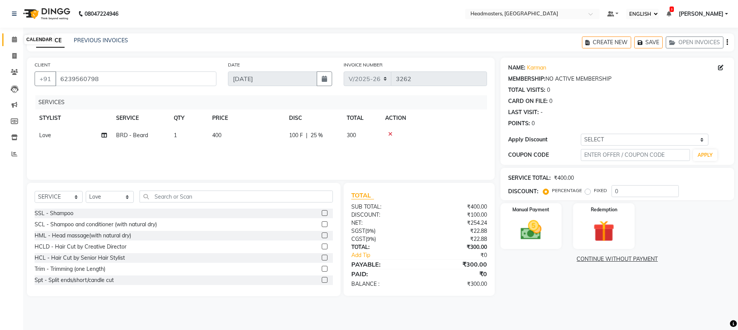
click at [16, 37] on icon at bounding box center [14, 40] width 5 height 6
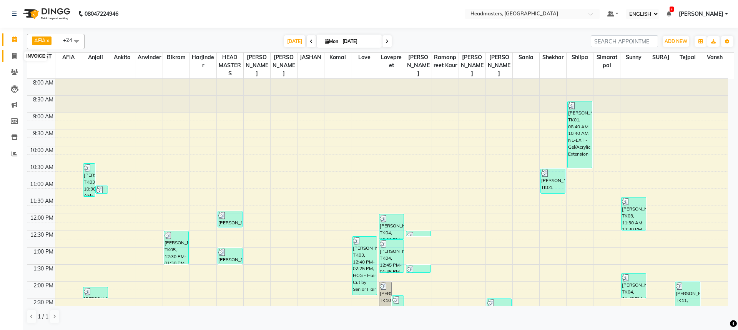
click at [13, 54] on icon at bounding box center [14, 56] width 4 height 6
select select "service"
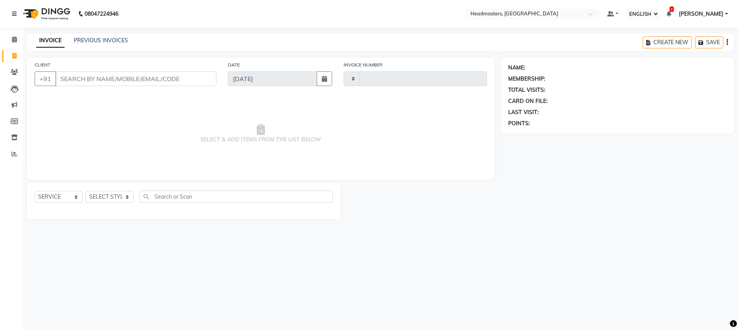
type input "3262"
select select "7136"
click at [81, 83] on input "CLIENT" at bounding box center [135, 79] width 161 height 15
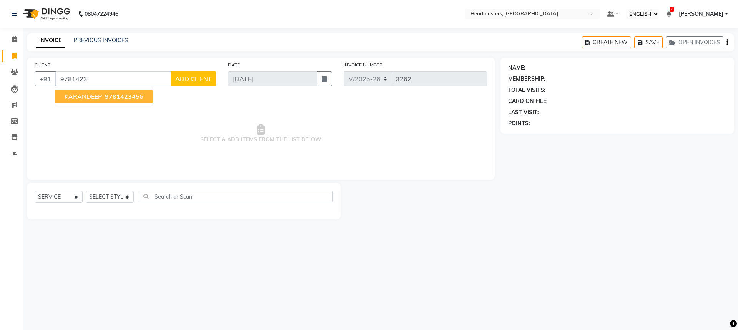
drag, startPoint x: 137, startPoint y: 93, endPoint x: 130, endPoint y: 98, distance: 8.6
click at [137, 93] on ngb-highlight "9781423 456" at bounding box center [123, 97] width 40 height 8
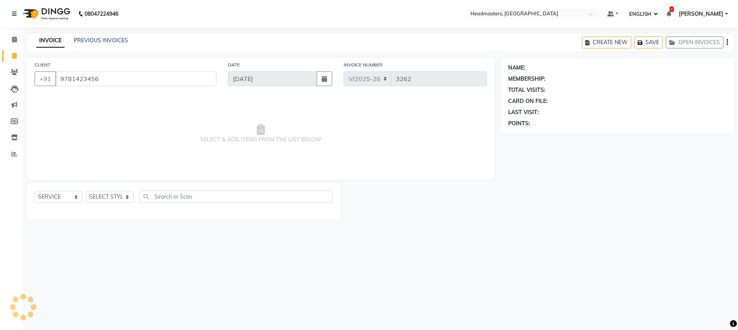
type input "9781423456"
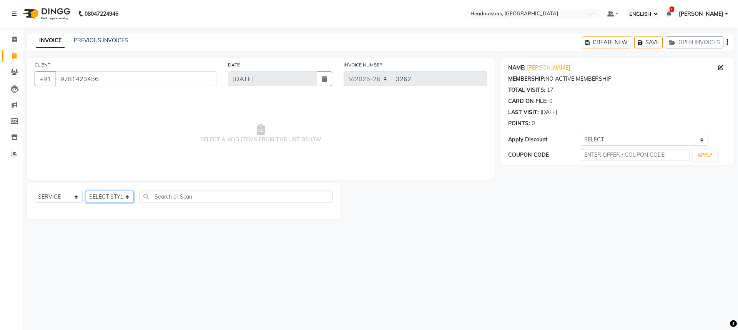
click at [110, 198] on select "SELECT STYLIST AFIA Anjali [PERSON_NAME] [PERSON_NAME] [PERSON_NAME] HEAD [PERS…" at bounding box center [110, 197] width 48 height 12
select select "60662"
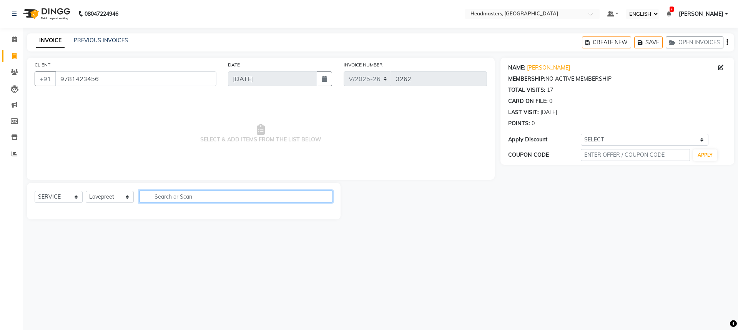
click at [184, 195] on input "text" at bounding box center [236, 197] width 193 height 12
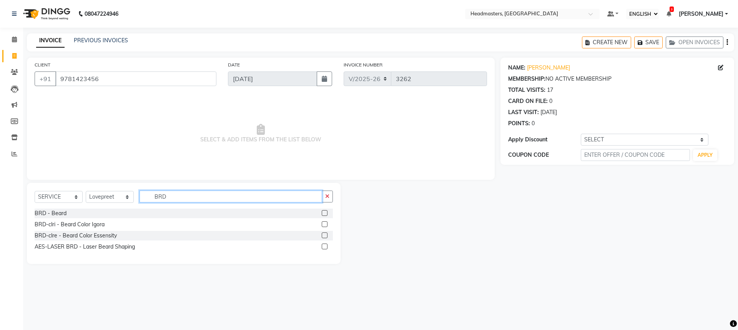
type input "BRD"
click at [327, 226] on label at bounding box center [325, 224] width 6 height 6
click at [327, 226] on input "checkbox" at bounding box center [324, 224] width 5 height 5
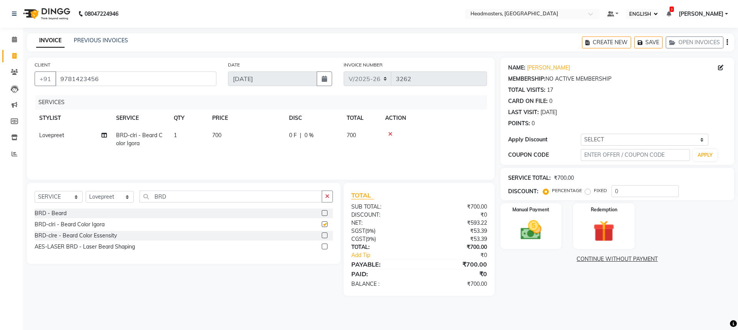
checkbox input "false"
drag, startPoint x: 294, startPoint y: 147, endPoint x: 301, endPoint y: 144, distance: 7.2
click at [299, 145] on td "0 F | 0 %" at bounding box center [313, 139] width 58 height 25
select select "60662"
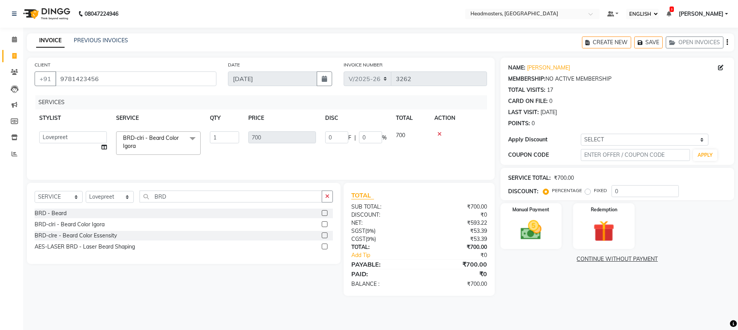
click at [440, 132] on icon at bounding box center [440, 133] width 4 height 5
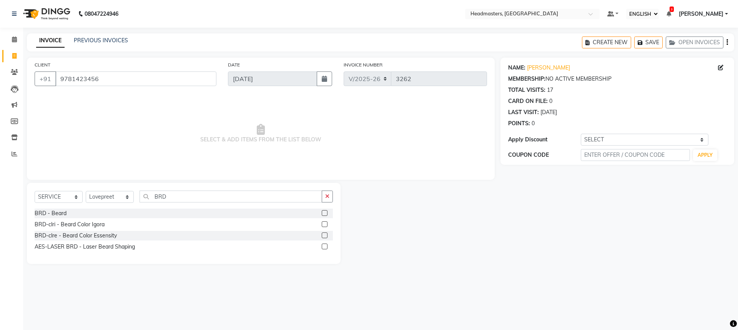
click at [325, 212] on label at bounding box center [325, 213] width 6 height 6
click at [325, 212] on input "checkbox" at bounding box center [324, 213] width 5 height 5
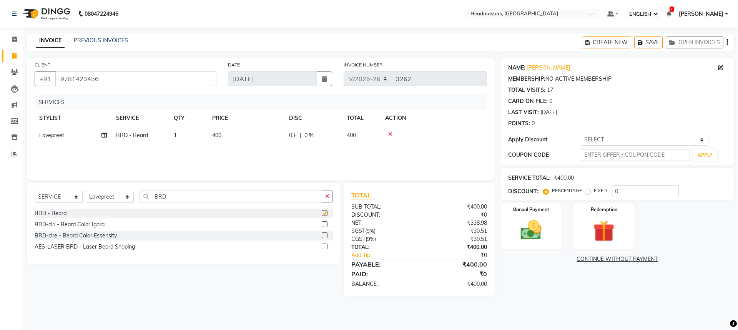
checkbox input "false"
drag, startPoint x: 299, startPoint y: 135, endPoint x: 304, endPoint y: 136, distance: 5.4
click at [304, 136] on div "0 F | 0 %" at bounding box center [313, 135] width 48 height 8
select select "60662"
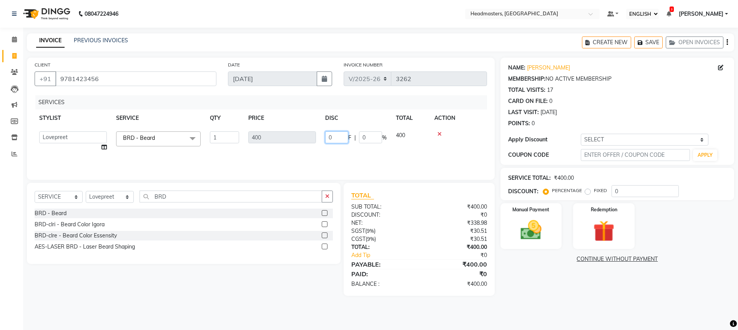
click at [344, 141] on input "0" at bounding box center [336, 137] width 23 height 12
type input "0100"
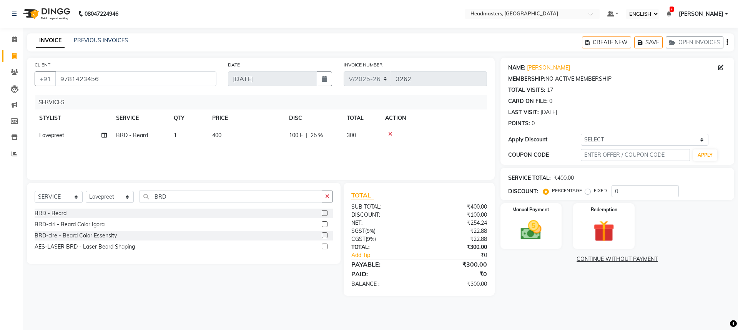
drag, startPoint x: 346, startPoint y: 149, endPoint x: 355, endPoint y: 148, distance: 9.3
click at [348, 148] on div "SERVICES STYLIST SERVICE QTY PRICE DISC TOTAL ACTION [PERSON_NAME] BRD - [PERSO…" at bounding box center [261, 133] width 452 height 77
click at [541, 230] on img at bounding box center [531, 230] width 36 height 25
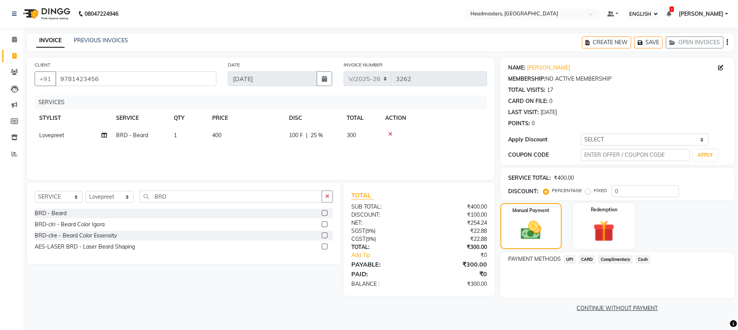
drag, startPoint x: 567, startPoint y: 257, endPoint x: 582, endPoint y: 266, distance: 18.1
click at [567, 257] on span "UPI" at bounding box center [570, 259] width 12 height 9
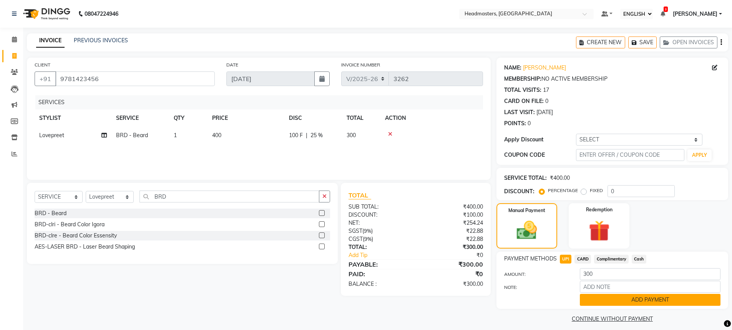
click at [625, 300] on button "ADD PAYMENT" at bounding box center [650, 300] width 141 height 12
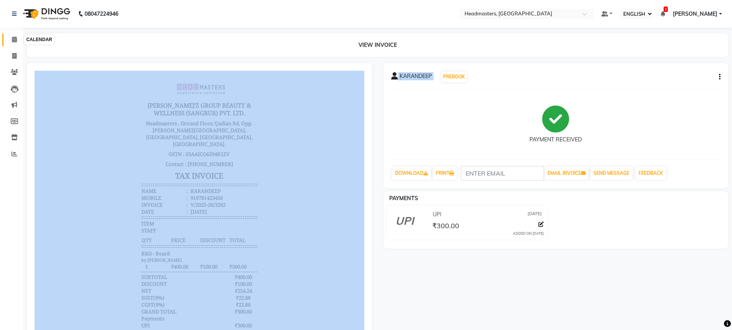
click at [17, 38] on icon at bounding box center [14, 40] width 5 height 6
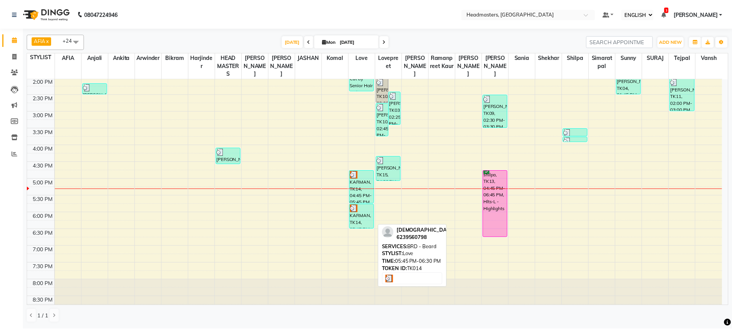
scroll to position [205, 0]
click at [365, 218] on div "KARMAN, TK14, 05:45 PM-06:30 PM, BRD - [PERSON_NAME]" at bounding box center [365, 216] width 24 height 24
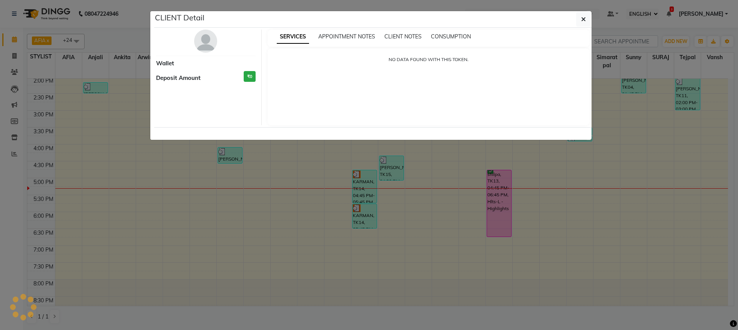
select select "3"
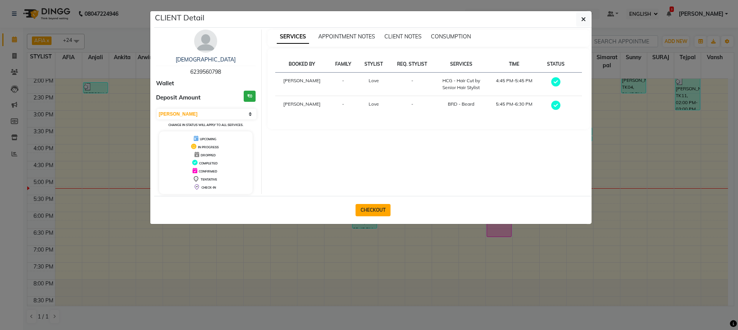
click at [376, 210] on button "CHECKOUT" at bounding box center [373, 210] width 35 height 12
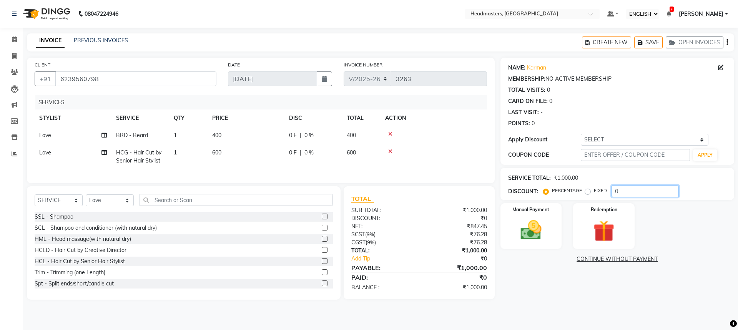
click at [616, 190] on input "0" at bounding box center [645, 191] width 67 height 12
click at [550, 219] on div "Manual Payment" at bounding box center [531, 226] width 64 height 47
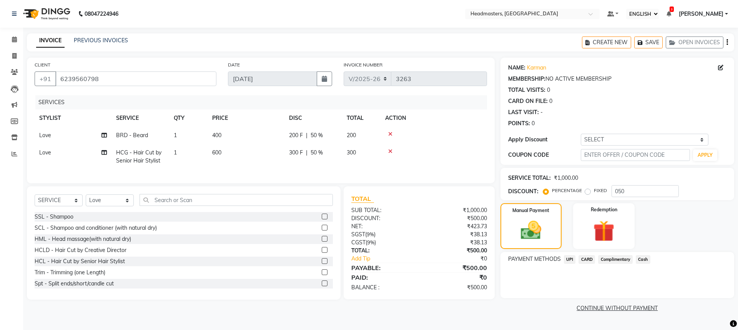
click at [639, 258] on span "Cash" at bounding box center [643, 259] width 15 height 9
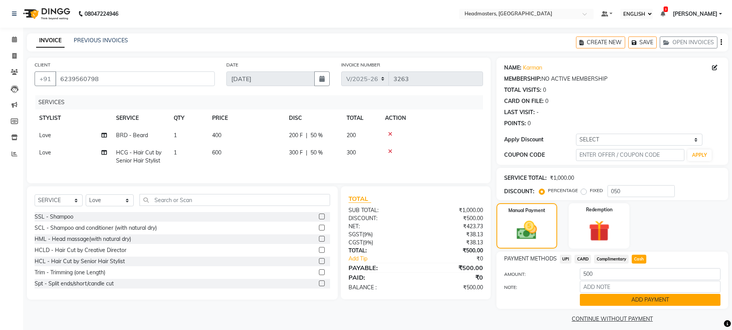
click at [642, 303] on button "ADD PAYMENT" at bounding box center [650, 300] width 141 height 12
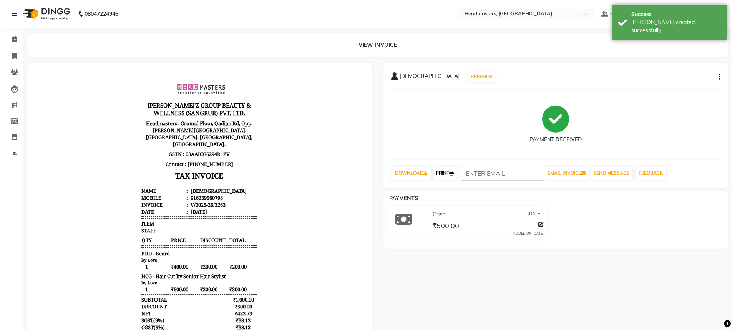
click at [441, 170] on link "PRINT" at bounding box center [445, 173] width 24 height 13
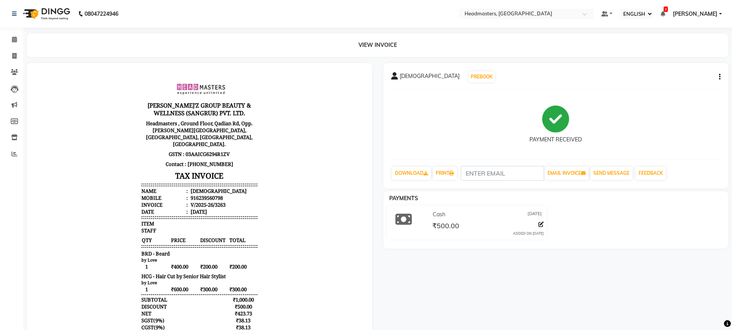
drag, startPoint x: 441, startPoint y: 170, endPoint x: 465, endPoint y: 104, distance: 70.3
click at [465, 104] on div "PAYMENT RECEIVED" at bounding box center [556, 125] width 330 height 58
click at [12, 40] on icon at bounding box center [14, 40] width 5 height 6
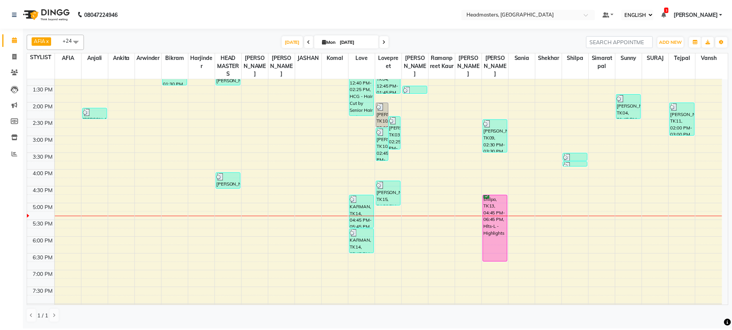
scroll to position [174, 0]
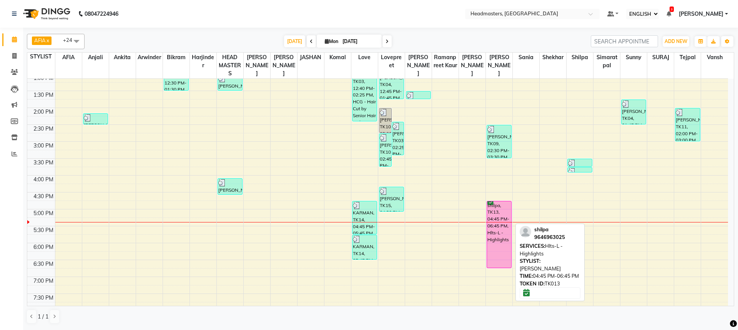
click at [494, 220] on div "shilpa, TK13, 04:45 PM-06:45 PM, Hlts-L - Highlights" at bounding box center [499, 234] width 24 height 67
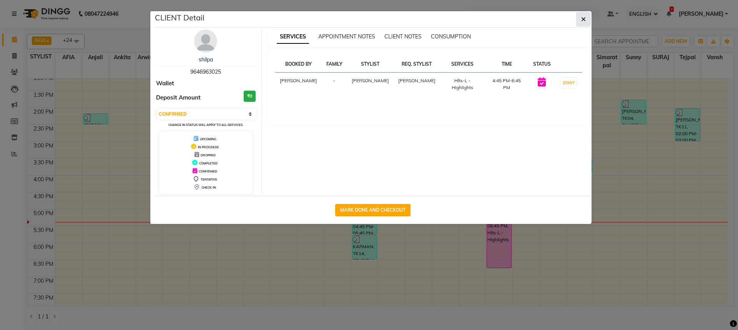
click at [586, 19] on button "button" at bounding box center [583, 19] width 15 height 15
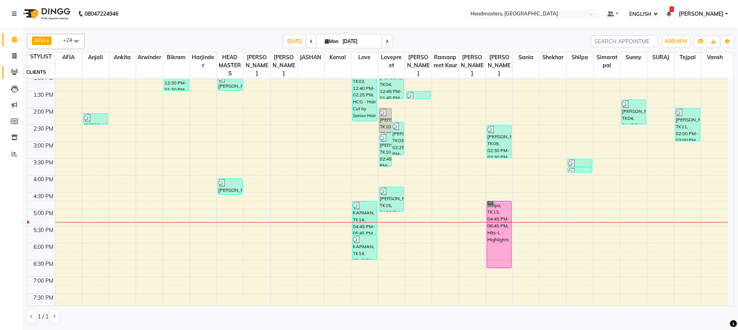
click at [19, 75] on span at bounding box center [14, 72] width 13 height 9
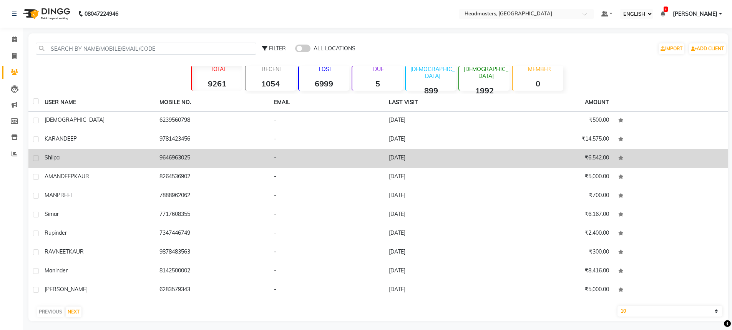
click at [122, 163] on td "shilpa" at bounding box center [97, 158] width 115 height 19
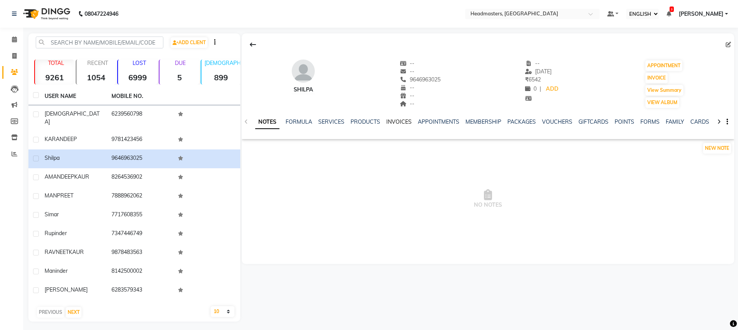
click at [406, 123] on link "INVOICES" at bounding box center [398, 121] width 25 height 7
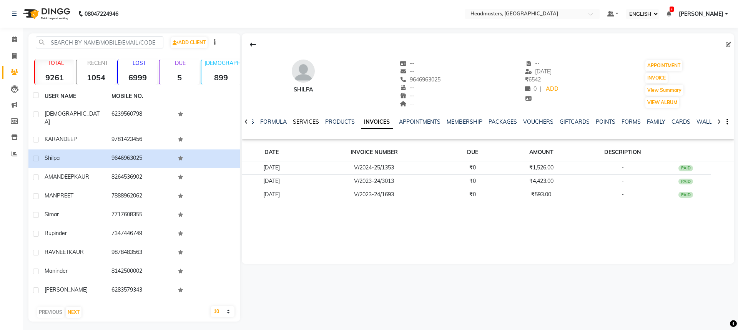
click at [313, 124] on link "SERVICES" at bounding box center [306, 121] width 26 height 7
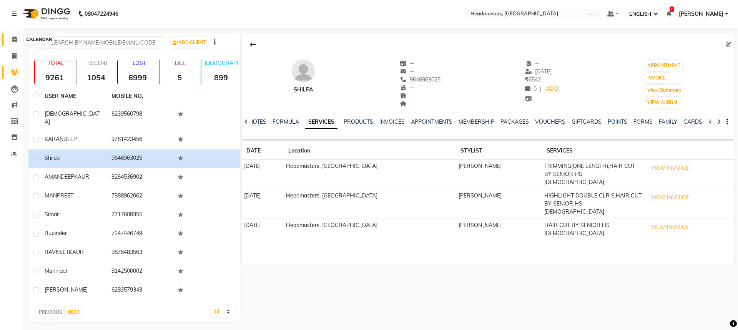
click at [13, 40] on icon at bounding box center [14, 40] width 5 height 6
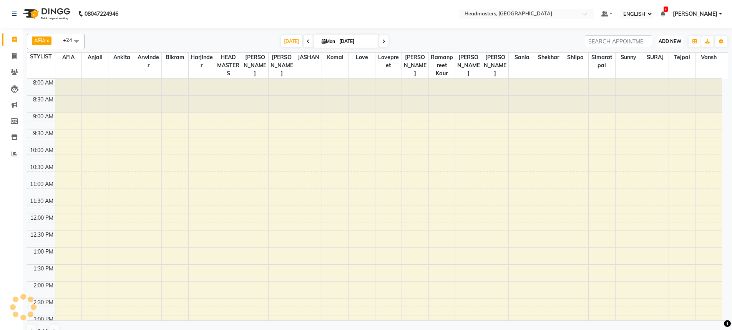
click at [672, 38] on span "ADD NEW" at bounding box center [670, 41] width 23 height 6
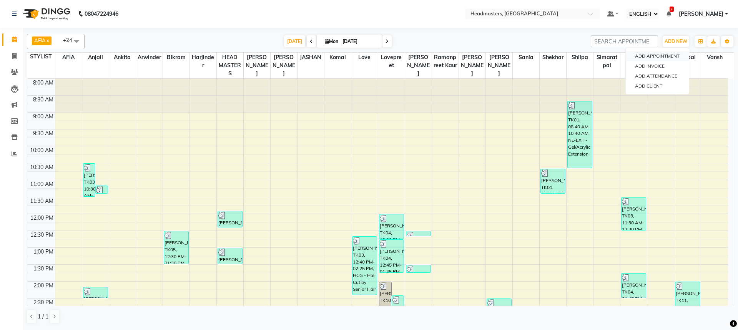
click at [658, 55] on button "ADD APPOINTMENT" at bounding box center [657, 56] width 63 height 10
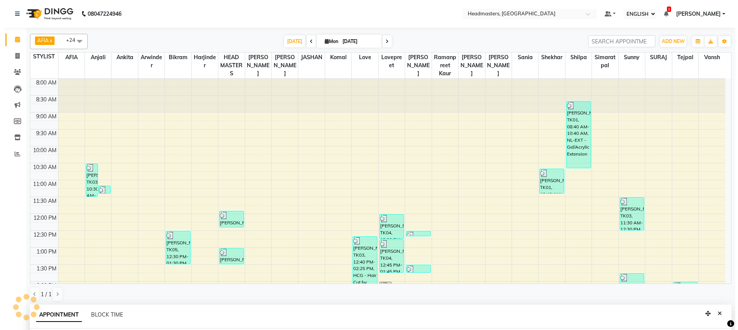
scroll to position [150, 0]
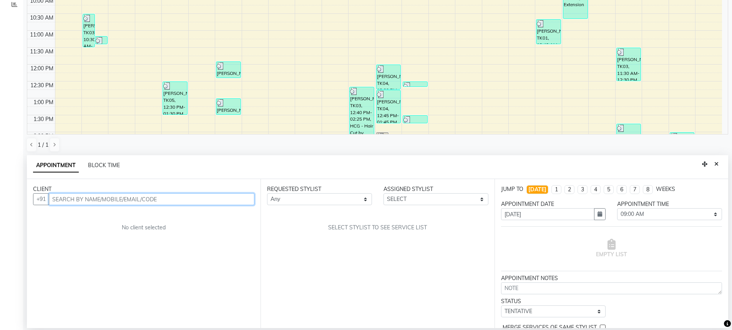
click at [93, 201] on input "text" at bounding box center [152, 199] width 206 height 12
click at [236, 196] on span "ADD CLIENT" at bounding box center [236, 199] width 32 height 7
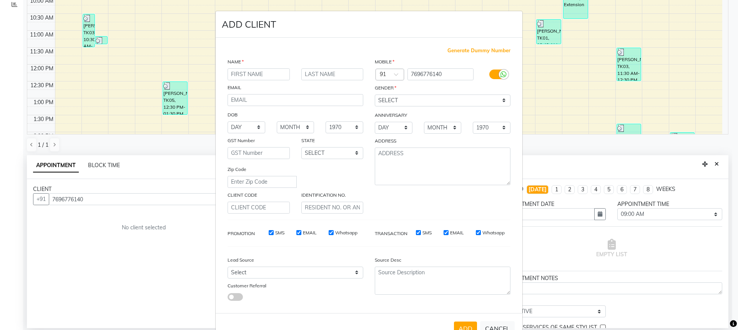
click at [255, 78] on input "text" at bounding box center [259, 74] width 62 height 12
click at [389, 98] on select "SELECT [DEMOGRAPHIC_DATA] [DEMOGRAPHIC_DATA] OTHER PREFER NOT TO SAY" at bounding box center [443, 101] width 136 height 12
click at [375, 95] on select "SELECT [DEMOGRAPHIC_DATA] [DEMOGRAPHIC_DATA] OTHER PREFER NOT TO SAY" at bounding box center [443, 101] width 136 height 12
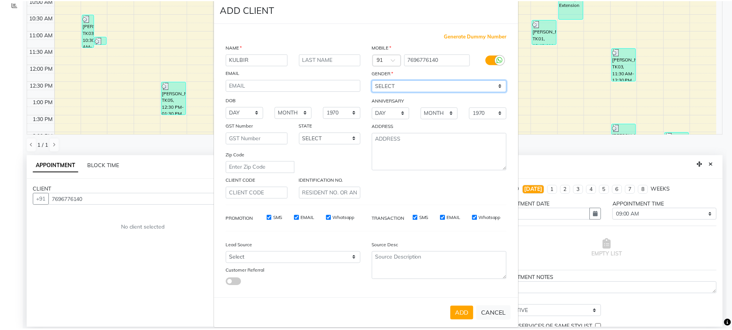
scroll to position [25, 0]
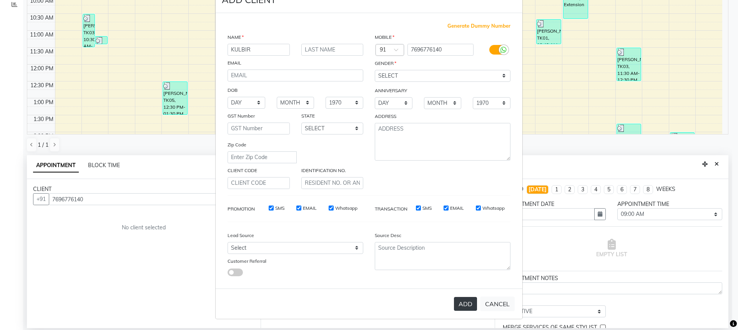
click at [462, 307] on button "ADD" at bounding box center [465, 304] width 23 height 14
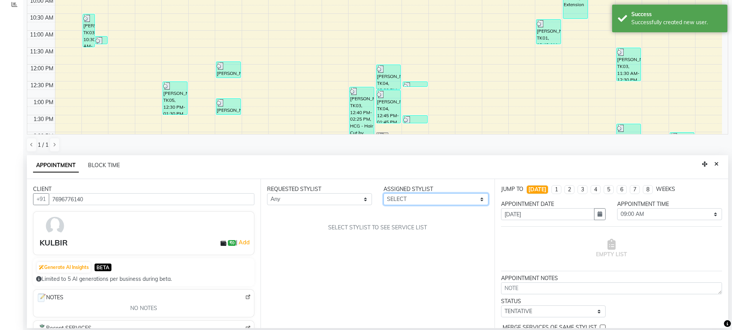
drag, startPoint x: 445, startPoint y: 200, endPoint x: 432, endPoint y: 196, distance: 14.1
click at [445, 200] on select "SELECT AFIA Anjali [PERSON_NAME] [PERSON_NAME] [PERSON_NAME] HEAD [PERSON_NAME]…" at bounding box center [436, 199] width 105 height 12
click at [384, 193] on select "SELECT AFIA Anjali [PERSON_NAME] [PERSON_NAME] [PERSON_NAME] HEAD [PERSON_NAME]…" at bounding box center [436, 199] width 105 height 12
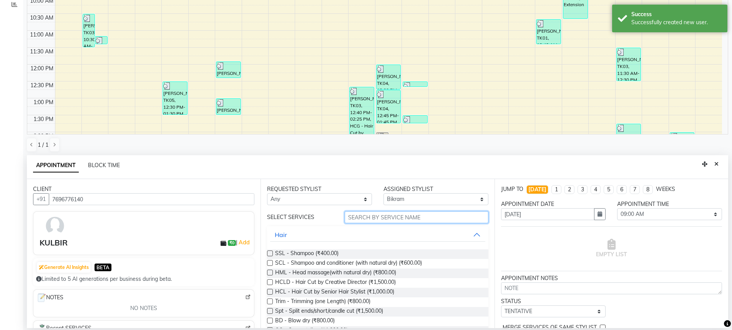
click at [372, 217] on input "text" at bounding box center [417, 217] width 144 height 12
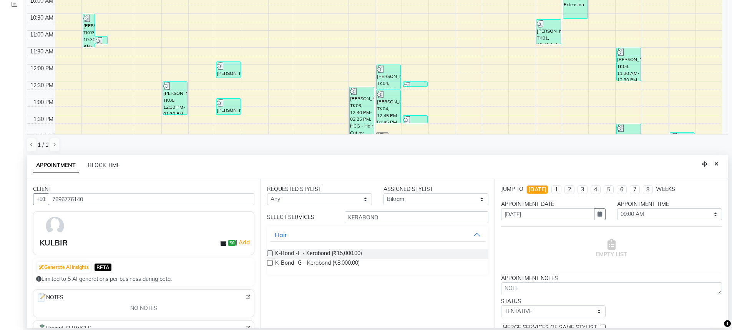
click at [270, 253] on label at bounding box center [270, 254] width 6 height 6
click at [270, 253] on input "checkbox" at bounding box center [269, 254] width 5 height 5
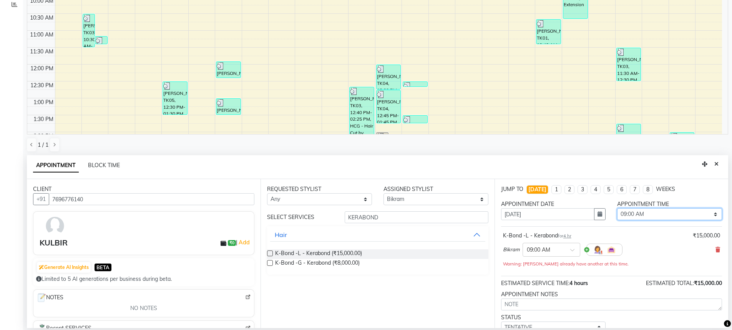
click at [678, 217] on select "SELECT 09:00 AM 09:15 AM 09:30 AM 09:45 AM 10:00 AM 10:15 AM 10:30 AM 10:45 AM …" at bounding box center [669, 214] width 105 height 12
click at [617, 208] on select "SELECT 09:00 AM 09:15 AM 09:30 AM 09:45 AM 10:00 AM 10:15 AM 10:30 AM 10:45 AM …" at bounding box center [669, 214] width 105 height 12
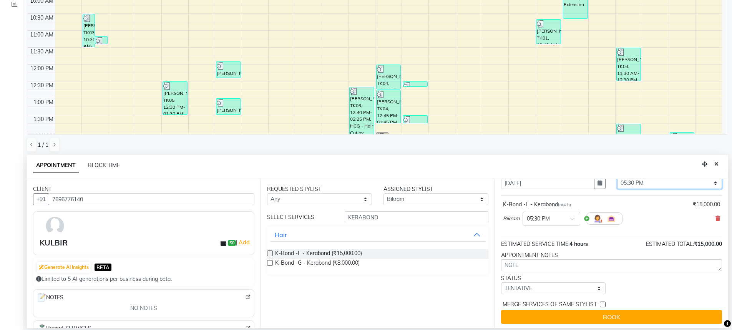
scroll to position [33, 0]
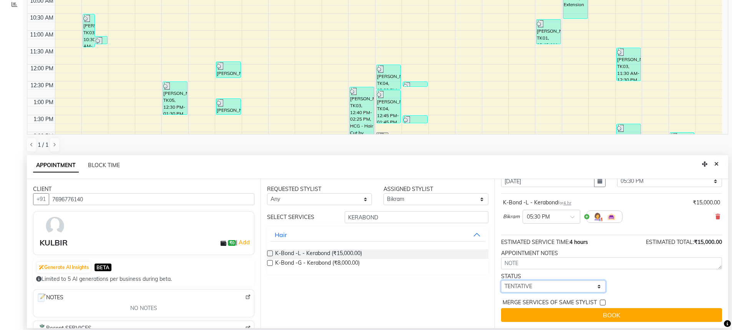
click at [549, 281] on select "SELECT TENTATIVE CONFIRM CHECK-IN UPCOMING" at bounding box center [553, 287] width 105 height 12
click at [501, 281] on select "SELECT TENTATIVE CONFIRM CHECK-IN UPCOMING" at bounding box center [553, 287] width 105 height 12
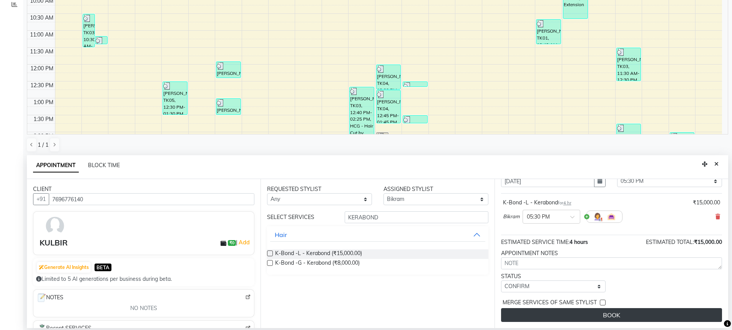
click at [640, 311] on button "BOOK" at bounding box center [611, 315] width 221 height 14
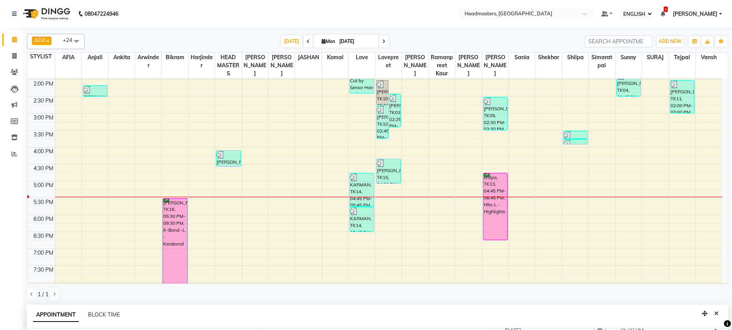
scroll to position [205, 0]
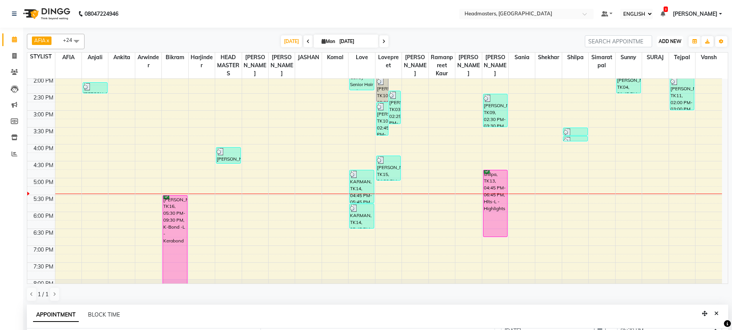
click at [674, 40] on span "ADD NEW" at bounding box center [670, 41] width 23 height 6
click at [640, 55] on button "ADD APPOINTMENT" at bounding box center [651, 56] width 63 height 10
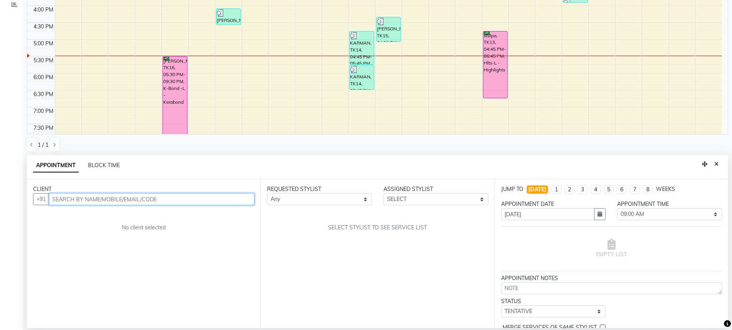
scroll to position [192, 0]
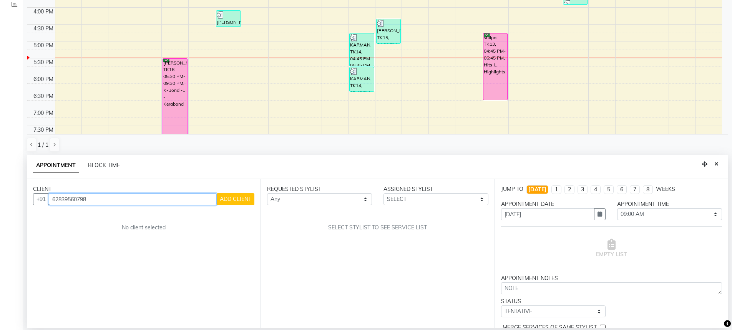
click at [62, 201] on input "62839560798" at bounding box center [133, 199] width 168 height 12
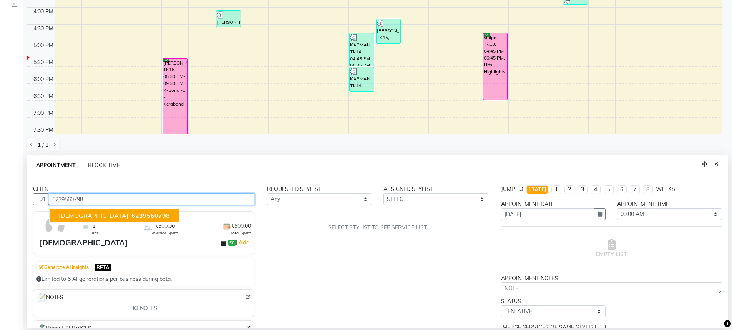
click at [131, 213] on span "6239560798" at bounding box center [150, 216] width 38 height 8
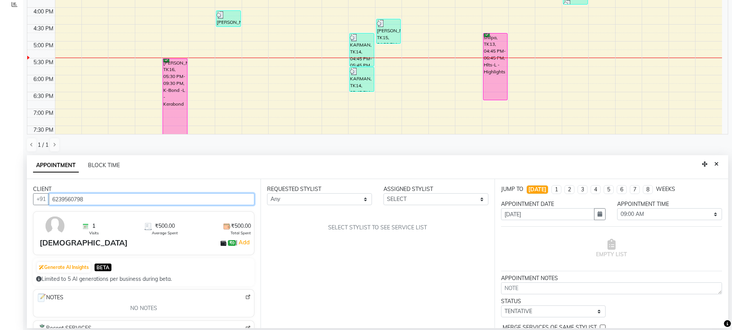
click at [186, 204] on input "6239560798" at bounding box center [152, 199] width 206 height 12
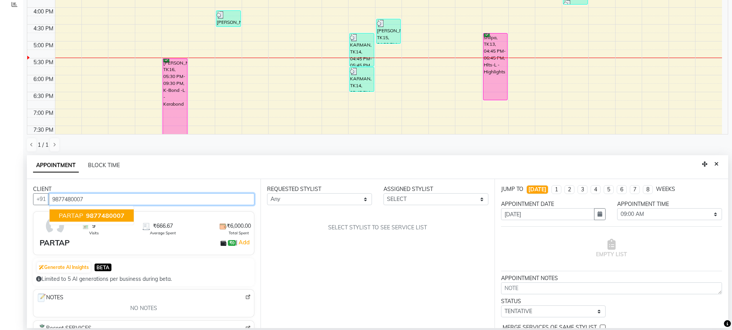
click at [96, 217] on span "9877480007" at bounding box center [105, 216] width 38 height 8
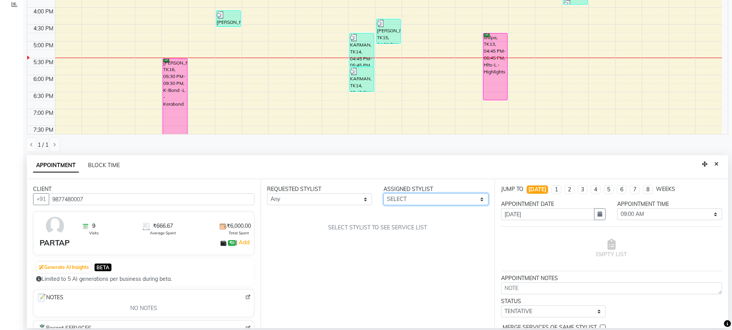
click at [471, 196] on select "SELECT AFIA Anjali [PERSON_NAME] [PERSON_NAME] [PERSON_NAME] HEAD [PERSON_NAME]…" at bounding box center [436, 199] width 105 height 12
click at [384, 193] on select "SELECT AFIA Anjali [PERSON_NAME] [PERSON_NAME] [PERSON_NAME] HEAD [PERSON_NAME]…" at bounding box center [436, 199] width 105 height 12
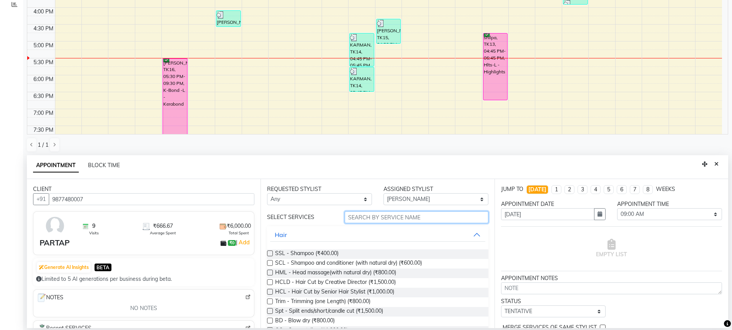
click at [421, 217] on input "text" at bounding box center [417, 217] width 144 height 12
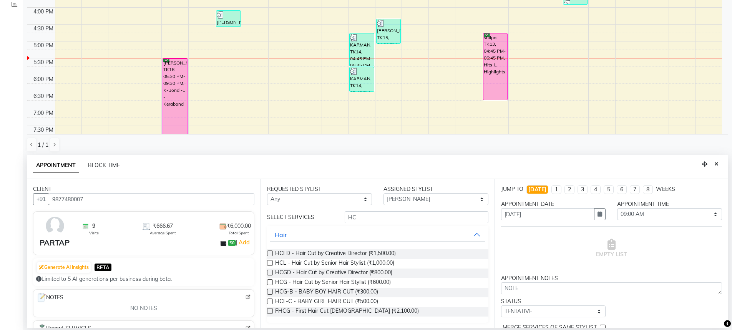
click at [396, 283] on div "HCG - Hair Cut by Senior Hair Stylist (₹600.00)" at bounding box center [377, 283] width 221 height 10
click at [269, 285] on div at bounding box center [269, 284] width 5 height 8
click at [269, 284] on label at bounding box center [270, 282] width 6 height 6
click at [269, 284] on input "checkbox" at bounding box center [269, 283] width 5 height 5
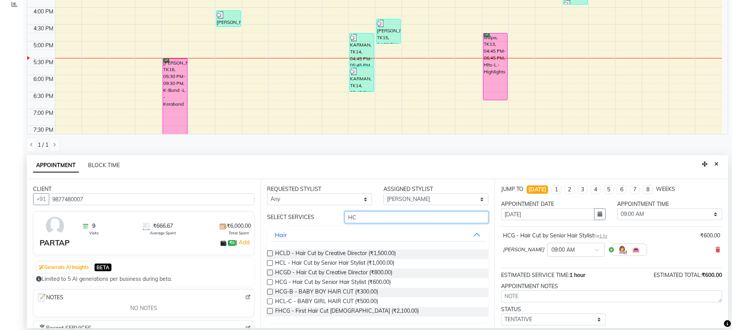
click at [418, 221] on input "HC" at bounding box center [417, 217] width 144 height 12
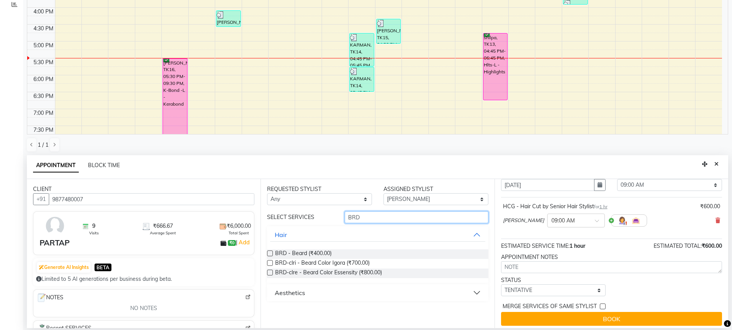
scroll to position [33, 0]
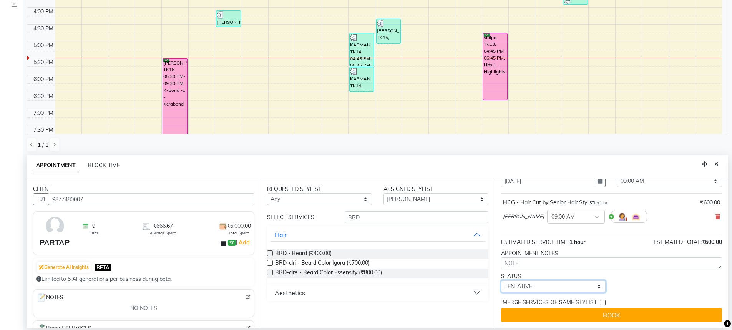
click at [552, 289] on select "SELECT TENTATIVE CONFIRM CHECK-IN UPCOMING" at bounding box center [553, 287] width 105 height 12
click at [501, 281] on select "SELECT TENTATIVE CONFIRM CHECK-IN UPCOMING" at bounding box center [553, 287] width 105 height 12
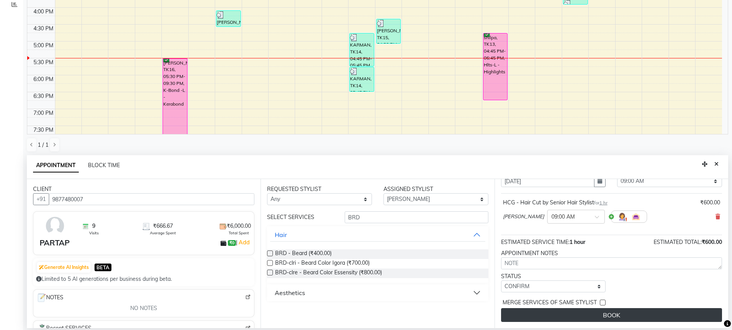
click at [623, 317] on button "BOOK" at bounding box center [611, 315] width 221 height 14
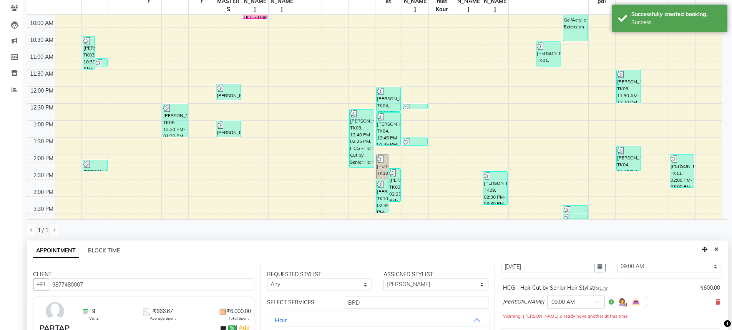
scroll to position [55, 0]
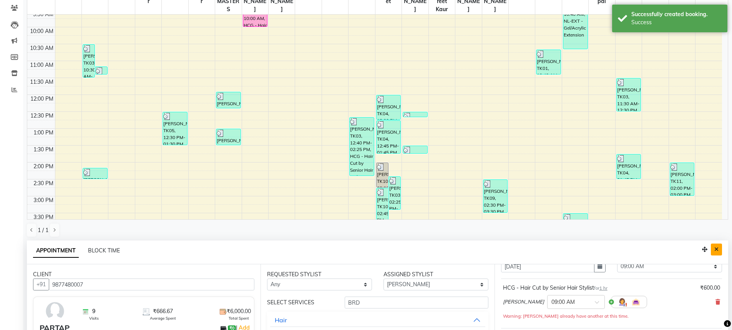
click at [717, 252] on button "Close" at bounding box center [716, 250] width 11 height 12
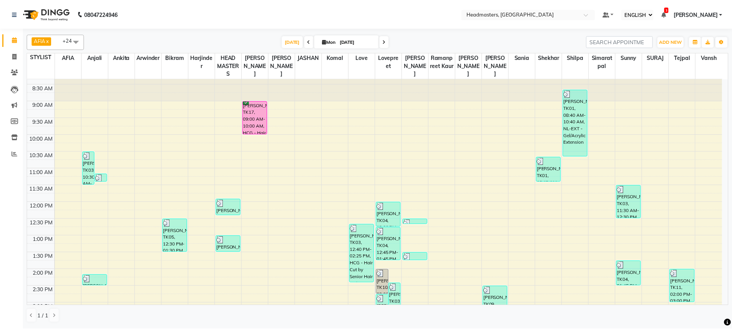
scroll to position [4, 0]
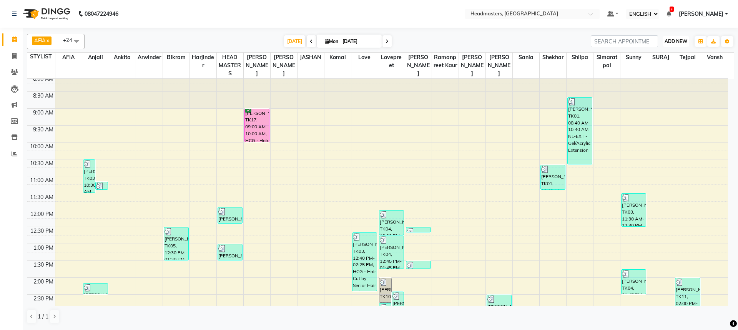
click at [677, 41] on span "ADD NEW" at bounding box center [676, 41] width 23 height 6
click at [665, 55] on button "ADD APPOINTMENT" at bounding box center [657, 56] width 63 height 10
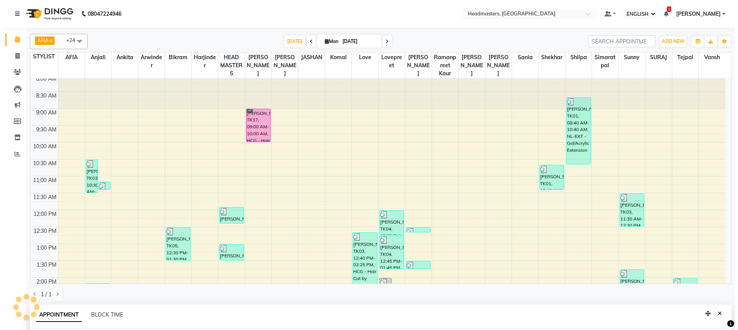
scroll to position [150, 0]
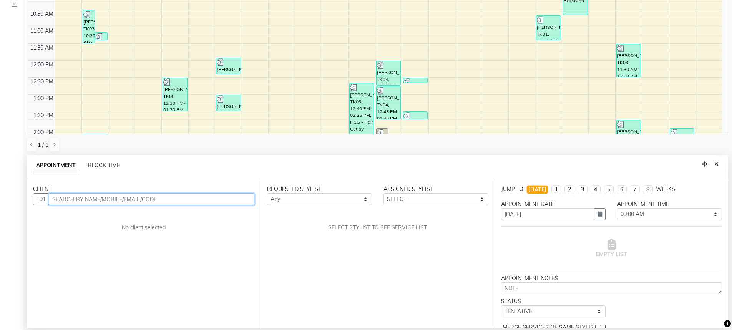
click at [124, 202] on input "text" at bounding box center [152, 199] width 206 height 12
click at [240, 197] on span "ADD CLIENT" at bounding box center [236, 199] width 32 height 7
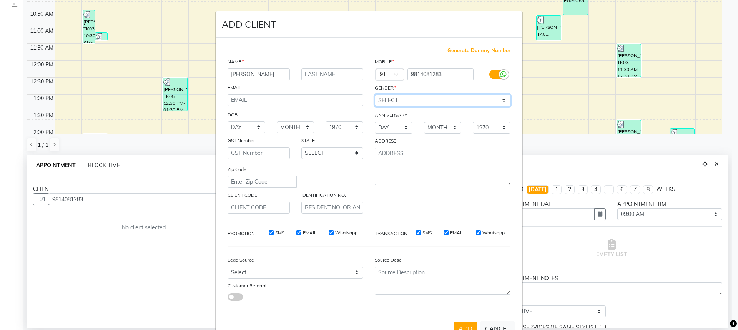
click at [416, 103] on select "SELECT [DEMOGRAPHIC_DATA] [DEMOGRAPHIC_DATA] OTHER PREFER NOT TO SAY" at bounding box center [443, 101] width 136 height 12
click at [375, 95] on select "SELECT [DEMOGRAPHIC_DATA] [DEMOGRAPHIC_DATA] OTHER PREFER NOT TO SAY" at bounding box center [443, 101] width 136 height 12
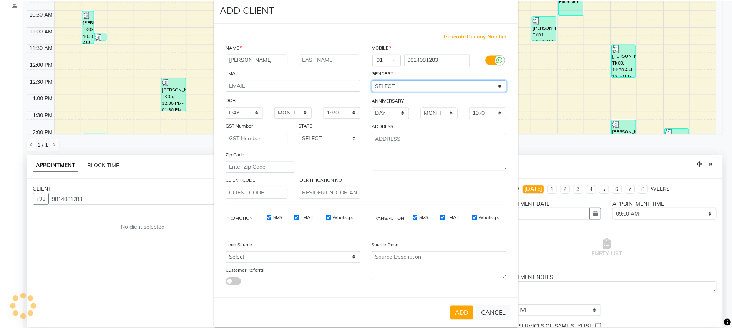
scroll to position [25, 0]
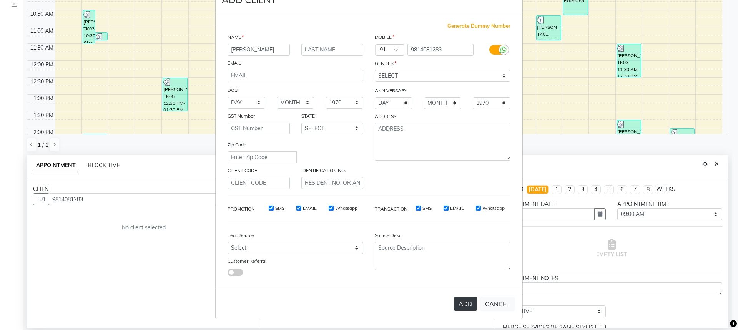
click at [463, 303] on button "ADD" at bounding box center [465, 304] width 23 height 14
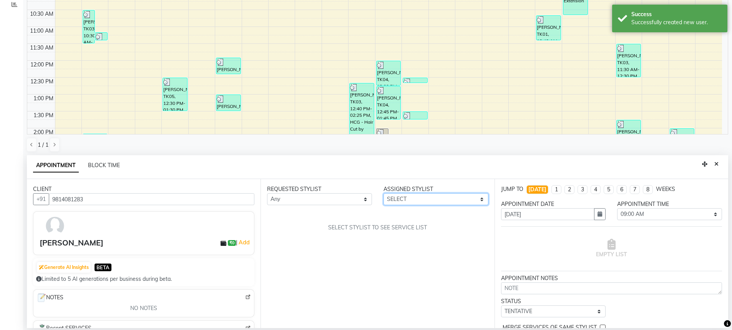
click at [403, 203] on select "SELECT AFIA Anjali [PERSON_NAME] [PERSON_NAME] [PERSON_NAME] HEAD [PERSON_NAME]…" at bounding box center [436, 199] width 105 height 12
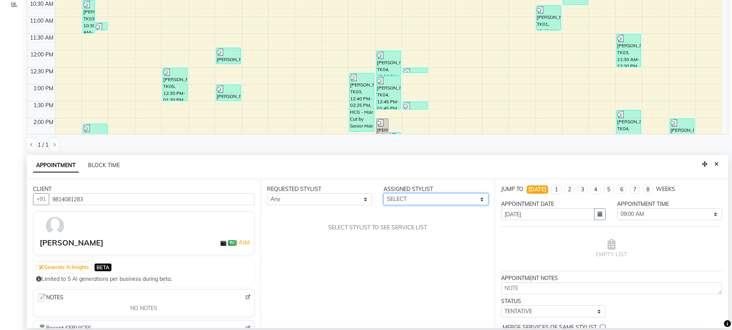
scroll to position [17, 0]
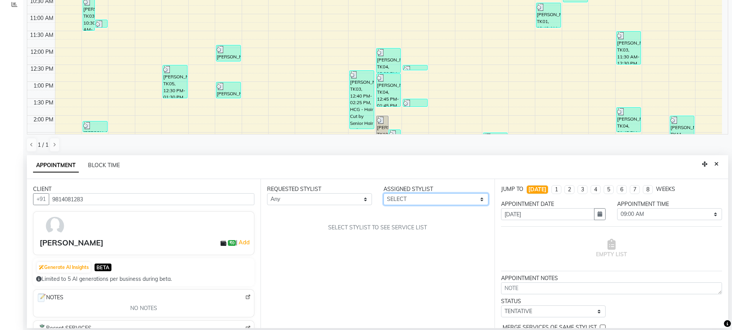
click at [443, 201] on select "SELECT AFIA Anjali [PERSON_NAME] [PERSON_NAME] [PERSON_NAME] HEAD [PERSON_NAME]…" at bounding box center [436, 199] width 105 height 12
click at [384, 193] on select "SELECT AFIA Anjali [PERSON_NAME] [PERSON_NAME] [PERSON_NAME] HEAD [PERSON_NAME]…" at bounding box center [436, 199] width 105 height 12
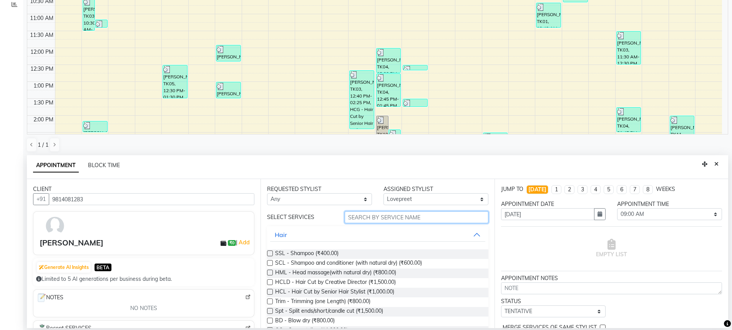
click at [386, 212] on input "text" at bounding box center [417, 217] width 144 height 12
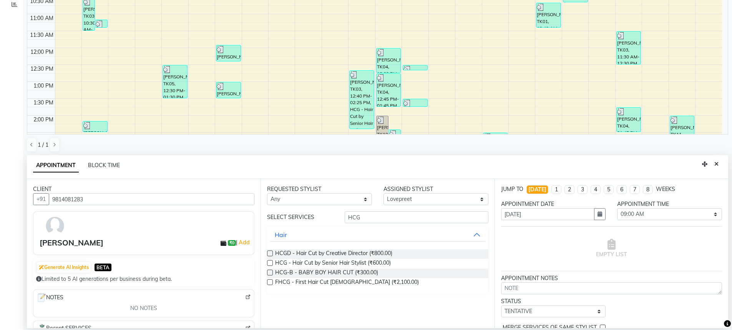
click at [273, 264] on label at bounding box center [270, 263] width 6 height 6
click at [272, 264] on input "checkbox" at bounding box center [269, 263] width 5 height 5
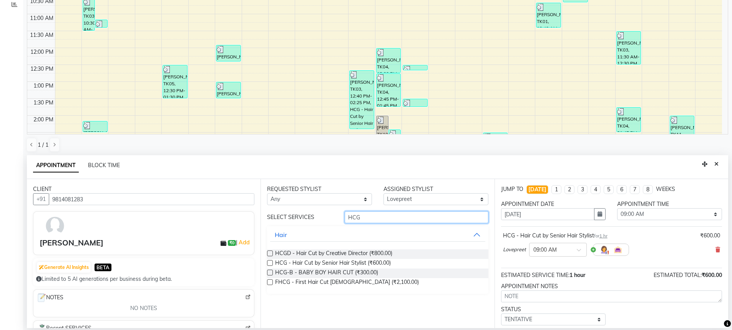
click at [407, 214] on input "HCG" at bounding box center [417, 217] width 144 height 12
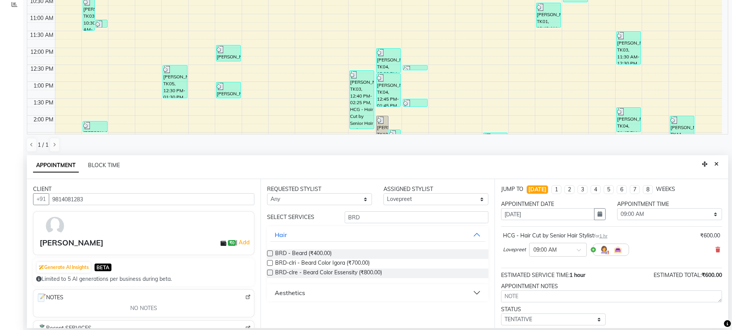
click at [270, 257] on div at bounding box center [269, 255] width 5 height 8
click at [269, 251] on label at bounding box center [270, 254] width 6 height 6
click at [269, 252] on input "checkbox" at bounding box center [269, 254] width 5 height 5
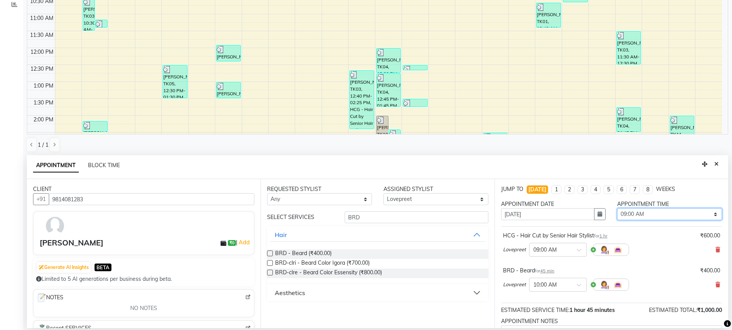
click at [676, 209] on select "SELECT 09:00 AM 09:15 AM 09:30 AM 09:45 AM 10:00 AM 10:15 AM 10:30 AM 10:45 AM …" at bounding box center [669, 214] width 105 height 12
click at [689, 212] on select "SELECT 09:00 AM 09:15 AM 09:30 AM 09:45 AM 10:00 AM 10:15 AM 10:30 AM 10:45 AM …" at bounding box center [669, 214] width 105 height 12
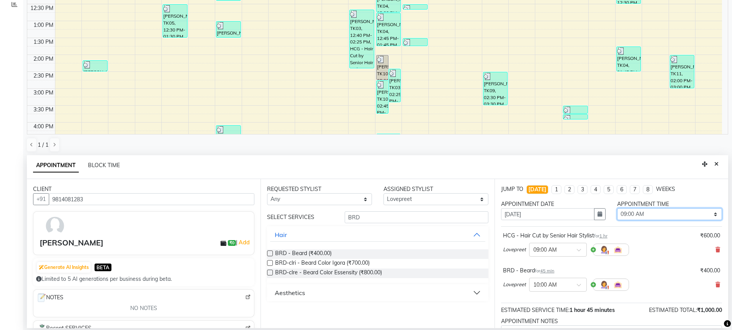
scroll to position [81, 0]
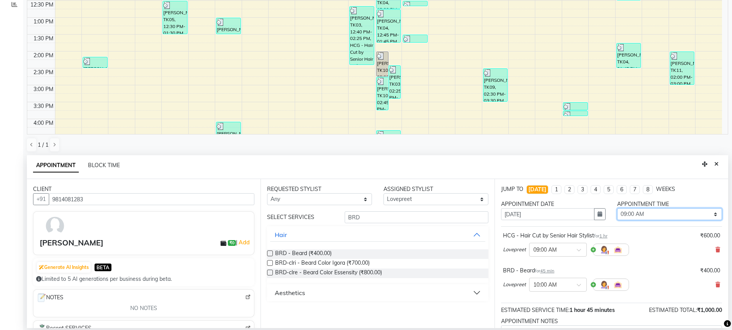
click at [670, 214] on select "SELECT 09:00 AM 09:15 AM 09:30 AM 09:45 AM 10:00 AM 10:15 AM 10:30 AM 10:45 AM …" at bounding box center [669, 214] width 105 height 12
click at [617, 208] on select "SELECT 09:00 AM 09:15 AM 09:30 AM 09:45 AM 10:00 AM 10:15 AM 10:30 AM 10:45 AM …" at bounding box center [669, 214] width 105 height 12
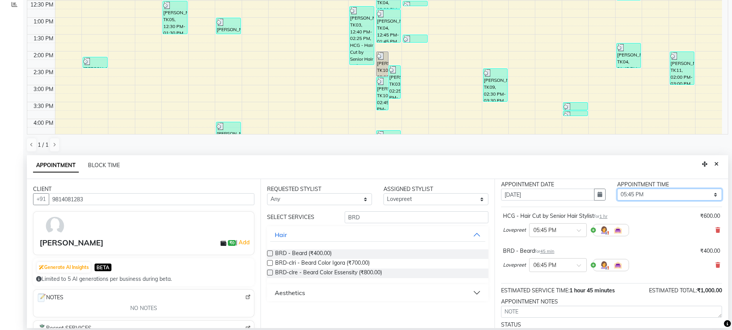
scroll to position [68, 0]
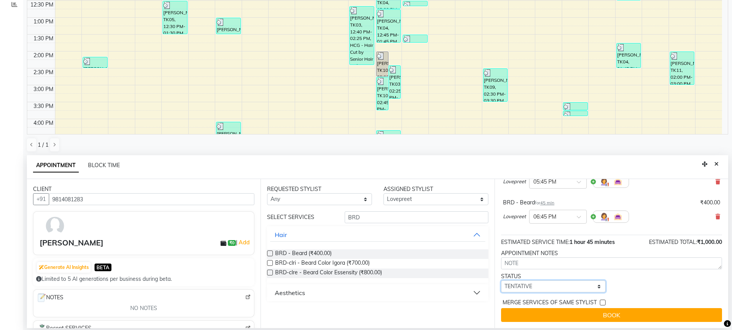
click at [545, 286] on select "SELECT TENTATIVE CONFIRM CHECK-IN UPCOMING" at bounding box center [553, 287] width 105 height 12
click at [501, 281] on select "SELECT TENTATIVE CONFIRM CHECK-IN UPCOMING" at bounding box center [553, 287] width 105 height 12
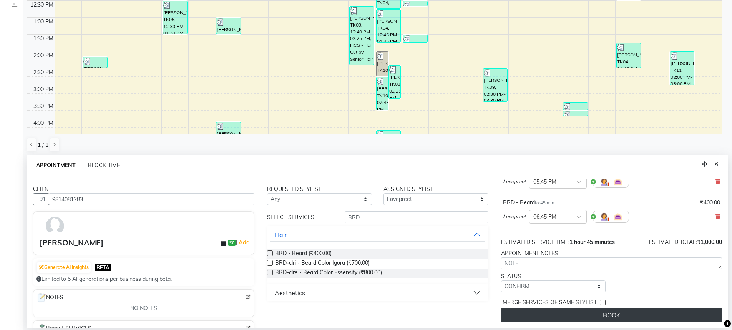
click at [614, 313] on button "BOOK" at bounding box center [611, 315] width 221 height 14
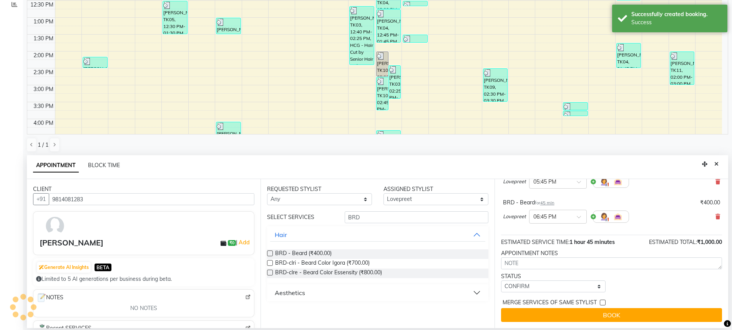
scroll to position [128, 0]
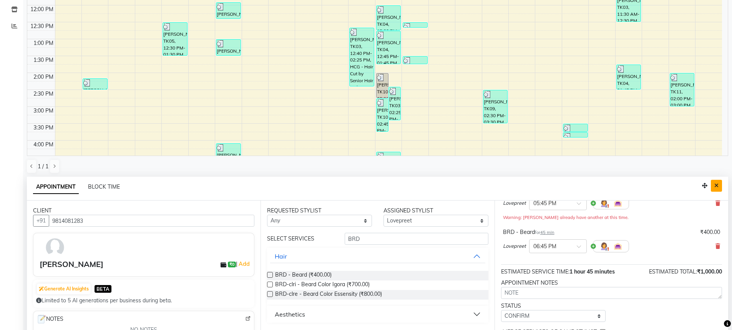
click at [719, 190] on button "Close" at bounding box center [716, 186] width 11 height 12
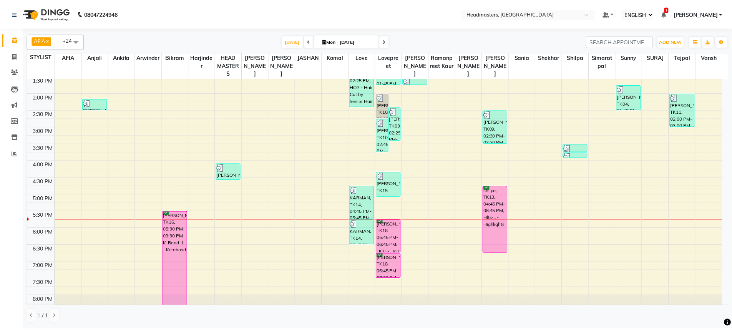
scroll to position [196, 0]
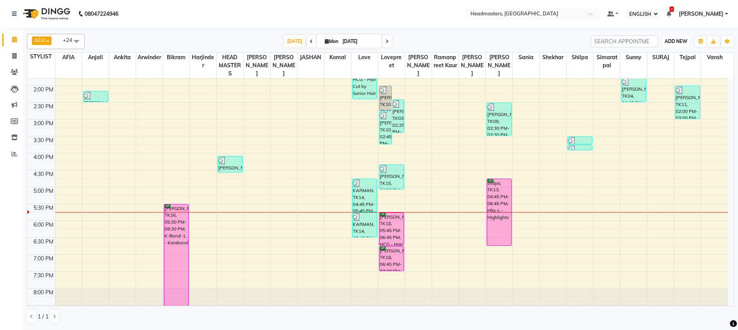
click at [677, 39] on span "ADD NEW" at bounding box center [676, 41] width 23 height 6
click at [662, 53] on button "ADD APPOINTMENT" at bounding box center [657, 56] width 63 height 10
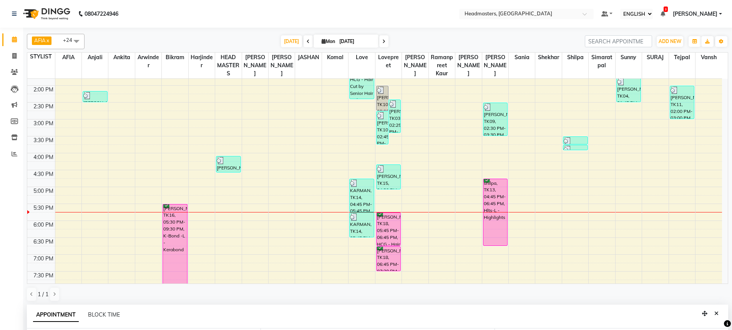
scroll to position [150, 0]
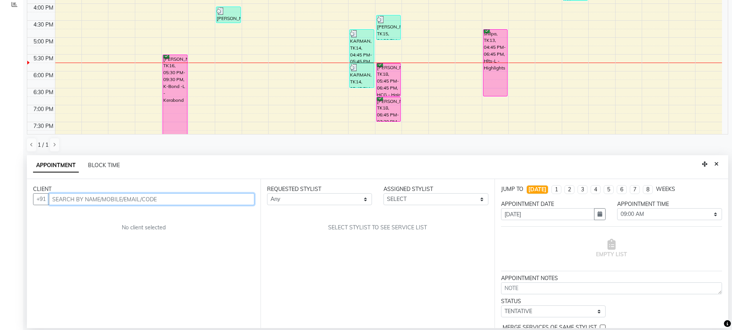
click at [113, 200] on input "text" at bounding box center [152, 199] width 206 height 12
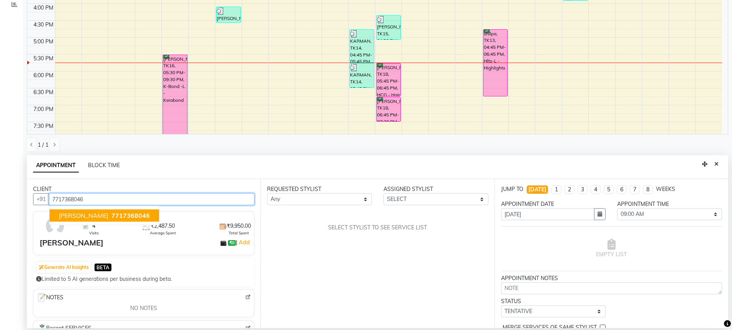
click at [111, 217] on span "7717368046" at bounding box center [130, 216] width 38 height 8
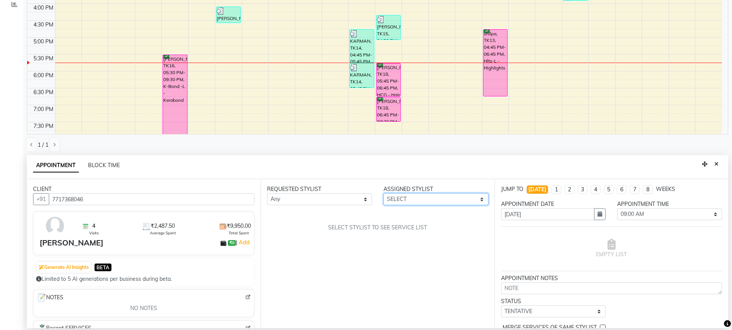
click at [414, 196] on select "SELECT AFIA Anjali [PERSON_NAME] [PERSON_NAME] [PERSON_NAME] HEAD [PERSON_NAME]…" at bounding box center [436, 199] width 105 height 12
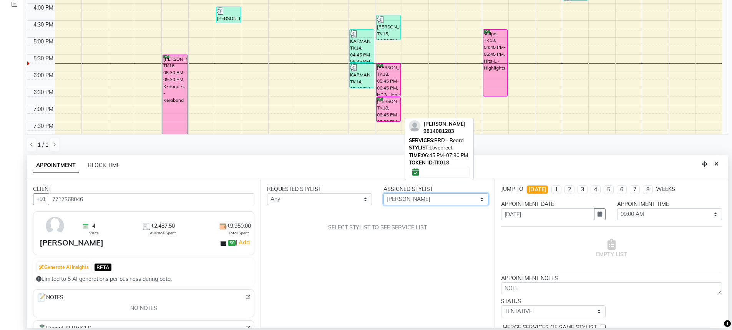
click at [384, 193] on select "SELECT AFIA Anjali [PERSON_NAME] [PERSON_NAME] [PERSON_NAME] HEAD [PERSON_NAME]…" at bounding box center [436, 199] width 105 height 12
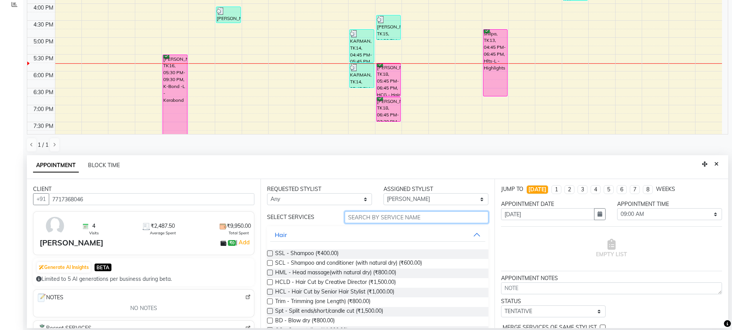
click at [364, 219] on input "text" at bounding box center [417, 217] width 144 height 12
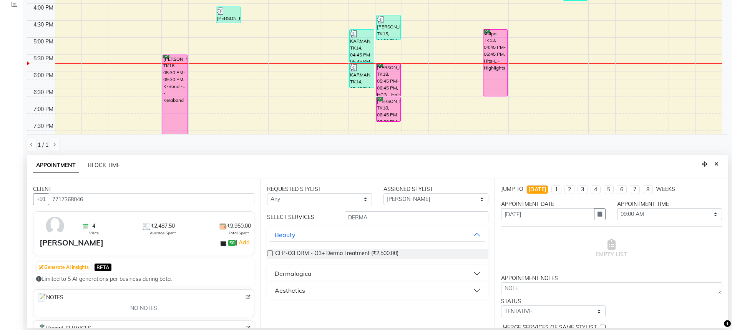
click at [300, 278] on button "Dermalogica" at bounding box center [377, 274] width 215 height 14
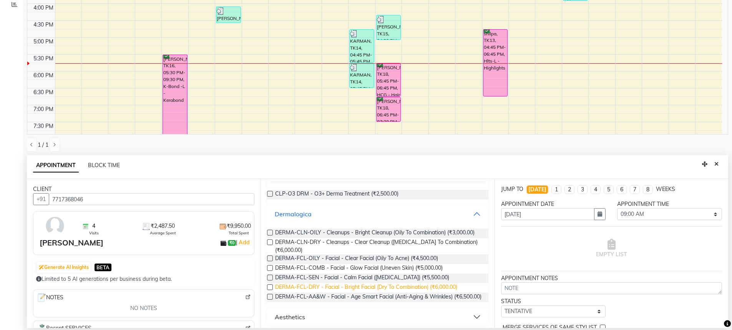
scroll to position [64, 0]
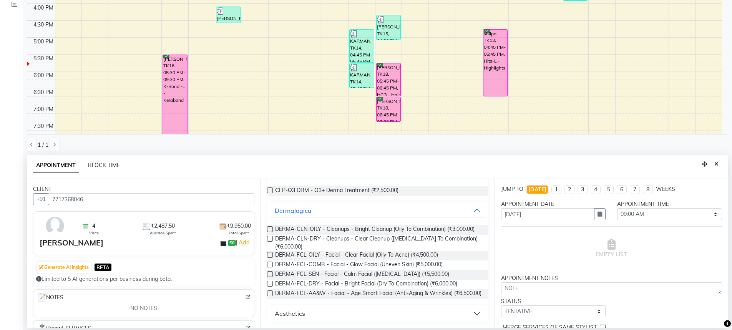
click at [270, 284] on label at bounding box center [270, 284] width 6 height 6
click at [270, 284] on input "checkbox" at bounding box center [269, 284] width 5 height 5
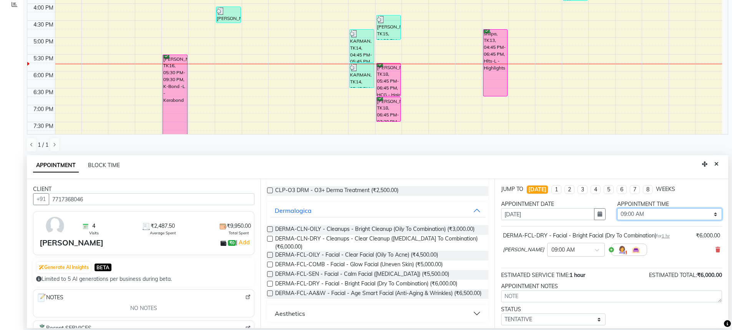
click at [644, 218] on select "SELECT 09:00 AM 09:15 AM 09:30 AM 09:45 AM 10:00 AM 10:15 AM 10:30 AM 10:45 AM …" at bounding box center [669, 214] width 105 height 12
click at [617, 208] on select "SELECT 09:00 AM 09:15 AM 09:30 AM 09:45 AM 10:00 AM 10:15 AM 10:30 AM 10:45 AM …" at bounding box center [669, 214] width 105 height 12
click at [561, 317] on select "SELECT TENTATIVE CONFIRM CHECK-IN UPCOMING" at bounding box center [553, 320] width 105 height 12
click at [501, 314] on select "SELECT TENTATIVE CONFIRM CHECK-IN UPCOMING" at bounding box center [553, 320] width 105 height 12
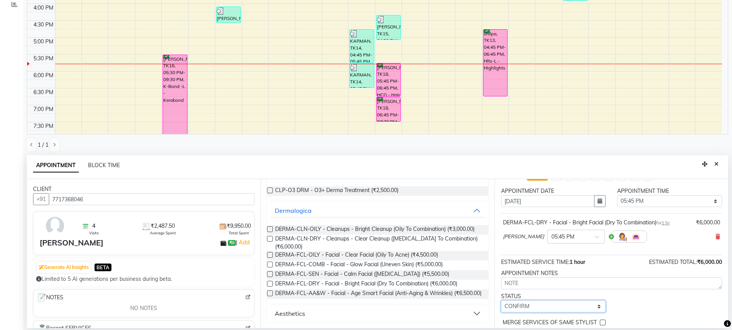
scroll to position [33, 0]
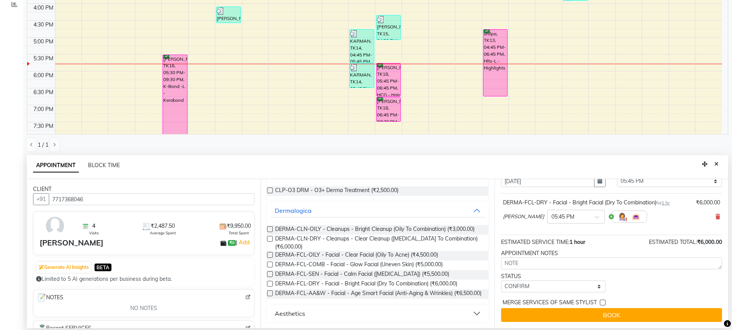
click at [600, 304] on label at bounding box center [603, 303] width 6 height 6
click at [600, 304] on input "checkbox" at bounding box center [602, 303] width 5 height 5
click at [602, 304] on label at bounding box center [603, 303] width 6 height 6
click at [602, 304] on input "checkbox" at bounding box center [602, 303] width 5 height 5
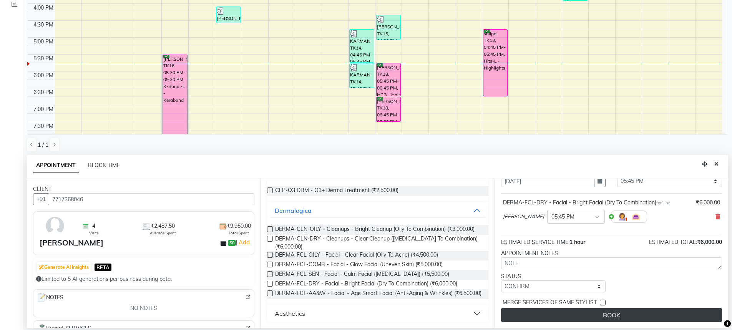
click at [619, 313] on button "BOOK" at bounding box center [611, 315] width 221 height 14
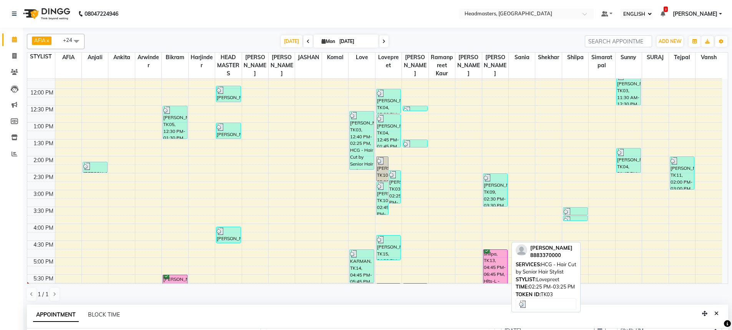
scroll to position [119, 0]
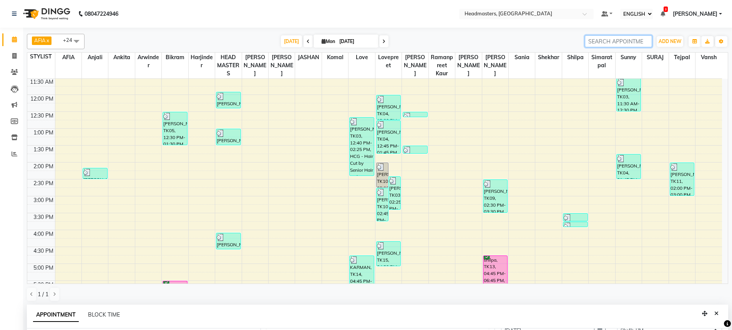
click at [591, 41] on input "search" at bounding box center [618, 41] width 67 height 12
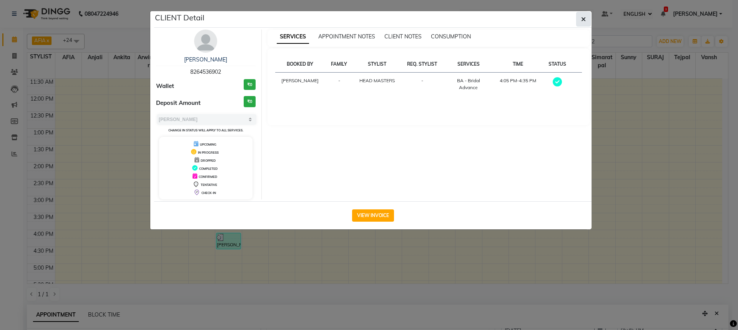
click at [583, 21] on icon "button" at bounding box center [583, 19] width 5 height 6
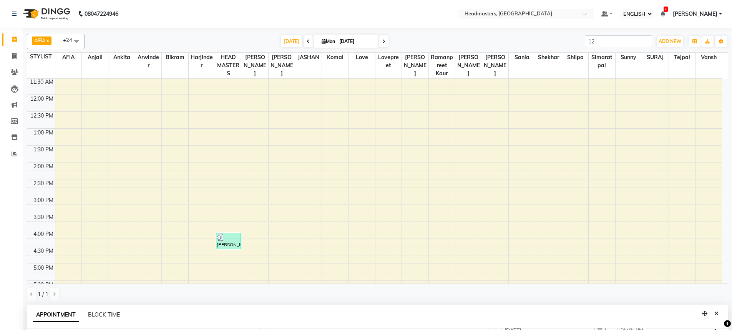
click at [610, 33] on div "AFIA x Anjali x [PERSON_NAME] x [PERSON_NAME] x [PERSON_NAME] x HEAD MASTERS x …" at bounding box center [378, 168] width 702 height 274
click at [597, 43] on input "12" at bounding box center [618, 41] width 67 height 12
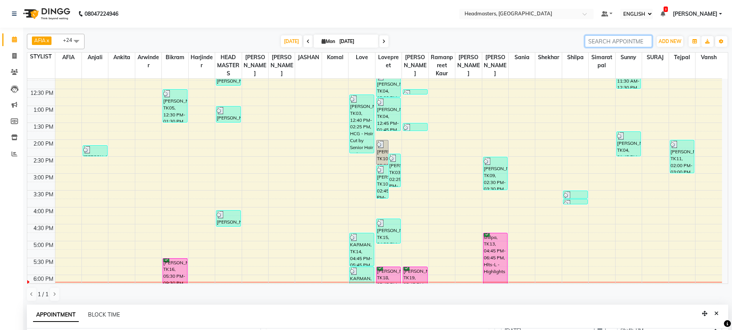
scroll to position [209, 0]
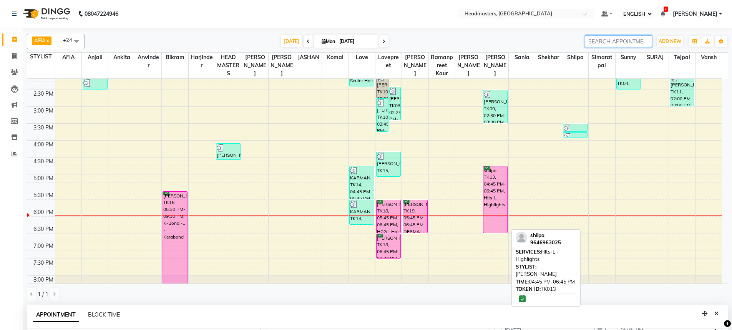
click at [492, 182] on div "shilpa, TK13, 04:45 PM-06:45 PM, Hlts-L - Highlights" at bounding box center [496, 199] width 24 height 67
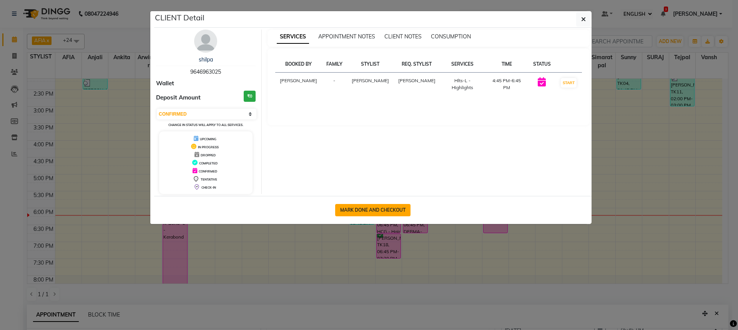
click at [389, 207] on button "MARK DONE AND CHECKOUT" at bounding box center [372, 210] width 75 height 12
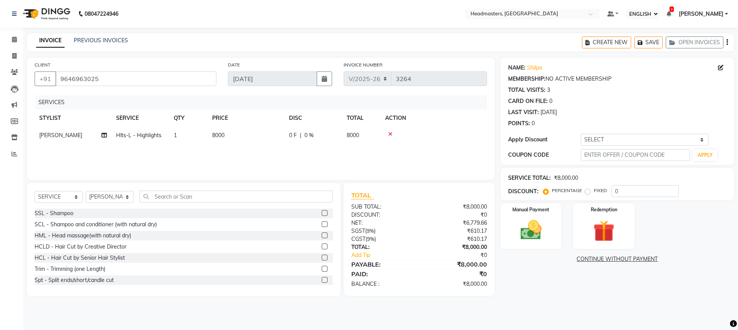
click at [294, 138] on span "0 F" at bounding box center [293, 135] width 8 height 8
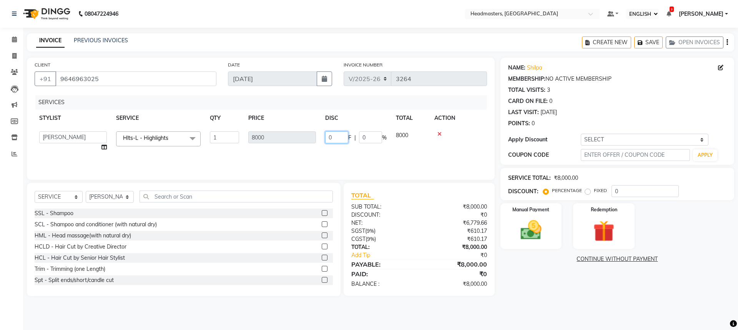
click at [345, 138] on input "0" at bounding box center [336, 137] width 23 height 12
click at [345, 155] on div "SERVICES STYLIST SERVICE QTY PRICE DISC TOTAL ACTION AFIA Anjali [PERSON_NAME] …" at bounding box center [261, 133] width 452 height 77
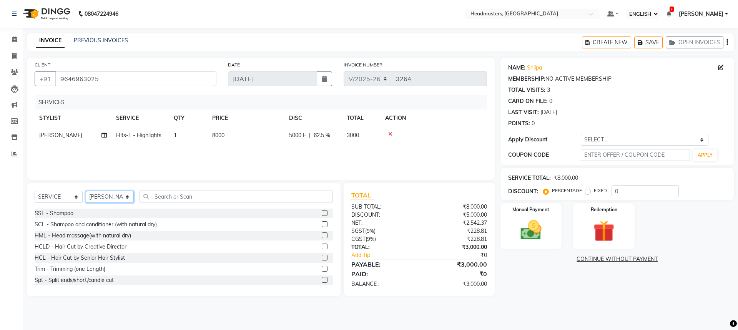
click at [118, 197] on select "SELECT STYLIST AFIA Anjali [PERSON_NAME] [PERSON_NAME] [PERSON_NAME] HEAD [PERS…" at bounding box center [110, 197] width 48 height 12
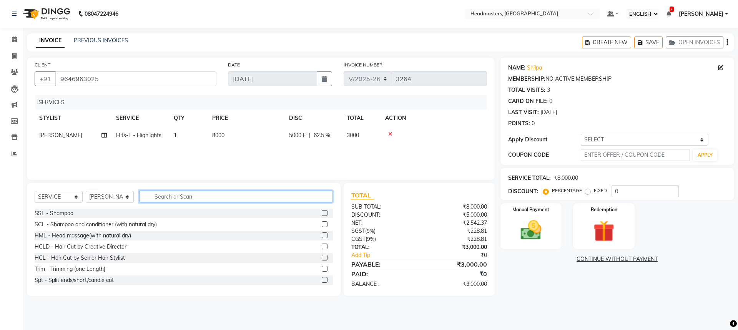
drag, startPoint x: 163, startPoint y: 192, endPoint x: 166, endPoint y: 195, distance: 4.3
click at [163, 193] on input "text" at bounding box center [236, 197] width 193 height 12
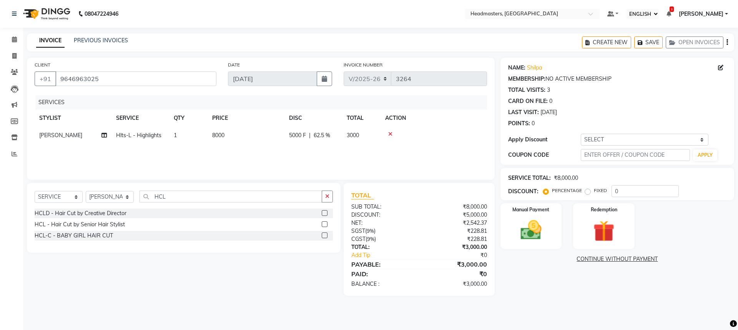
click at [324, 226] on label at bounding box center [325, 224] width 6 height 6
click at [324, 226] on input "checkbox" at bounding box center [324, 224] width 5 height 5
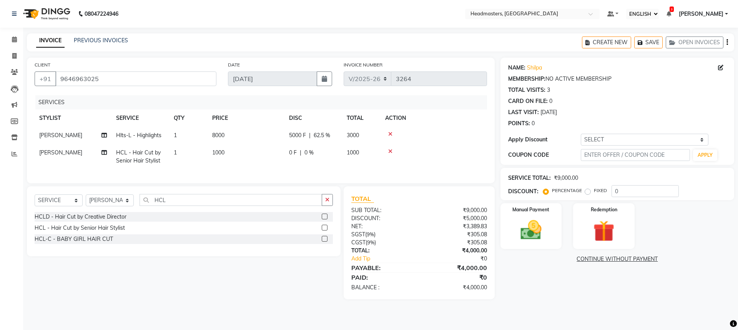
click at [319, 146] on td "0 F | 0 %" at bounding box center [313, 156] width 58 height 25
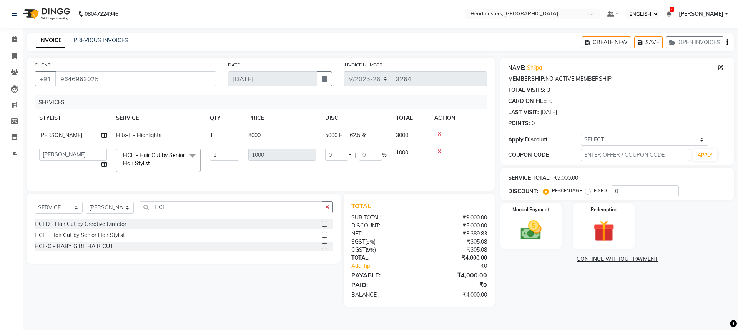
click at [349, 155] on span "F" at bounding box center [349, 155] width 3 height 8
click at [334, 156] on input "0" at bounding box center [336, 155] width 23 height 12
drag, startPoint x: 344, startPoint y: 170, endPoint x: 362, endPoint y: 167, distance: 17.6
click at [346, 170] on div "SERVICES STYLIST SERVICE QTY PRICE DISC TOTAL ACTION [PERSON_NAME] Hlts-L - Hig…" at bounding box center [261, 139] width 452 height 88
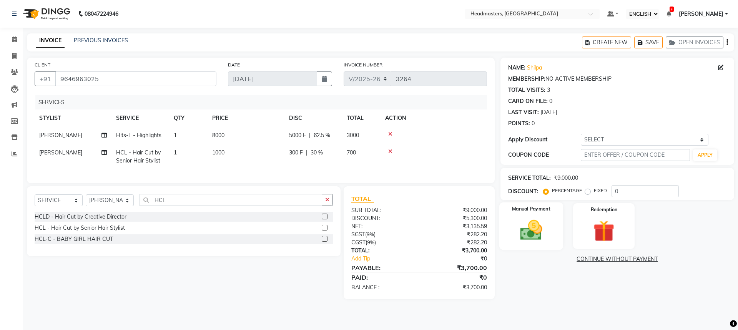
click at [529, 228] on img at bounding box center [531, 230] width 36 height 25
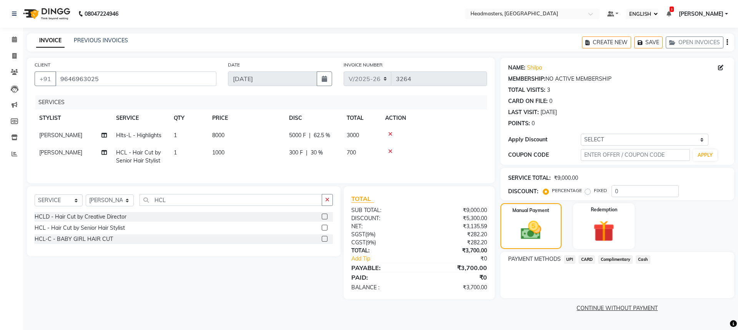
click at [303, 153] on span "300 F" at bounding box center [296, 153] width 14 height 8
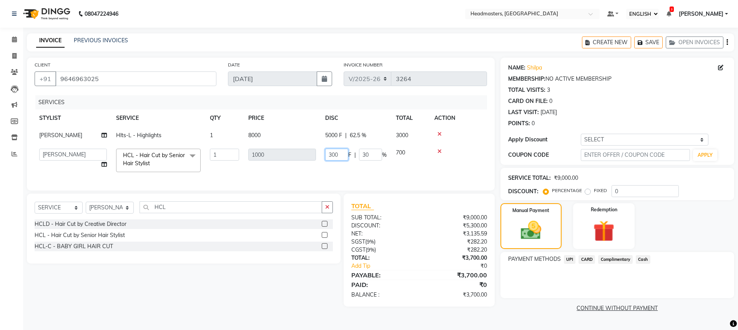
click at [345, 152] on input "300" at bounding box center [336, 155] width 23 height 12
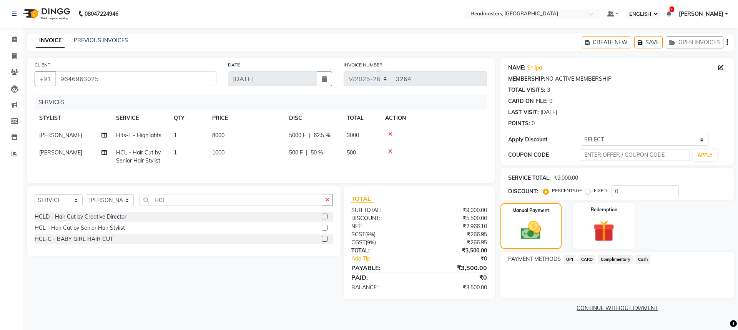
click at [375, 164] on tr "[PERSON_NAME] HCL - Hair Cut by Senior Hair Stylist 1 1000 500 F | 50 % 500" at bounding box center [261, 156] width 452 height 25
click at [644, 256] on span "Cash" at bounding box center [643, 259] width 15 height 9
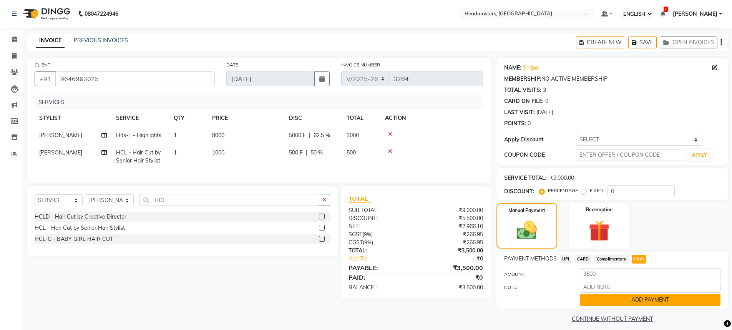
click at [635, 302] on button "ADD PAYMENT" at bounding box center [650, 300] width 141 height 12
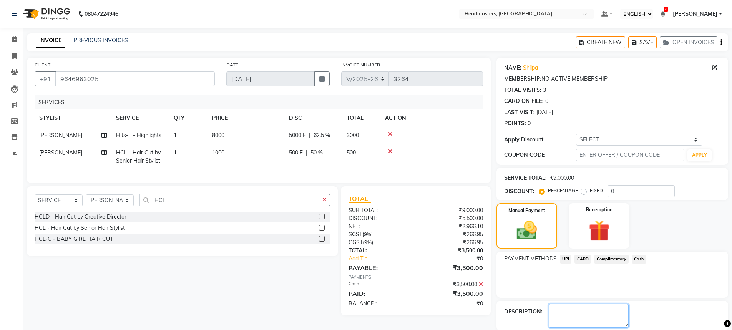
click at [586, 314] on div "NAME: Shilpa MEMBERSHIP: NO ACTIVE MEMBERSHIP TOTAL VISITS: 3 CARD ON FILE: 0 L…" at bounding box center [616, 202] width 238 height 288
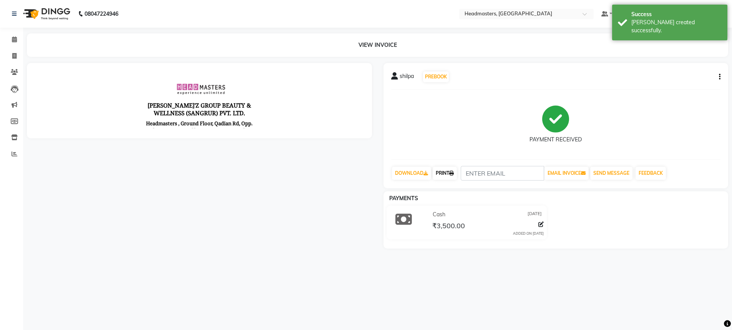
click at [452, 171] on link "PRINT" at bounding box center [445, 173] width 24 height 13
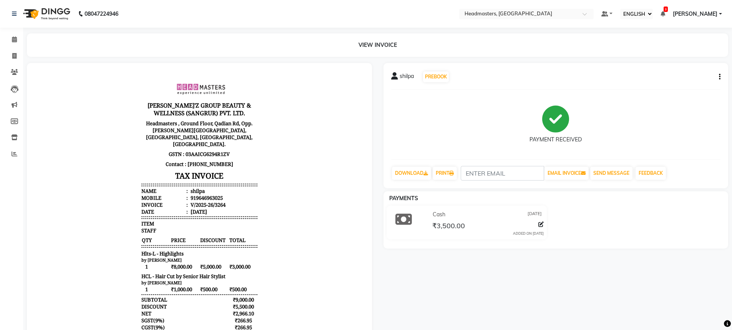
click at [435, 133] on div "PAYMENT RECEIVED" at bounding box center [556, 125] width 330 height 58
click at [12, 69] on icon at bounding box center [14, 72] width 7 height 6
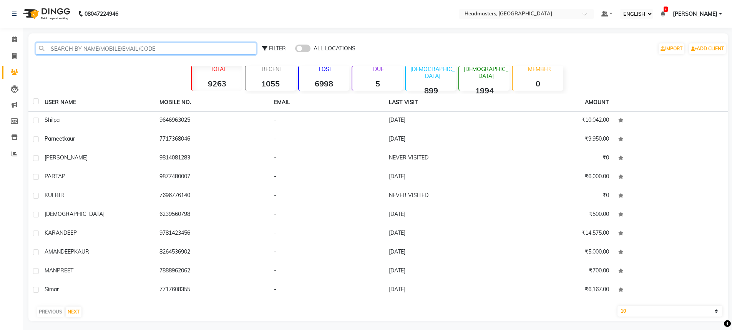
click at [73, 45] on input "text" at bounding box center [146, 49] width 221 height 12
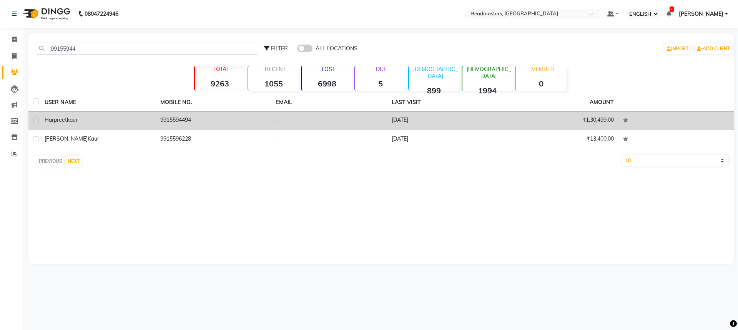
click at [212, 120] on td "9915594494" at bounding box center [214, 120] width 116 height 19
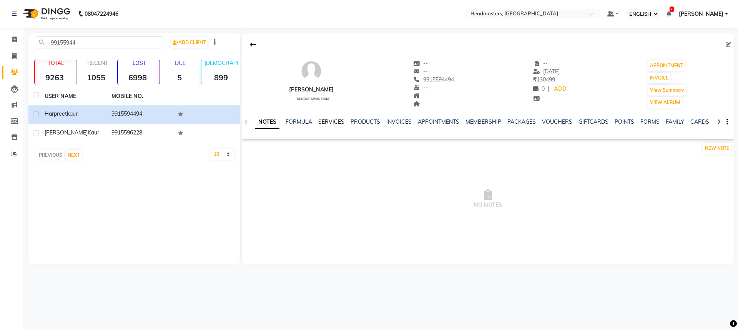
click at [320, 122] on link "SERVICES" at bounding box center [331, 121] width 26 height 7
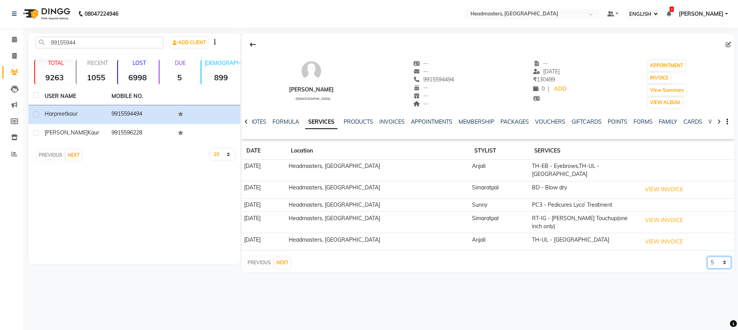
drag, startPoint x: 721, startPoint y: 248, endPoint x: 719, endPoint y: 256, distance: 8.1
click at [721, 257] on select "5 10 50 100 500" at bounding box center [719, 263] width 24 height 12
click at [707, 257] on select "5 10 50 100 500" at bounding box center [719, 263] width 24 height 12
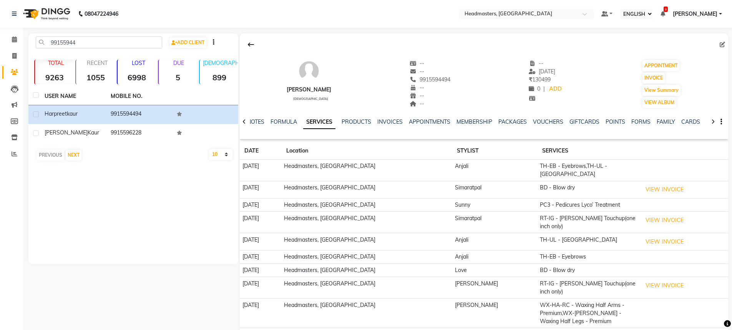
scroll to position [36, 0]
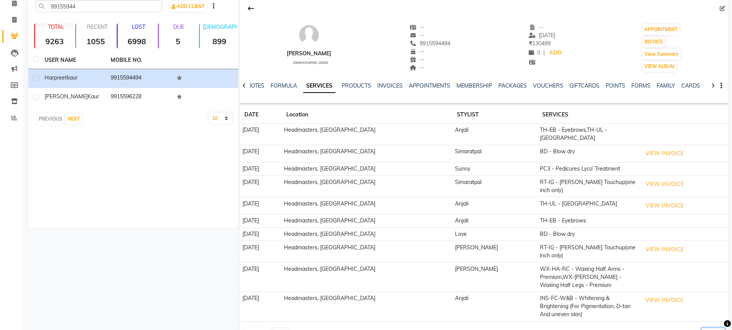
click at [713, 328] on select "5 10 50 100 500" at bounding box center [714, 334] width 24 height 12
click at [702, 328] on select "5 10 50 100 500" at bounding box center [714, 334] width 24 height 12
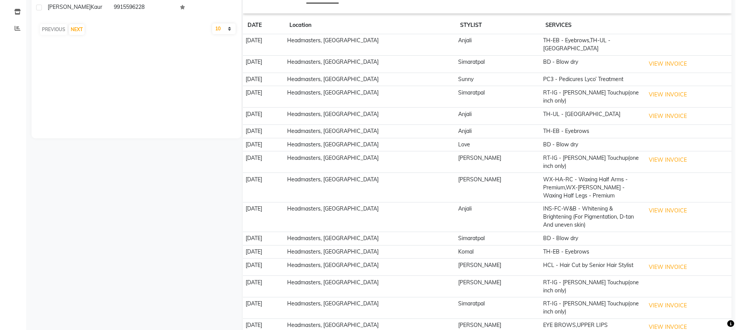
scroll to position [0, 0]
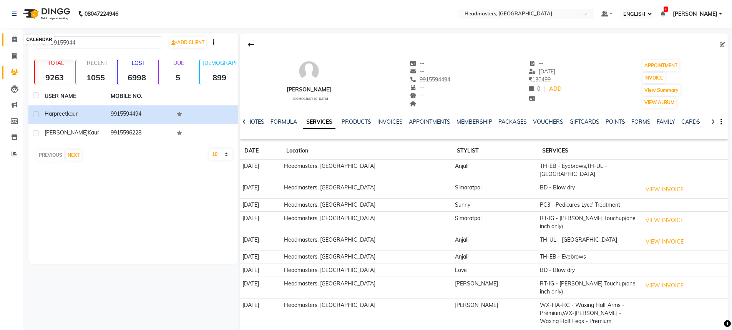
click at [13, 42] on icon at bounding box center [14, 40] width 5 height 6
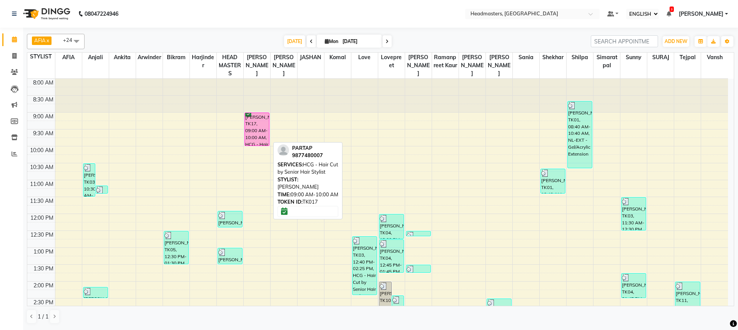
click at [253, 126] on div "[PERSON_NAME], TK17, 09:00 AM-10:00 AM, HCG - Hair Cut by Senior Hair Stylist" at bounding box center [257, 129] width 24 height 33
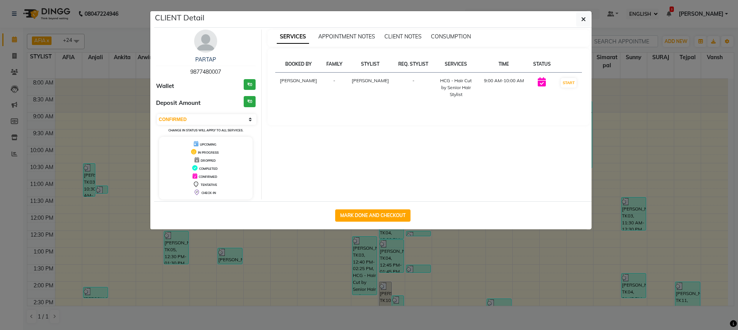
click at [317, 288] on ngb-modal-window "CLIENT Detail [PERSON_NAME] 9877480007 Wallet ₹0 Deposit Amount ₹0 SELECT IN SE…" at bounding box center [369, 165] width 738 height 330
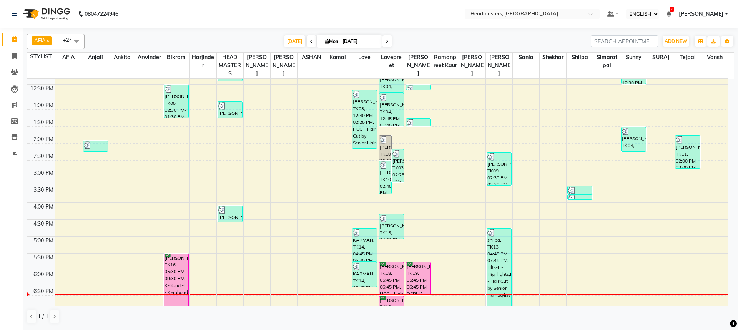
scroll to position [212, 0]
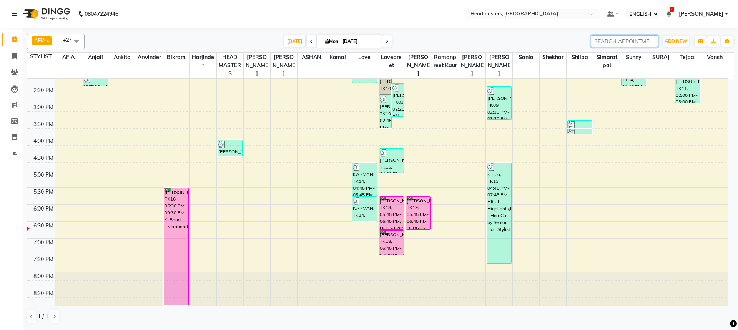
click at [606, 42] on input "search" at bounding box center [624, 41] width 67 height 12
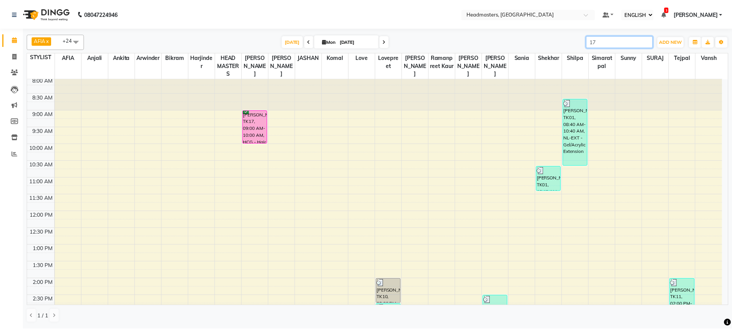
scroll to position [0, 0]
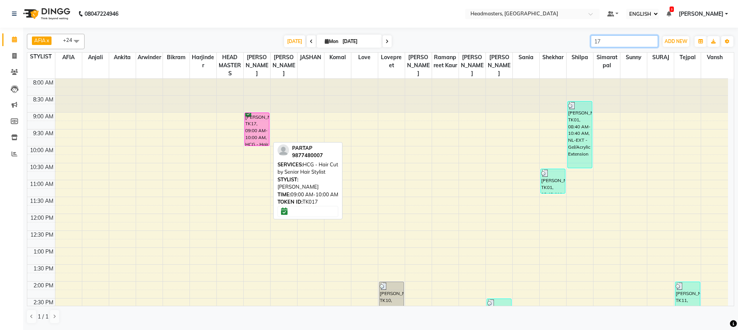
click at [259, 121] on div "[PERSON_NAME], TK17, 09:00 AM-10:00 AM, HCG - Hair Cut by Senior Hair Stylist" at bounding box center [257, 129] width 24 height 33
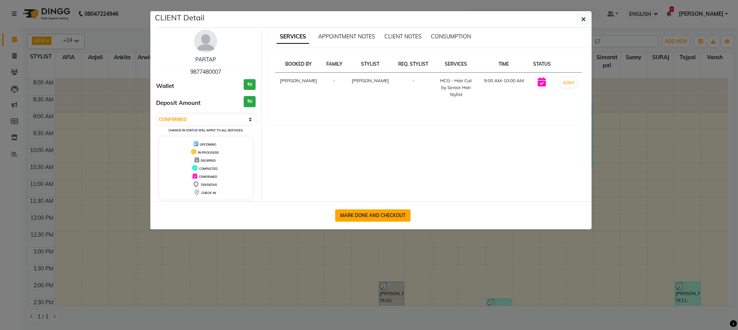
click at [360, 214] on button "MARK DONE AND CHECKOUT" at bounding box center [372, 216] width 75 height 12
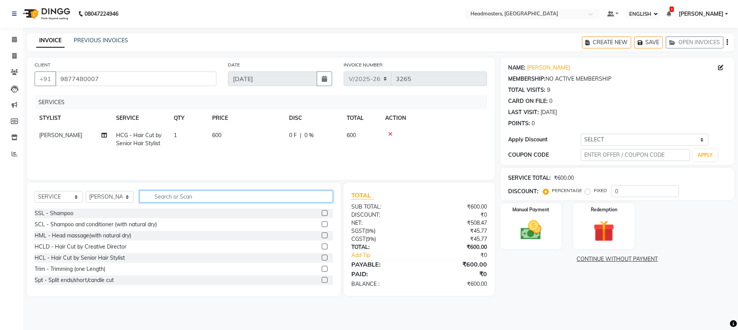
click at [179, 197] on input "text" at bounding box center [236, 197] width 193 height 12
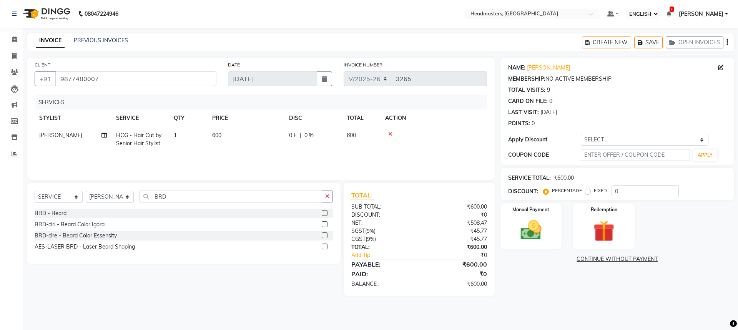
click at [324, 211] on label at bounding box center [325, 213] width 6 height 6
click at [324, 211] on input "checkbox" at bounding box center [324, 213] width 5 height 5
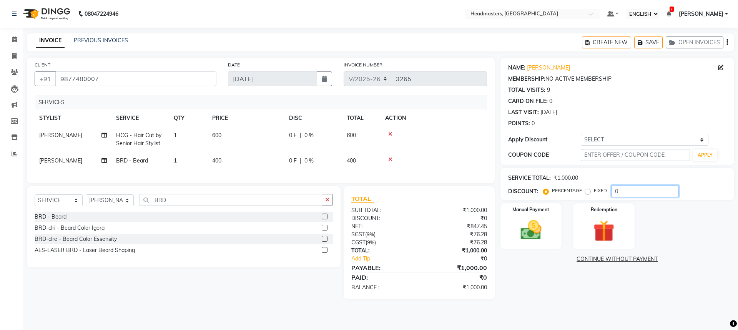
click at [619, 194] on input "0" at bounding box center [645, 191] width 67 height 12
drag, startPoint x: 525, startPoint y: 220, endPoint x: 524, endPoint y: 225, distance: 4.6
click at [524, 221] on img at bounding box center [531, 230] width 36 height 25
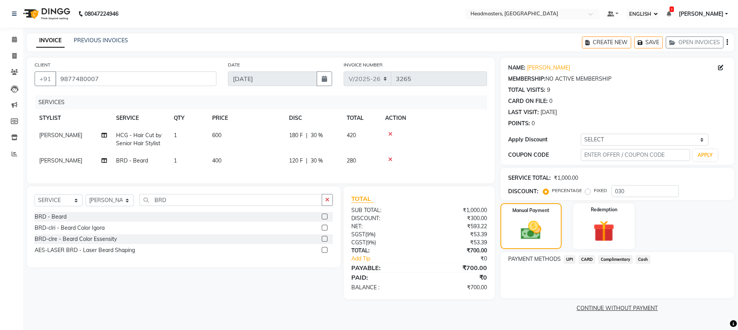
click at [570, 260] on span "UPI" at bounding box center [570, 259] width 12 height 9
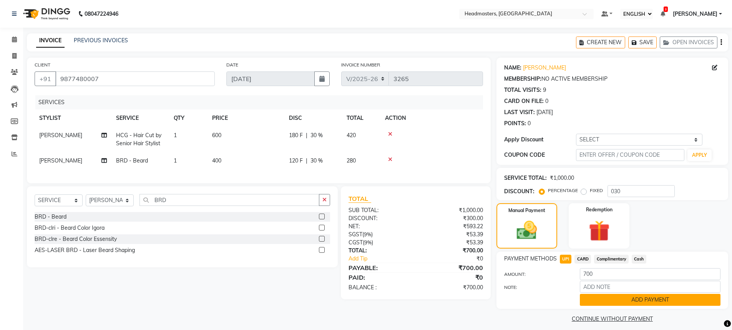
click at [617, 298] on button "ADD PAYMENT" at bounding box center [650, 300] width 141 height 12
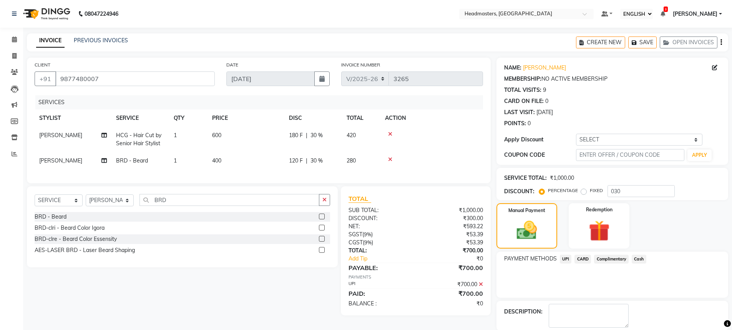
click at [575, 321] on main "INVOICE PREVIOUS INVOICES CREATE NEW SAVE OPEN INVOICES CLIENT [PHONE_NUMBER] D…" at bounding box center [377, 195] width 709 height 324
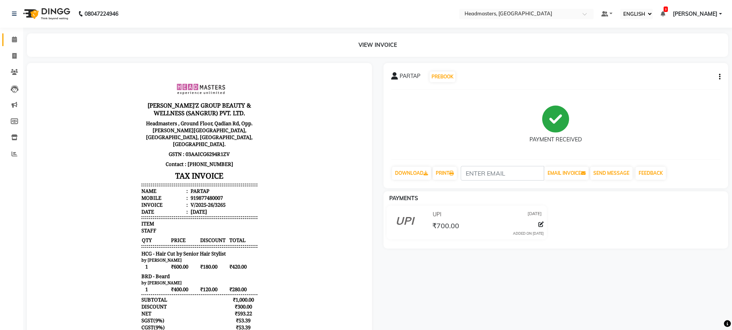
click at [10, 35] on link "CALENDAR" at bounding box center [11, 39] width 18 height 13
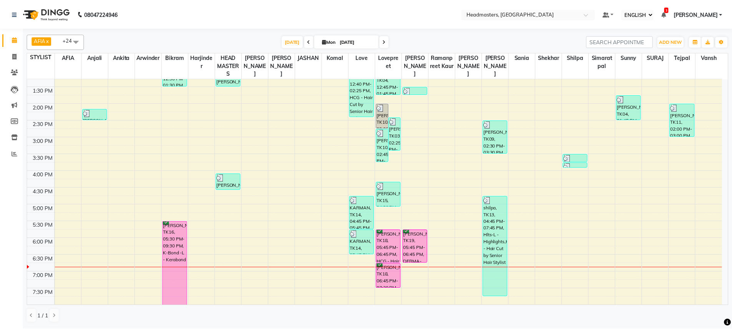
scroll to position [174, 0]
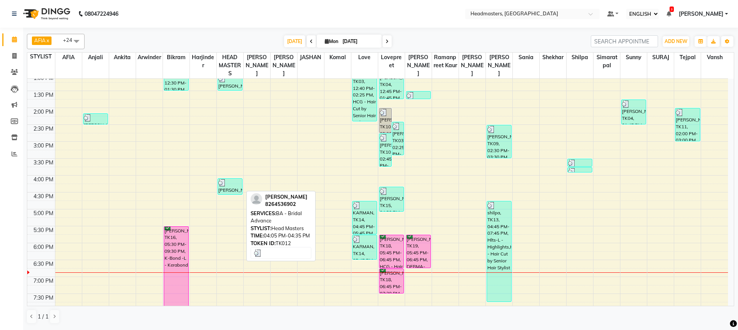
click at [222, 185] on img at bounding box center [222, 183] width 8 height 8
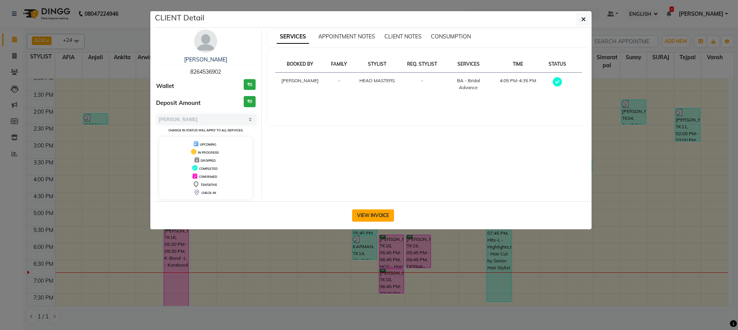
click at [364, 220] on button "VIEW INVOICE" at bounding box center [373, 216] width 42 height 12
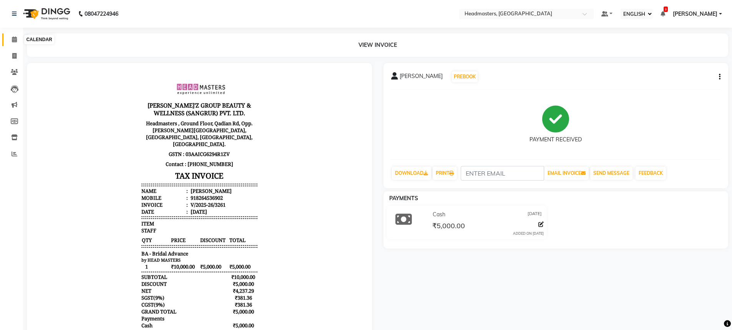
click at [14, 38] on icon at bounding box center [14, 40] width 5 height 6
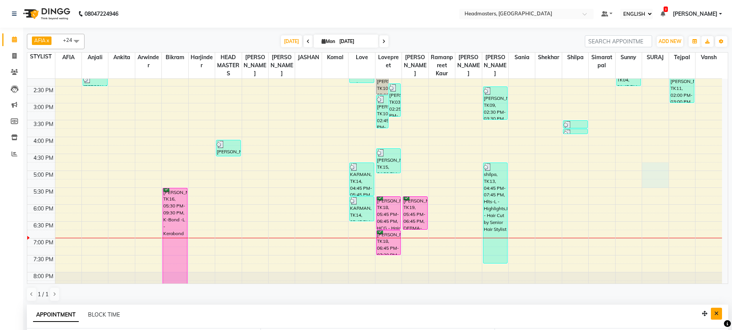
scroll to position [150, 0]
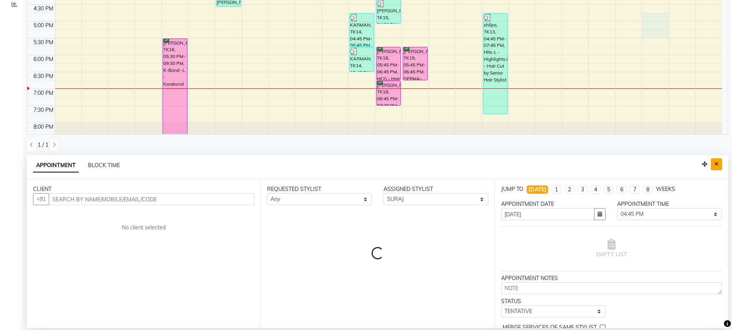
click at [715, 164] on icon "Close" at bounding box center [717, 163] width 4 height 5
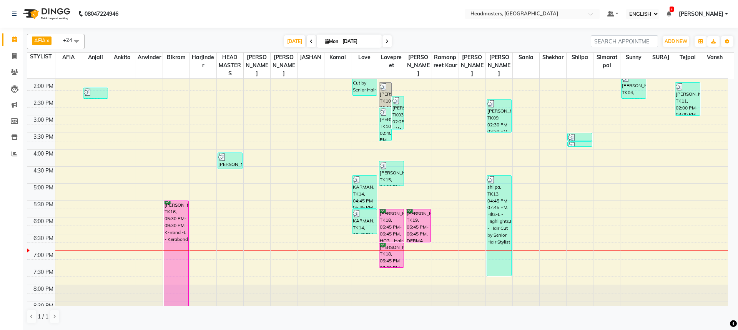
scroll to position [212, 0]
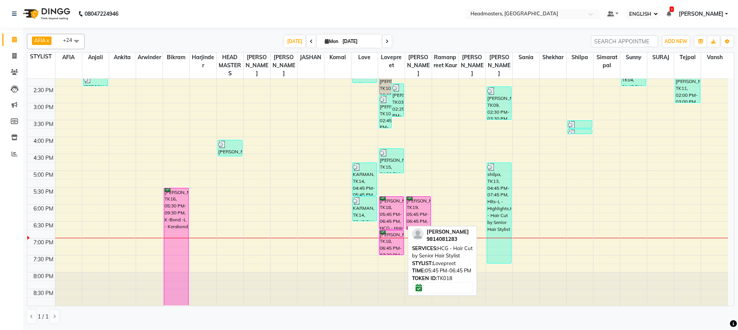
click at [388, 213] on div "[PERSON_NAME], TK10, 02:00 PM-02:45 PM, BRD - [PERSON_NAME] [PERSON_NAME], TK03…" at bounding box center [391, 86] width 27 height 439
click at [392, 216] on div "[PERSON_NAME], TK18, 05:45 PM-06:45 PM, HCG - Hair Cut by Senior Hair Stylist" at bounding box center [391, 213] width 24 height 33
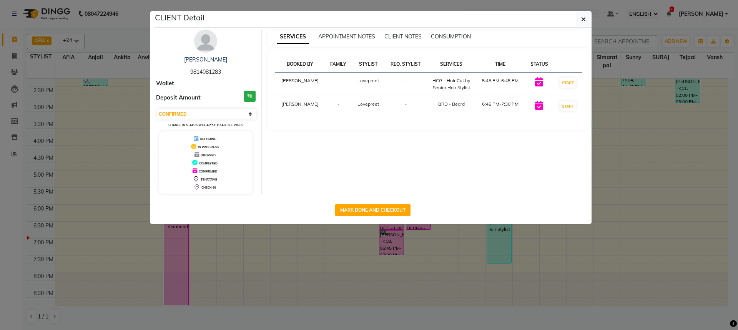
drag, startPoint x: 375, startPoint y: 205, endPoint x: 409, endPoint y: 176, distance: 44.5
click at [376, 205] on button "MARK DONE AND CHECKOUT" at bounding box center [372, 210] width 75 height 12
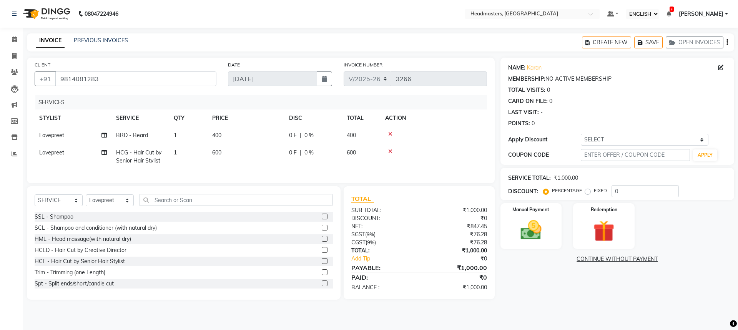
click at [392, 151] on icon at bounding box center [390, 151] width 4 height 5
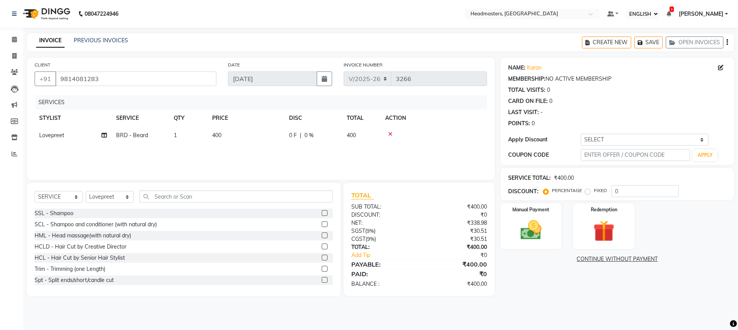
click at [310, 131] on td "0 F | 0 %" at bounding box center [313, 135] width 58 height 17
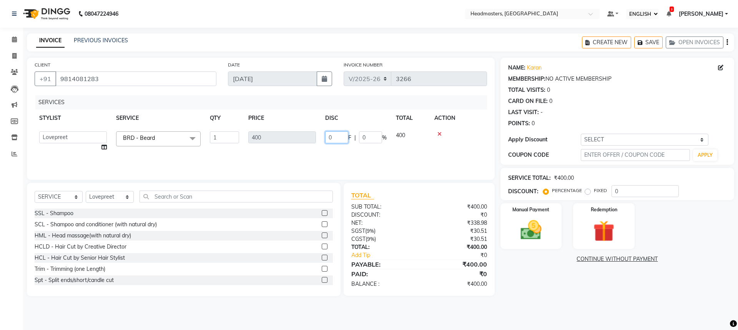
click at [347, 137] on input "0" at bounding box center [336, 137] width 23 height 12
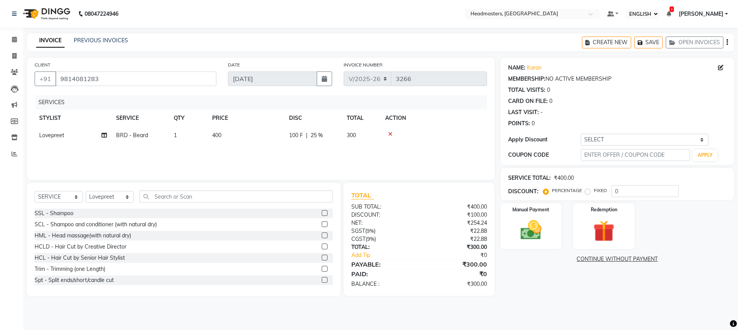
drag, startPoint x: 520, startPoint y: 293, endPoint x: 528, endPoint y: 294, distance: 7.8
click at [521, 293] on div "NAME: Karan MEMBERSHIP: NO ACTIVE MEMBERSHIP TOTAL VISITS: 0 CARD ON FILE: 0 LA…" at bounding box center [621, 177] width 240 height 239
click at [14, 36] on span at bounding box center [14, 39] width 13 height 9
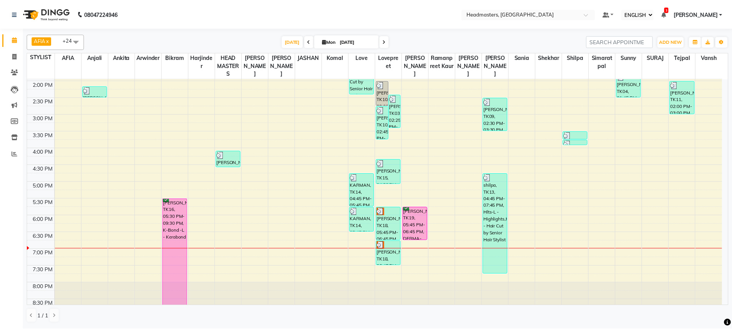
scroll to position [210, 0]
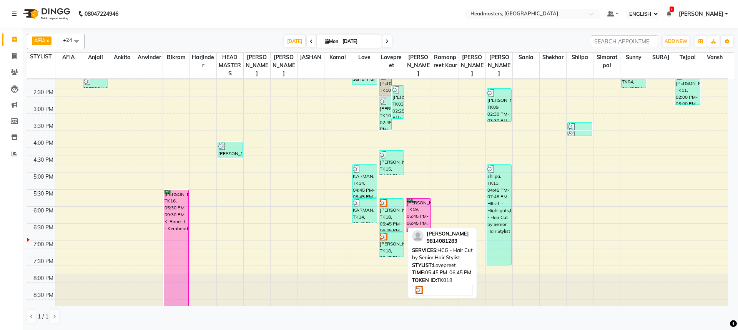
click at [388, 218] on div "[PERSON_NAME], TK18, 05:45 PM-06:45 PM, HCG - Hair Cut by Senior Hair Stylist" at bounding box center [391, 215] width 24 height 33
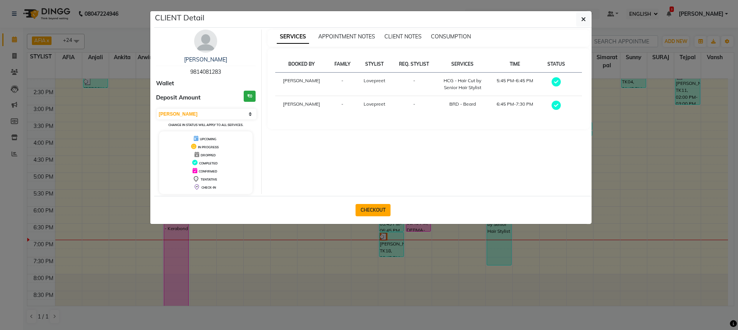
click at [380, 210] on button "CHECKOUT" at bounding box center [373, 210] width 35 height 12
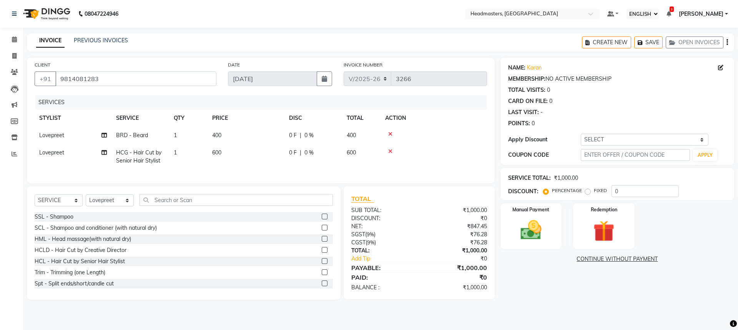
click at [391, 133] on icon at bounding box center [390, 133] width 4 height 5
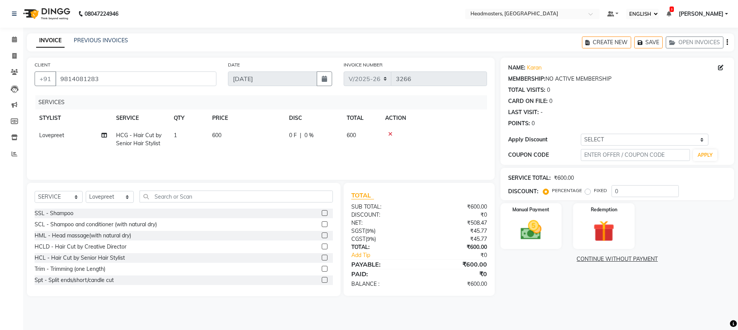
click at [300, 137] on span "|" at bounding box center [301, 135] width 2 height 8
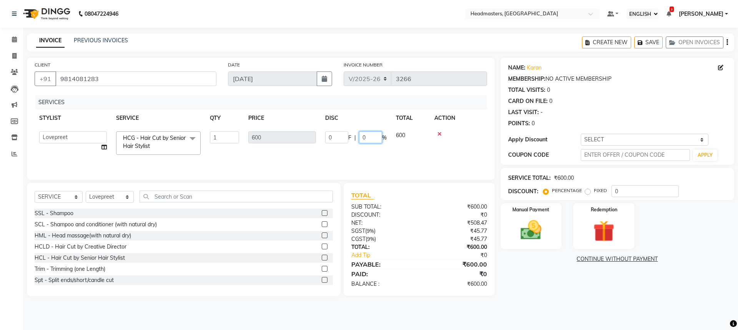
click at [364, 135] on input "0" at bounding box center [370, 137] width 23 height 12
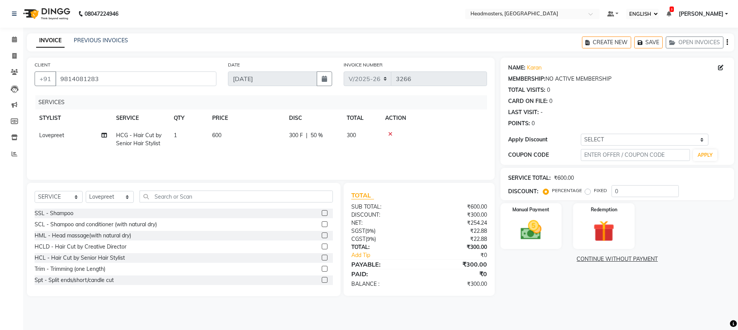
click at [370, 151] on tr "[PERSON_NAME] HCG - Hair Cut by Senior Hair Stylist 1 600 300 F | 50 % 300" at bounding box center [261, 139] width 452 height 25
click at [521, 211] on label "Manual Payment" at bounding box center [531, 209] width 38 height 7
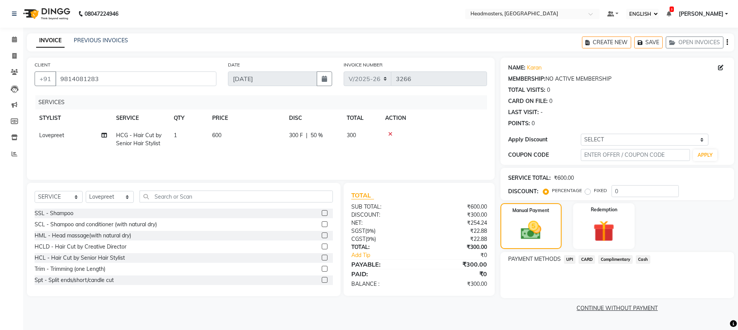
click at [645, 258] on span "Cash" at bounding box center [643, 259] width 15 height 9
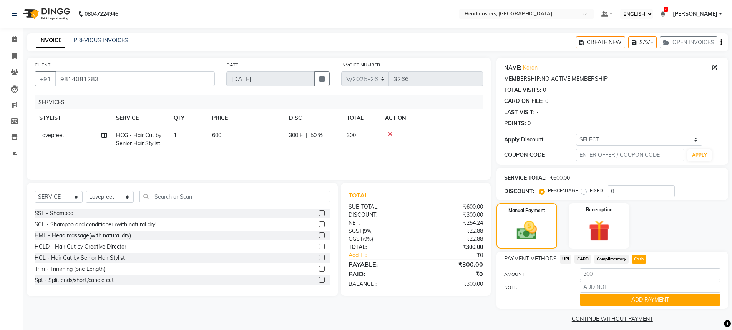
drag, startPoint x: 647, startPoint y: 304, endPoint x: 647, endPoint y: 282, distance: 22.3
click at [647, 302] on button "ADD PAYMENT" at bounding box center [650, 300] width 141 height 12
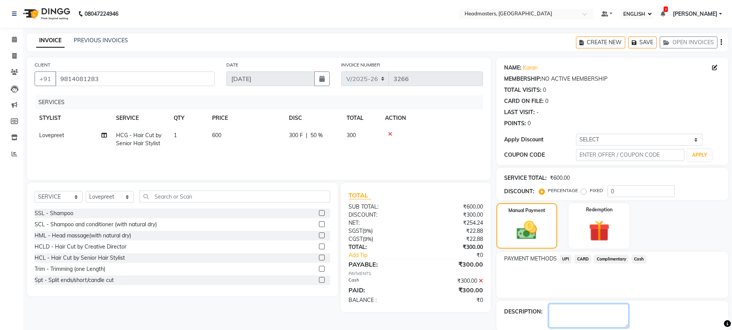
click at [606, 312] on textarea at bounding box center [589, 316] width 80 height 24
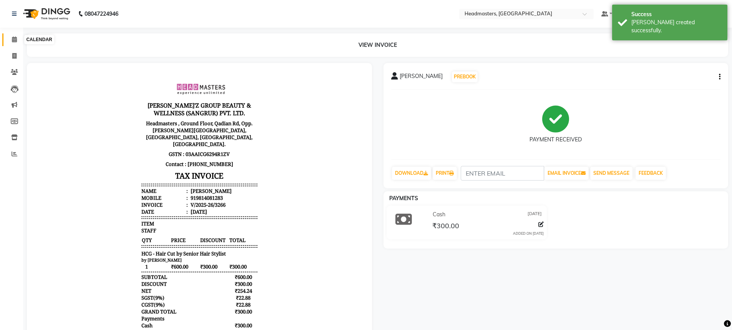
click at [12, 37] on icon at bounding box center [14, 40] width 5 height 6
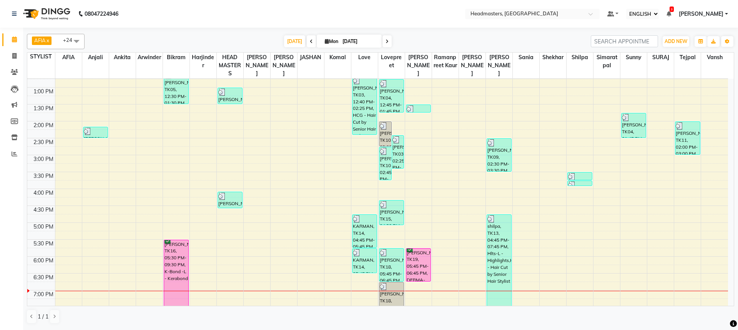
scroll to position [212, 0]
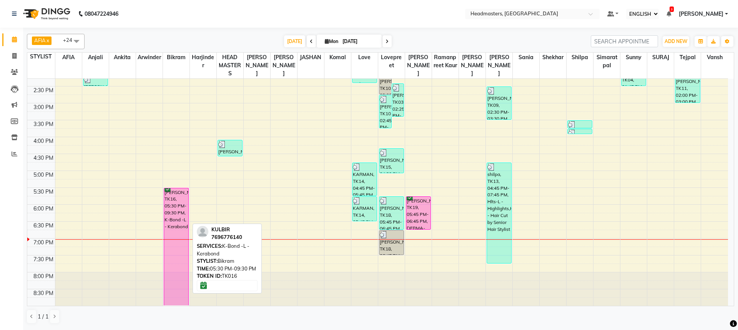
click at [176, 204] on div "[PERSON_NAME], TK16, 05:30 PM-09:30 PM, K-Bond -L - Kerabond" at bounding box center [176, 246] width 24 height 117
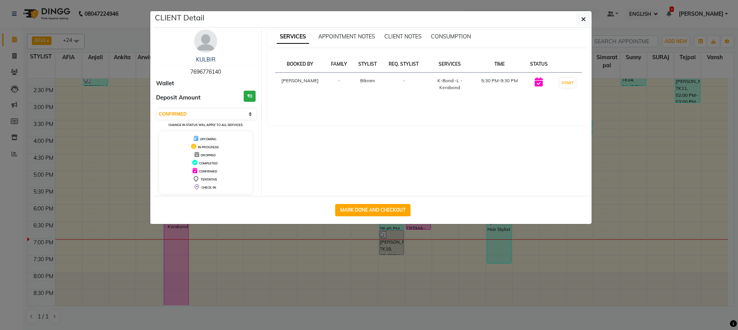
click at [620, 30] on ngb-modal-window "CLIENT Detail [PERSON_NAME] 7696776140 Wallet Deposit Amount ₹0 SELECT IN SERVI…" at bounding box center [369, 165] width 738 height 330
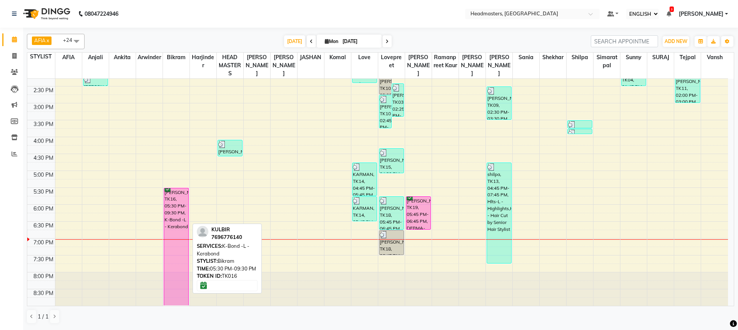
click at [170, 202] on div "[PERSON_NAME], TK16, 05:30 PM-09:30 PM, K-Bond -L - Kerabond" at bounding box center [176, 246] width 24 height 117
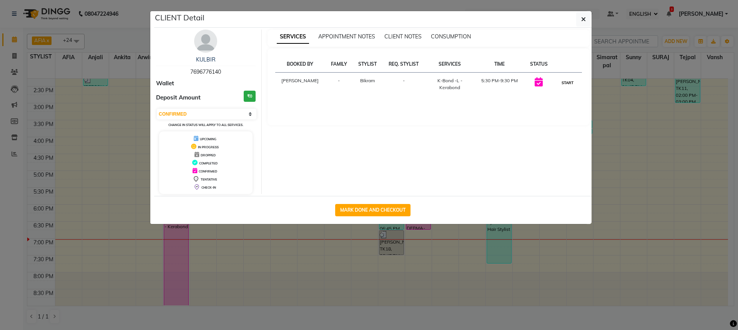
click at [572, 83] on button "START" at bounding box center [568, 83] width 16 height 10
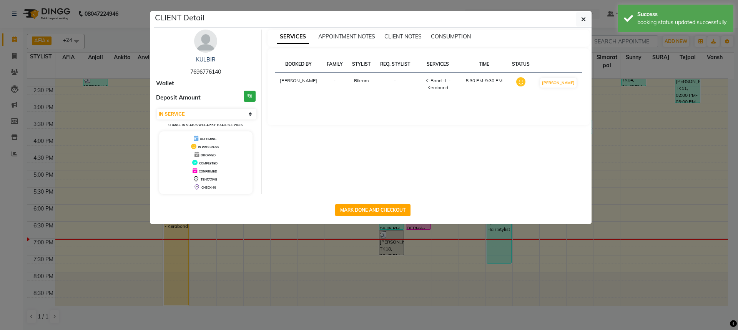
click at [625, 52] on ngb-modal-window "CLIENT Detail [PERSON_NAME] 7696776140 Wallet Deposit Amount ₹0 SELECT IN SERVI…" at bounding box center [369, 165] width 738 height 330
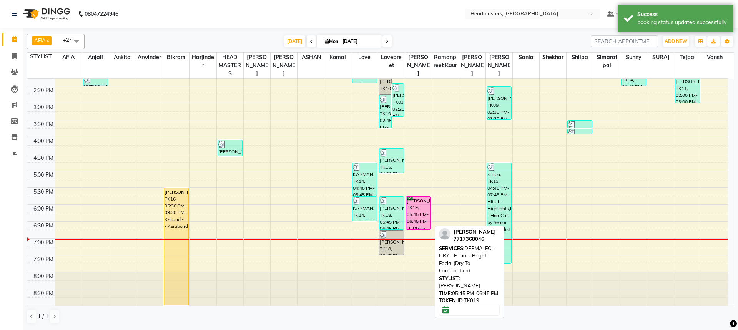
click at [421, 211] on div "[PERSON_NAME], TK19, 05:45 PM-06:45 PM, DERMA-FCL-DRY - Facial - Bright Facial …" at bounding box center [418, 213] width 24 height 33
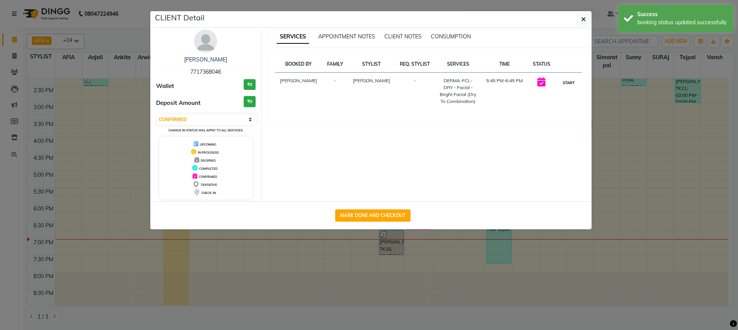
click at [564, 78] on button "START" at bounding box center [569, 83] width 16 height 10
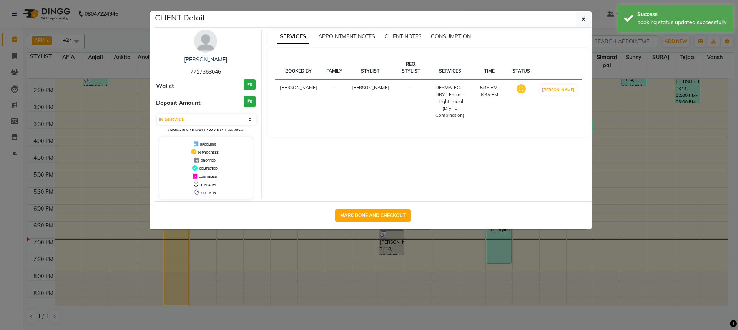
click at [630, 44] on ngb-modal-window "CLIENT Detail [PERSON_NAME] 7717368046 Wallet ₹0 Deposit Amount ₹0 SELECT IN SE…" at bounding box center [369, 165] width 738 height 330
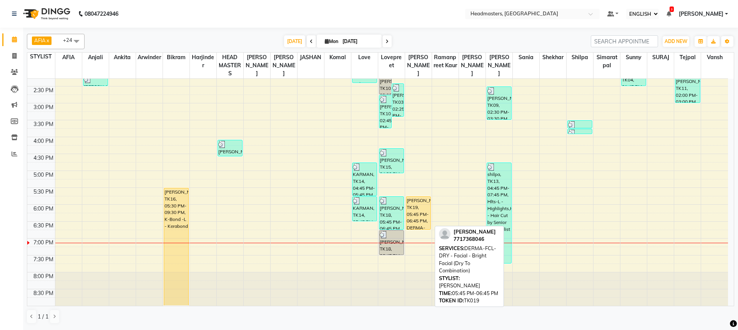
click at [416, 204] on div "[PERSON_NAME], TK19, 05:45 PM-06:45 PM, DERMA-FCL-DRY - Facial - Bright Facial …" at bounding box center [418, 213] width 24 height 33
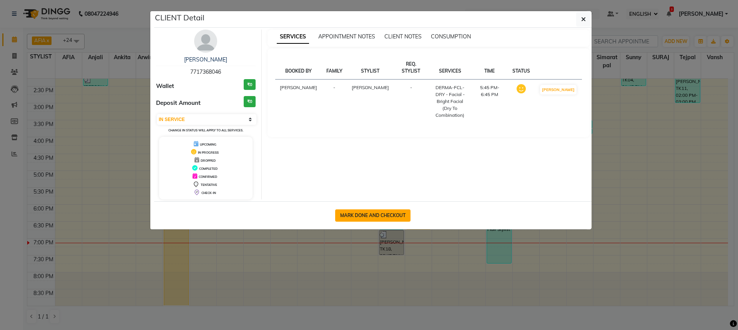
click at [363, 216] on button "MARK DONE AND CHECKOUT" at bounding box center [372, 216] width 75 height 12
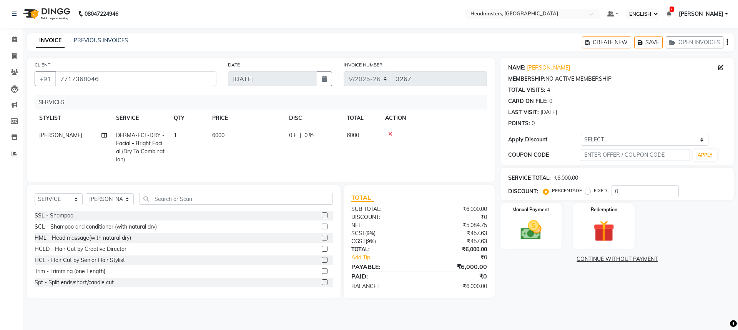
click at [289, 139] on td "0 F | 0 %" at bounding box center [313, 148] width 58 height 42
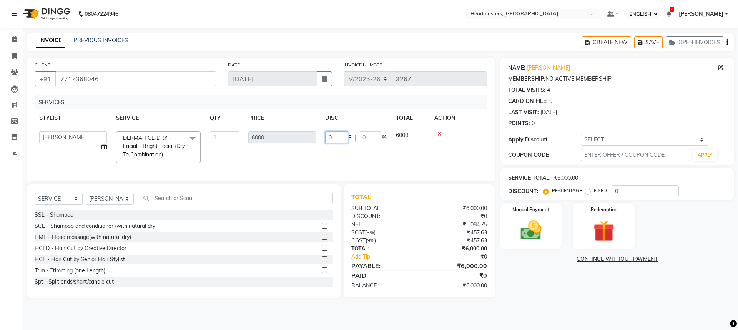
click at [340, 141] on input "0" at bounding box center [336, 137] width 23 height 12
click at [369, 163] on tr "AFIA Anjali [PERSON_NAME] [PERSON_NAME] [PERSON_NAME] HEAD [PERSON_NAME] [PERSO…" at bounding box center [261, 147] width 452 height 41
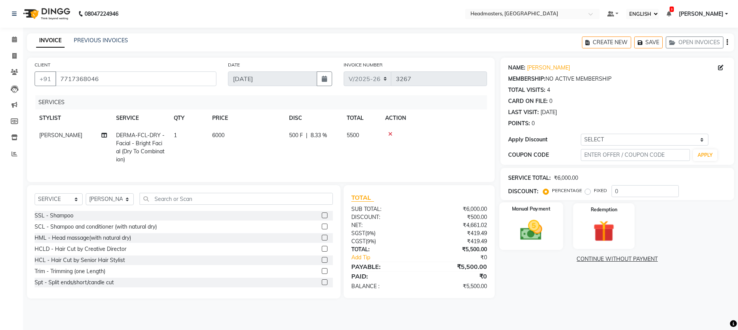
click at [526, 230] on img at bounding box center [531, 230] width 36 height 25
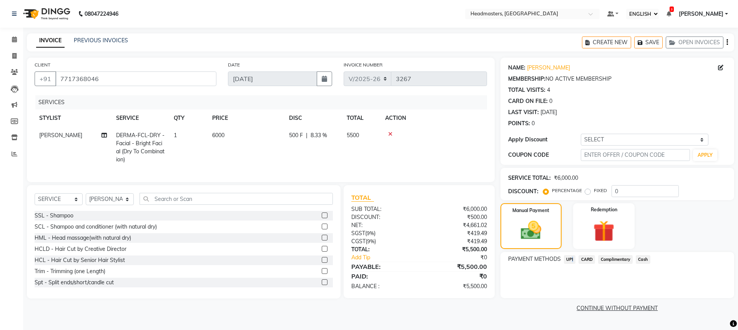
drag, startPoint x: 571, startPoint y: 256, endPoint x: 580, endPoint y: 265, distance: 12.2
click at [570, 256] on span "UPI" at bounding box center [570, 259] width 12 height 9
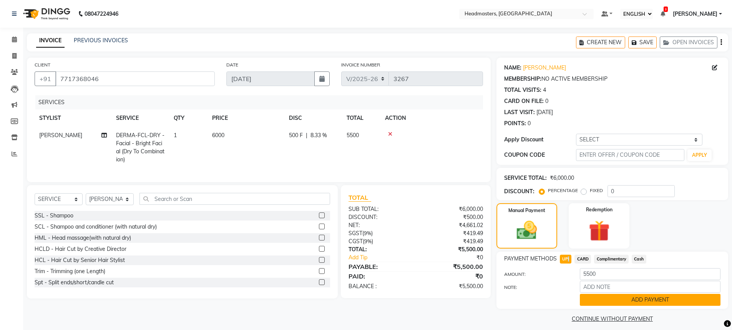
click at [622, 299] on button "ADD PAYMENT" at bounding box center [650, 300] width 141 height 12
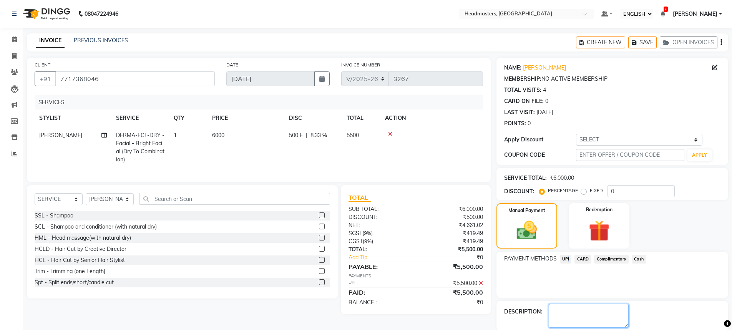
click at [607, 313] on textarea at bounding box center [589, 316] width 80 height 24
click at [607, 313] on div "NAME: [PERSON_NAME] MEMBERSHIP: NO ACTIVE MEMBERSHIP TOTAL VISITS: 4 CARD ON FI…" at bounding box center [616, 202] width 238 height 288
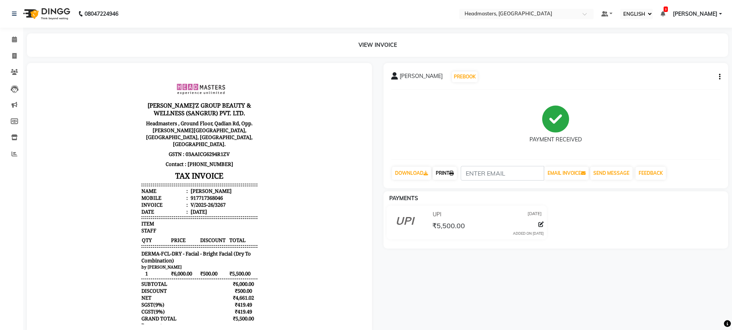
click at [441, 174] on link "PRINT" at bounding box center [445, 173] width 24 height 13
click at [448, 174] on link "PRINT" at bounding box center [445, 173] width 24 height 13
click at [479, 119] on div "PAYMENT RECEIVED" at bounding box center [556, 125] width 330 height 58
click at [445, 176] on link "PRINT" at bounding box center [445, 173] width 24 height 13
click at [440, 135] on div "PAYMENT RECEIVED" at bounding box center [556, 125] width 330 height 58
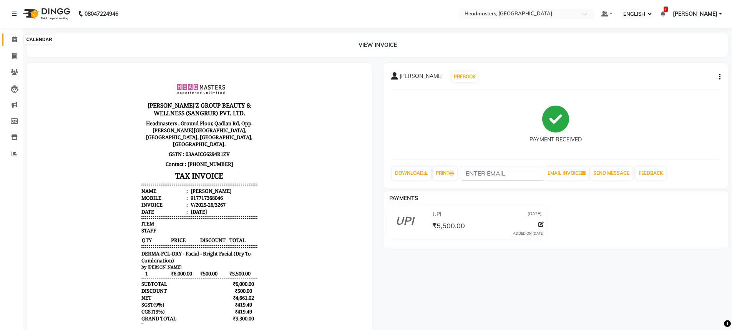
click at [13, 39] on icon at bounding box center [14, 40] width 5 height 6
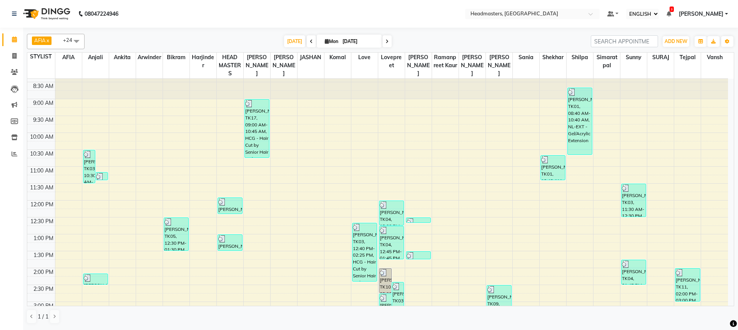
scroll to position [7, 0]
